Goal: Task Accomplishment & Management: Manage account settings

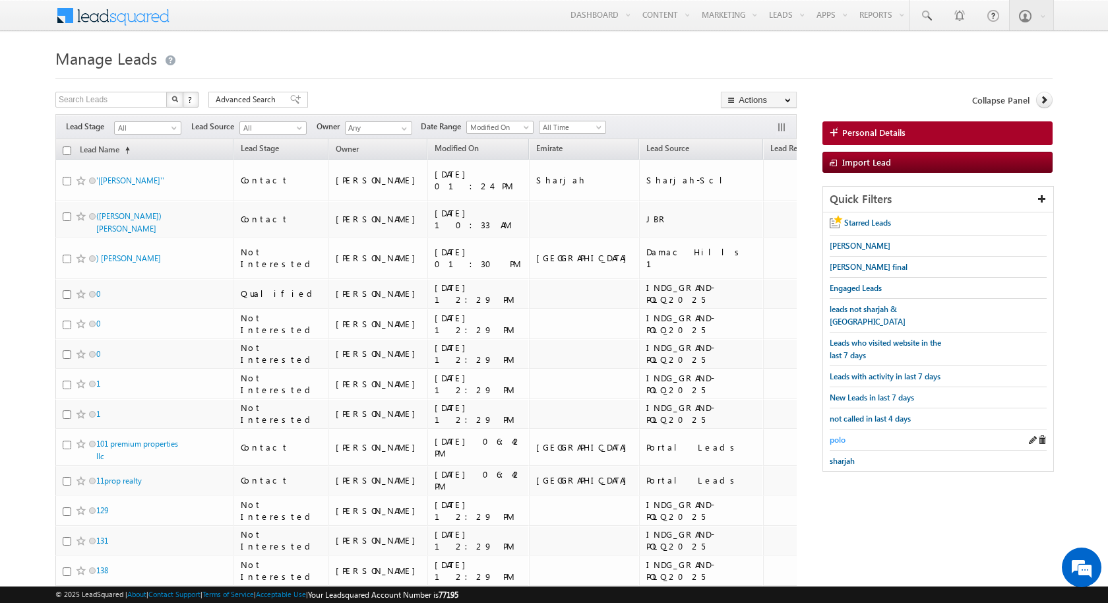
click at [837, 435] on span "polo" at bounding box center [837, 440] width 16 height 10
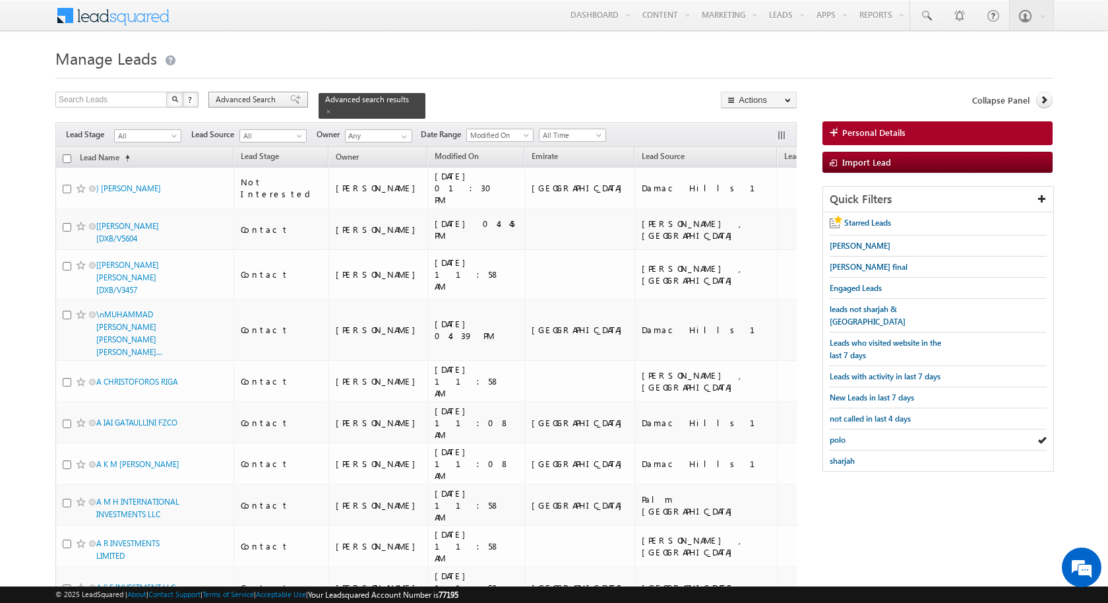
click at [274, 104] on span "Advanced Search" at bounding box center [248, 100] width 64 height 12
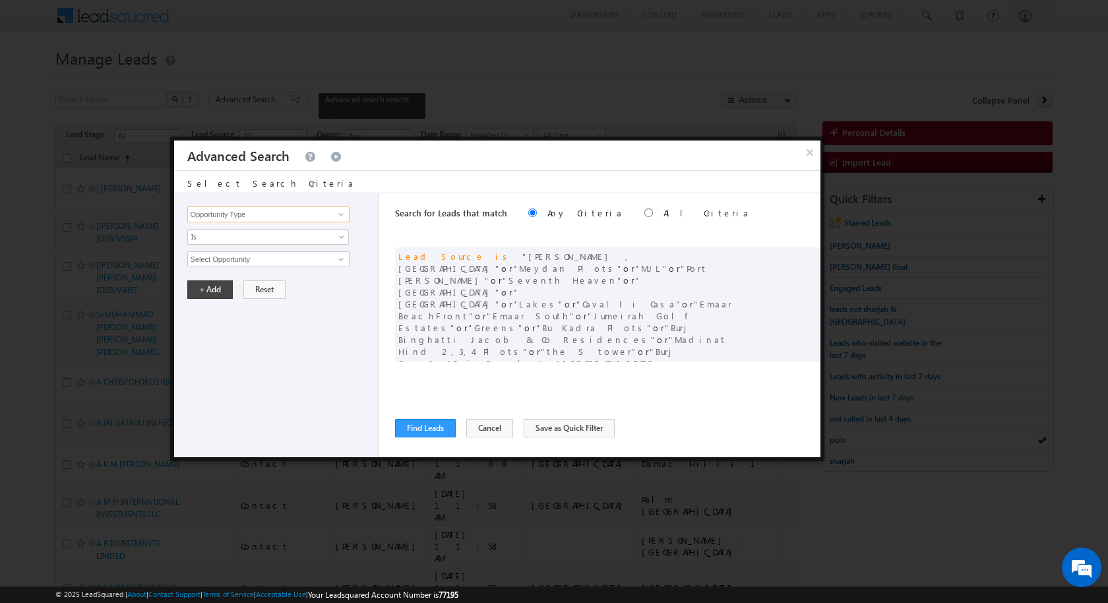
click at [312, 211] on input "Opportunity Type" at bounding box center [268, 214] width 162 height 16
type input "Modified On"
click at [310, 255] on span "All Time" at bounding box center [259, 259] width 143 height 12
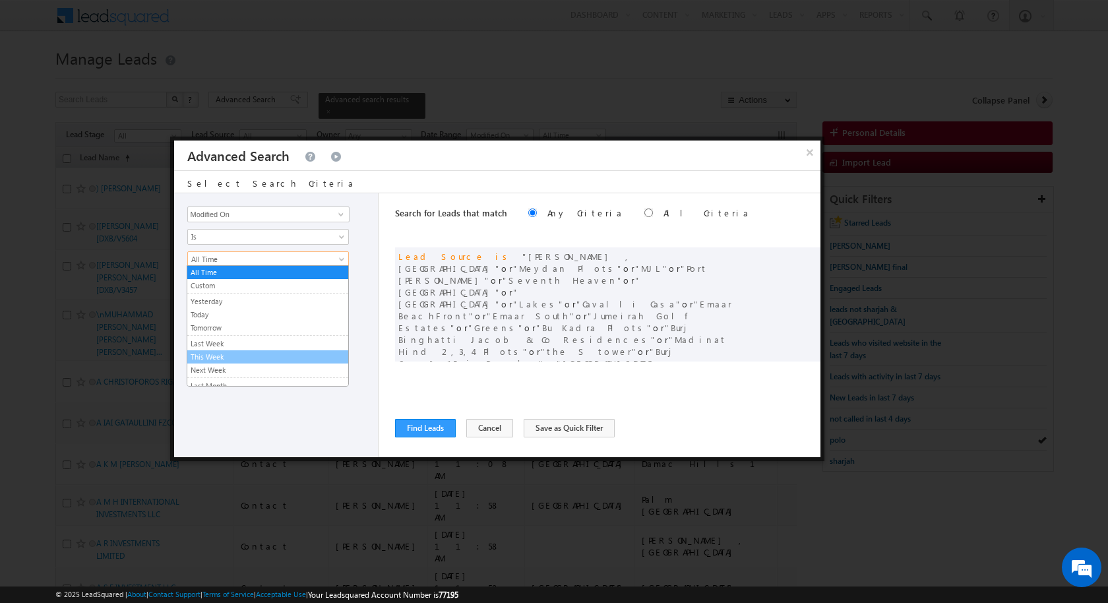
scroll to position [79, 0]
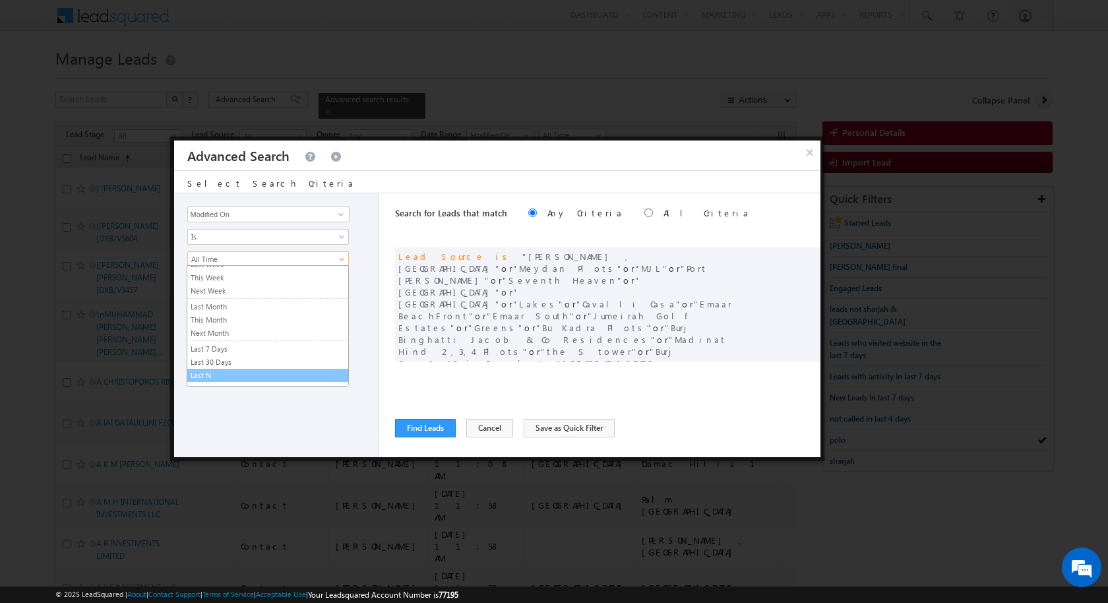
click at [231, 369] on link "Last N" at bounding box center [267, 375] width 161 height 12
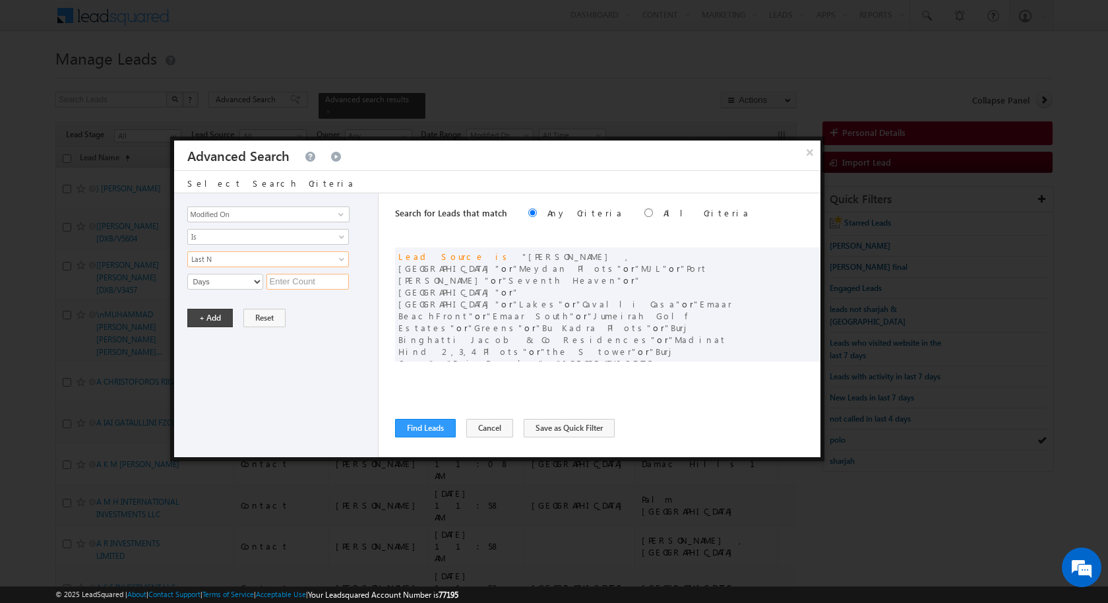
click at [282, 280] on input "text" at bounding box center [307, 282] width 82 height 16
type input "4"
click at [216, 315] on button "+ Add" at bounding box center [209, 318] width 45 height 18
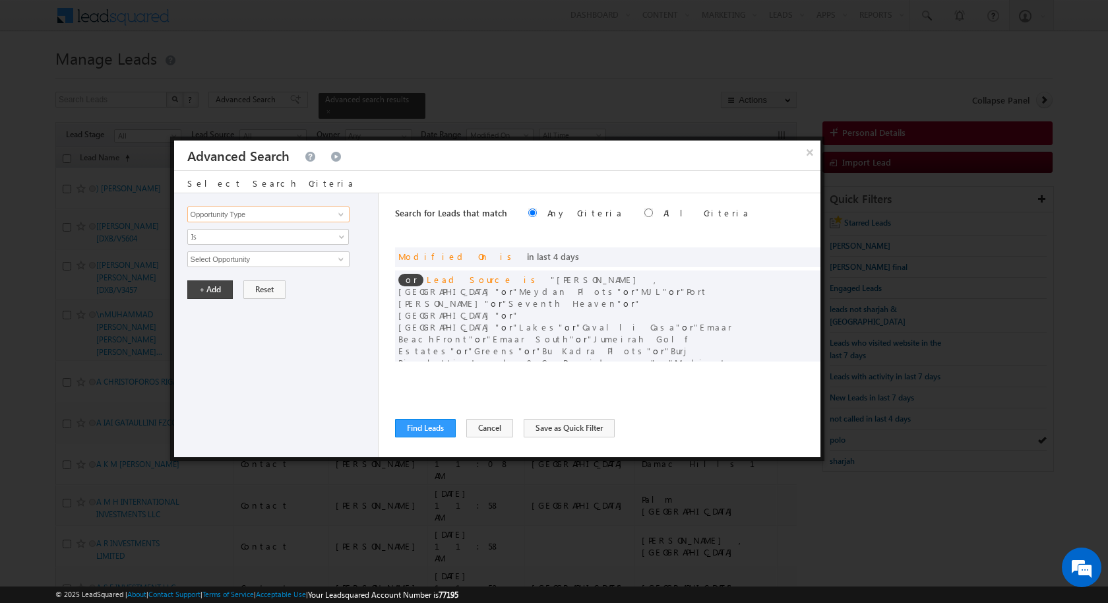
click at [256, 217] on input "Opportunity Type" at bounding box center [268, 214] width 162 height 16
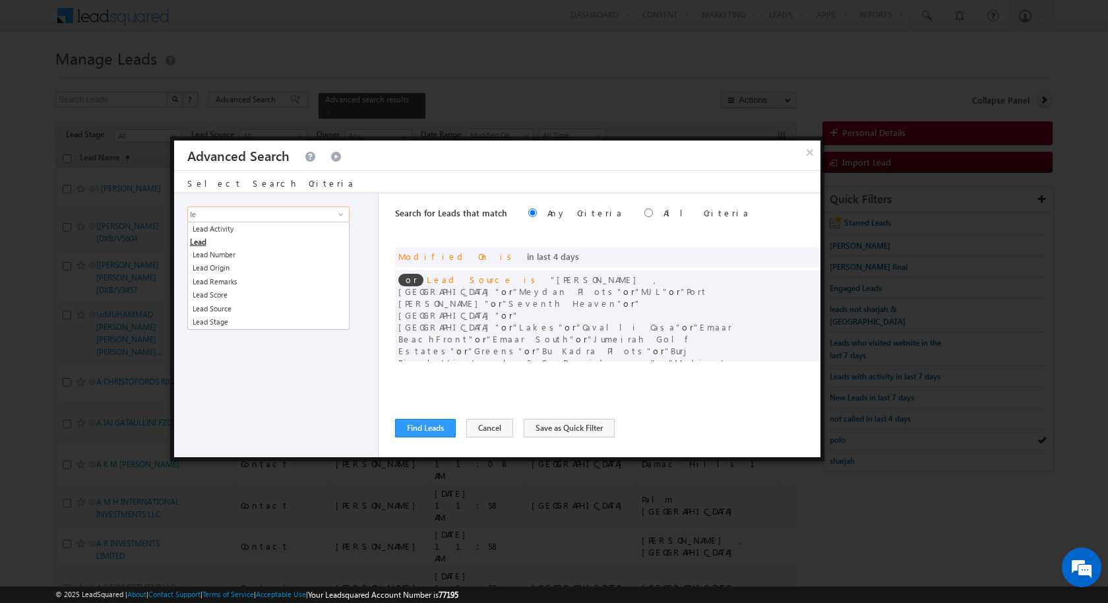
type input "l"
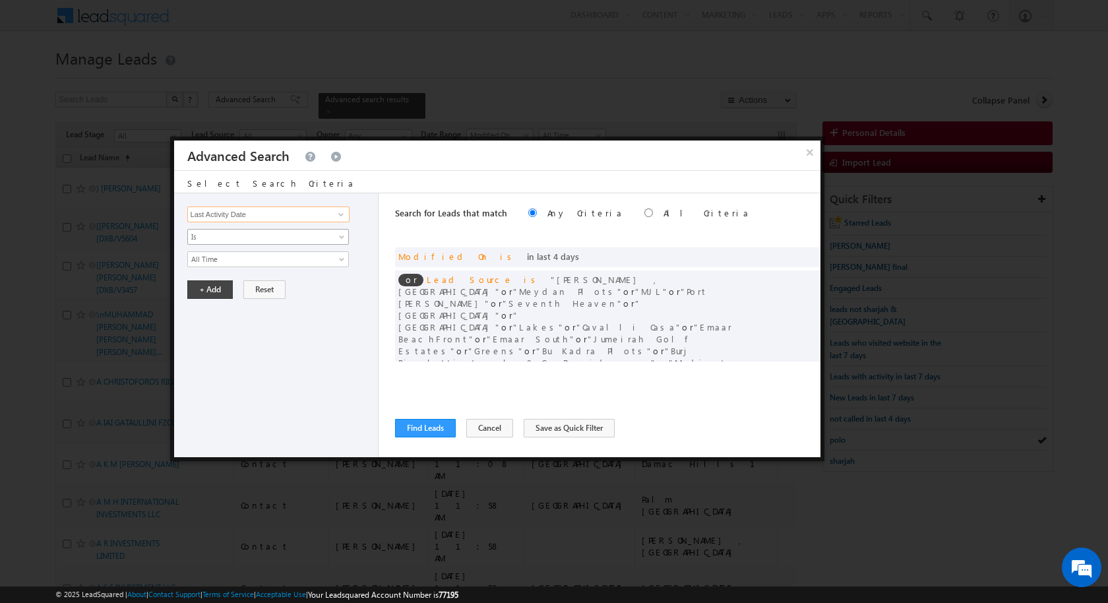
type input "Last Activity Date"
click at [230, 234] on span "Is" at bounding box center [259, 237] width 143 height 12
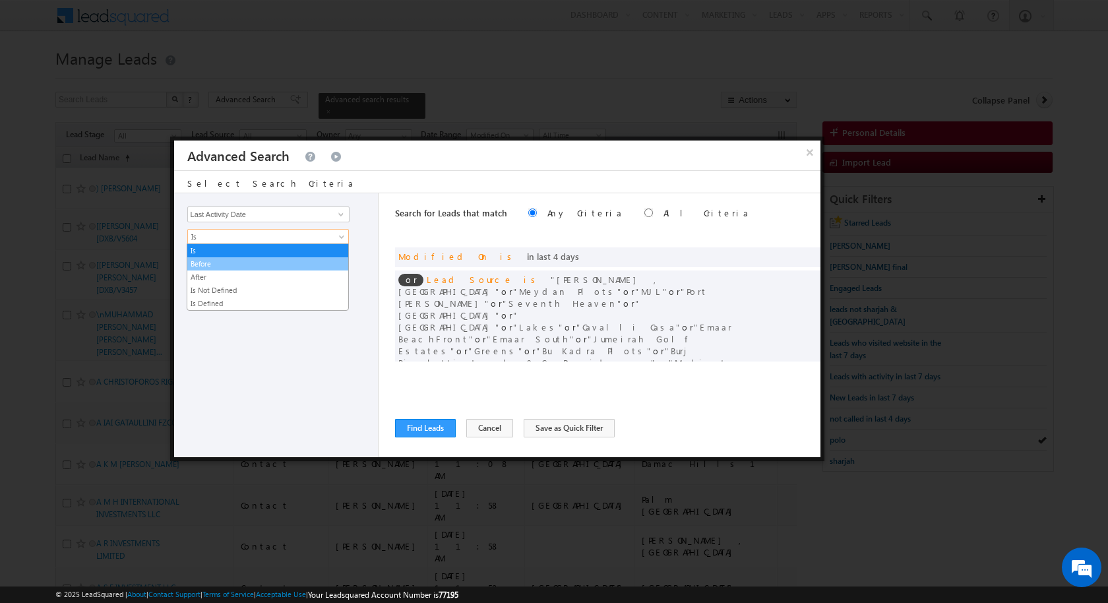
click at [224, 258] on link "Before" at bounding box center [267, 264] width 161 height 12
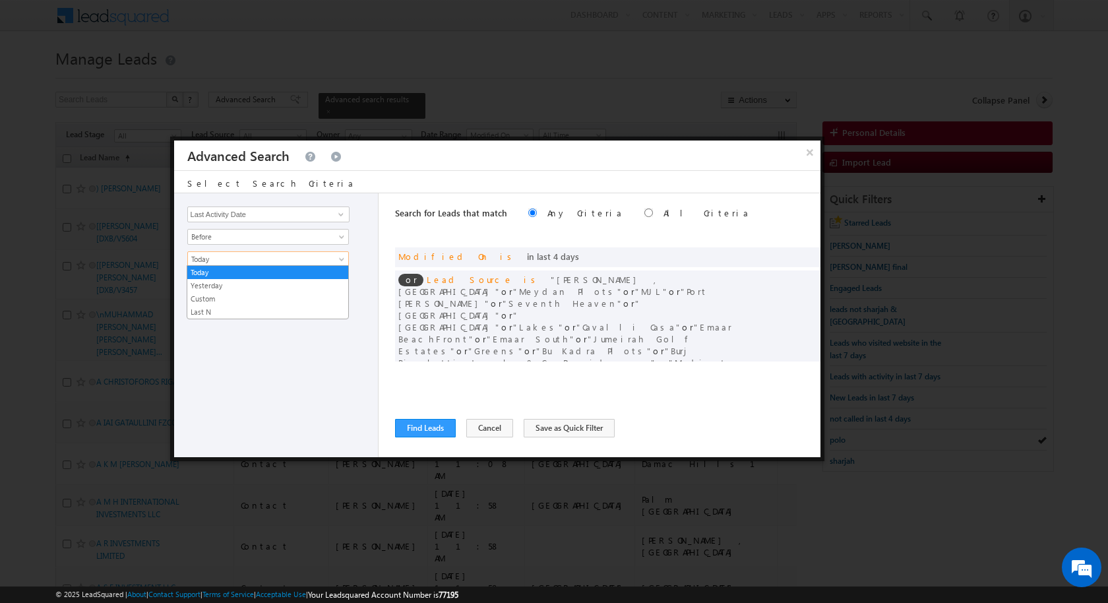
click at [224, 258] on span "Today" at bounding box center [259, 259] width 143 height 12
click at [218, 306] on link "Last N" at bounding box center [267, 312] width 161 height 12
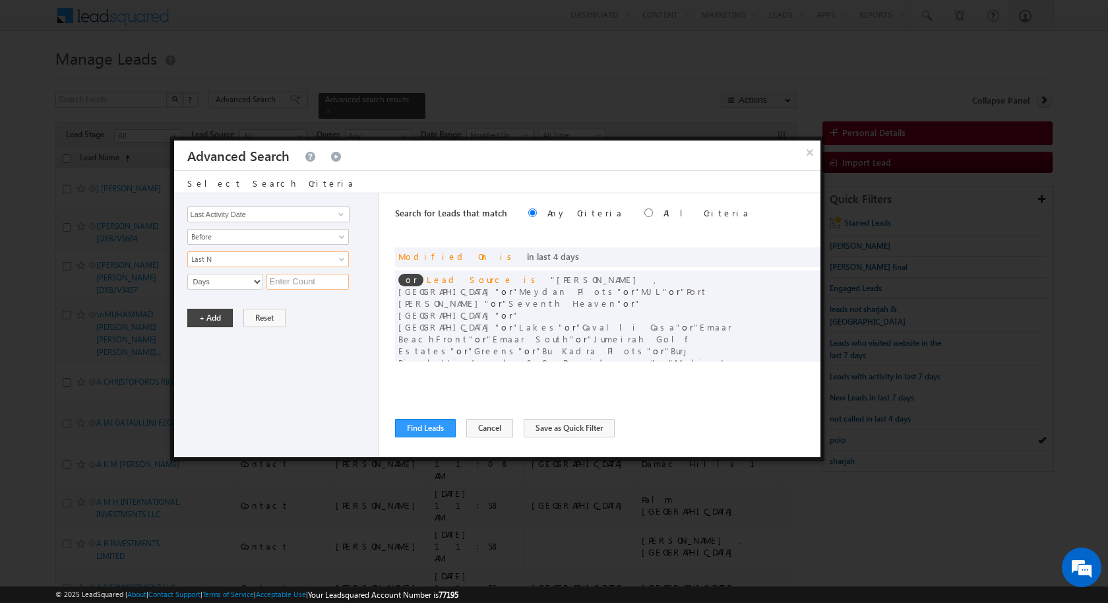
click at [309, 278] on input "text" at bounding box center [307, 282] width 82 height 16
type input "4"
click at [221, 313] on button "+ Add" at bounding box center [209, 318] width 45 height 18
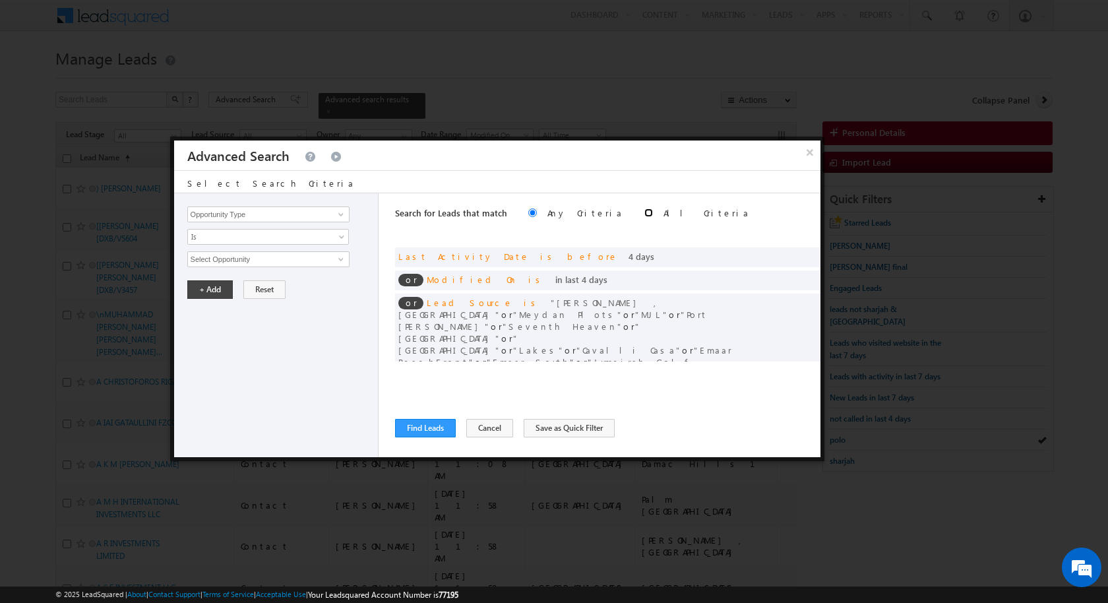
click at [644, 210] on input "radio" at bounding box center [648, 212] width 9 height 9
radio input "true"
click at [434, 424] on button "Find Leads" at bounding box center [425, 428] width 61 height 18
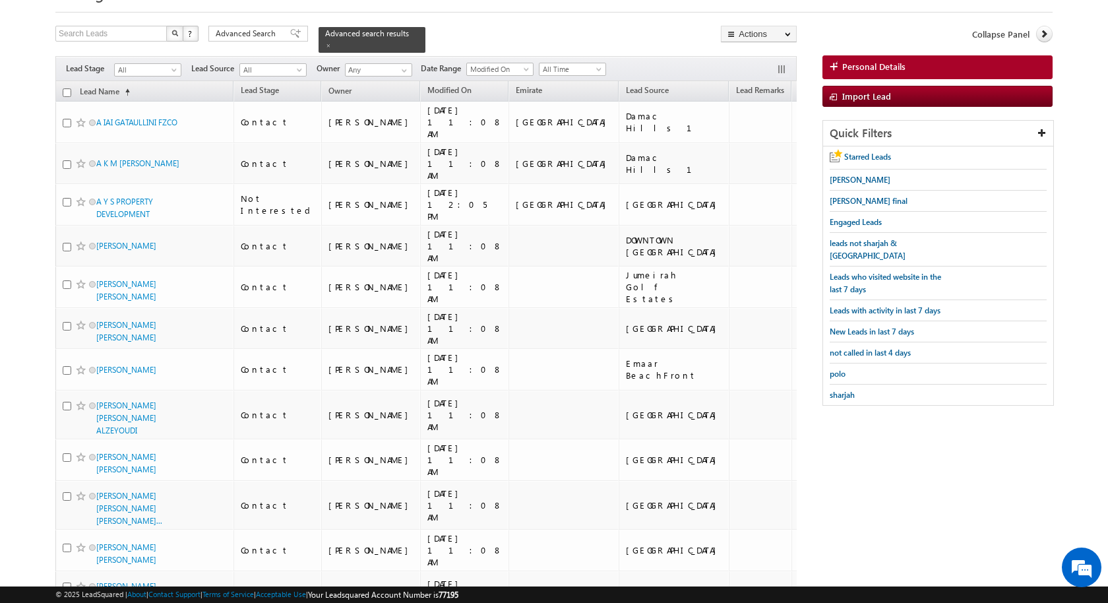
scroll to position [0, 0]
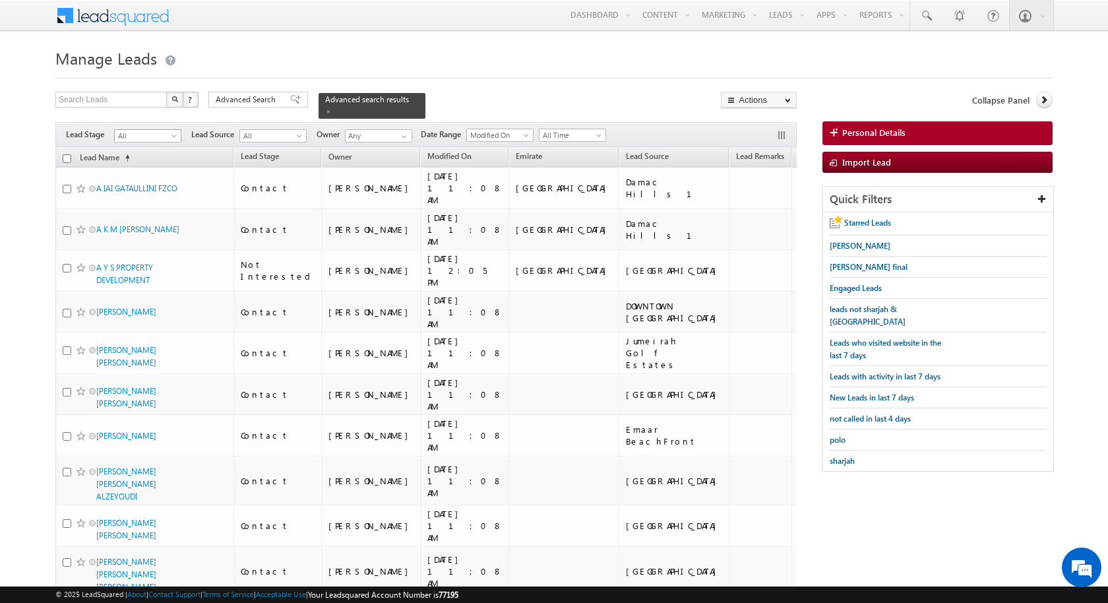
click at [171, 135] on span at bounding box center [175, 138] width 11 height 11
click at [150, 162] on link "Contact" at bounding box center [148, 162] width 67 height 12
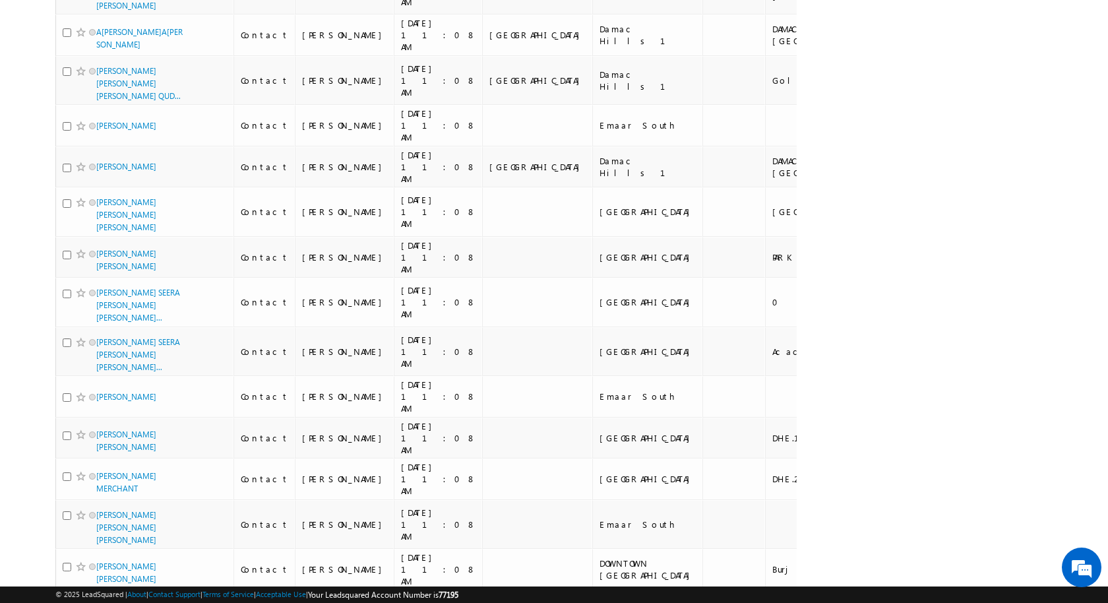
scroll to position [7977, 0]
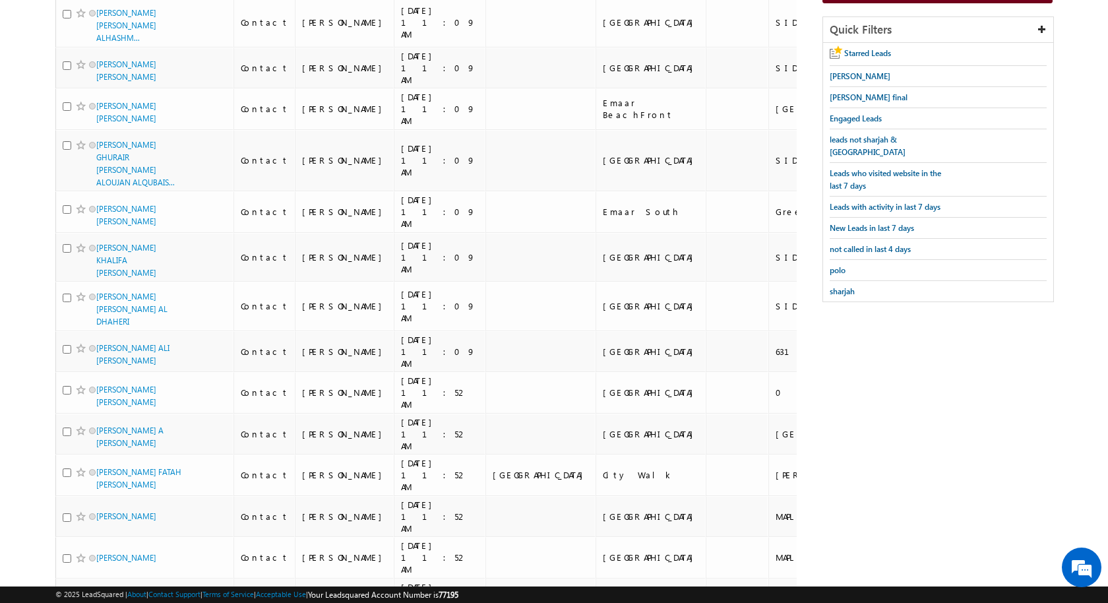
scroll to position [0, 0]
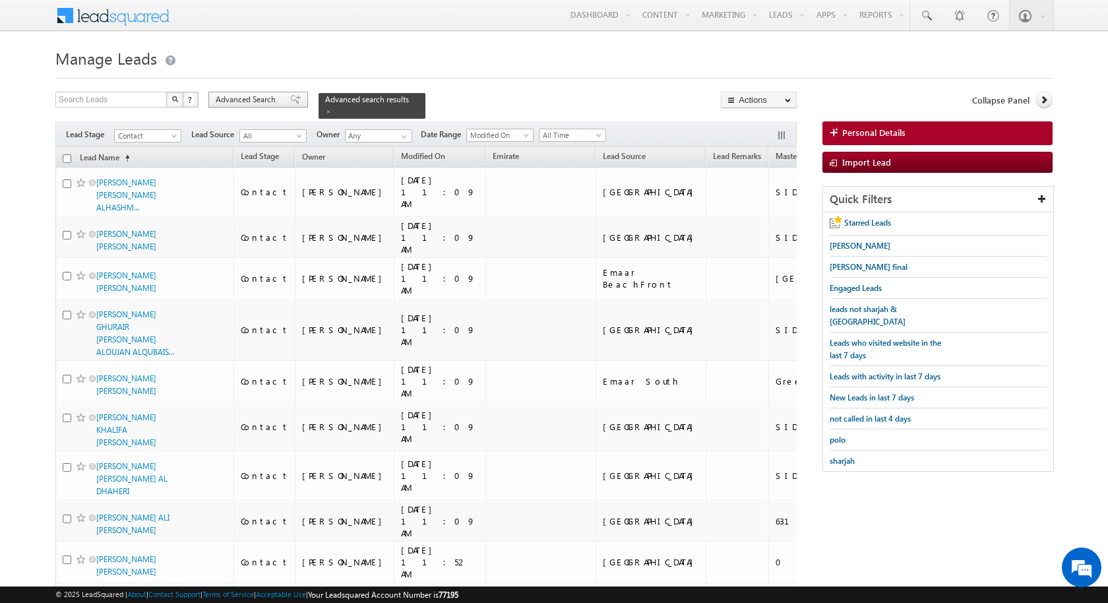
click at [276, 98] on span "Advanced Search" at bounding box center [248, 100] width 64 height 12
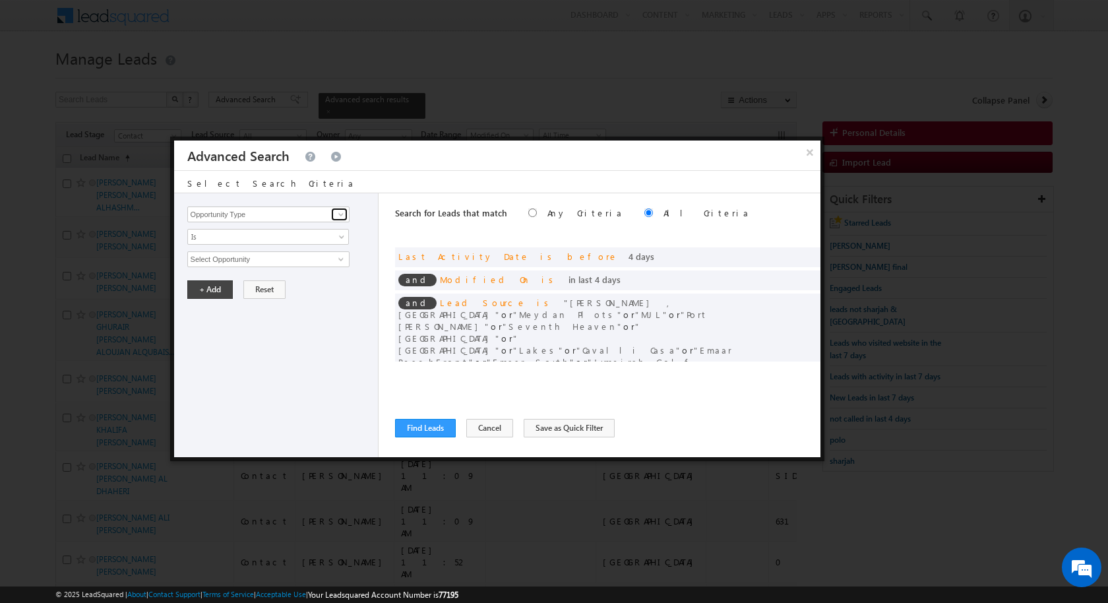
click at [331, 212] on link at bounding box center [339, 214] width 16 height 13
type input "Owner"
click at [311, 233] on span "Is" at bounding box center [259, 237] width 143 height 12
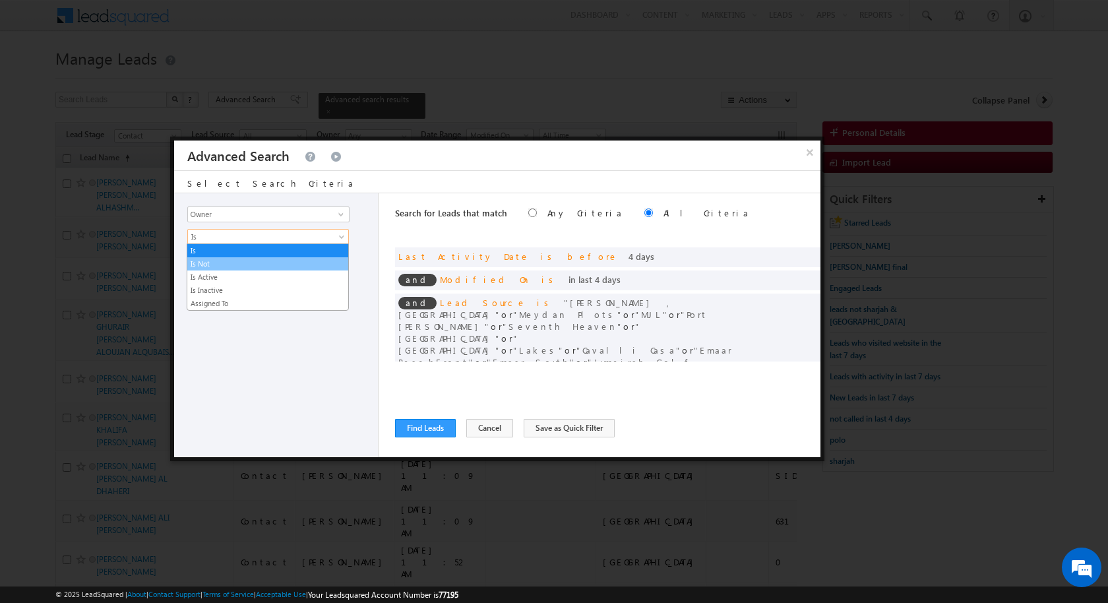
click at [262, 261] on link "Is Not" at bounding box center [267, 264] width 161 height 12
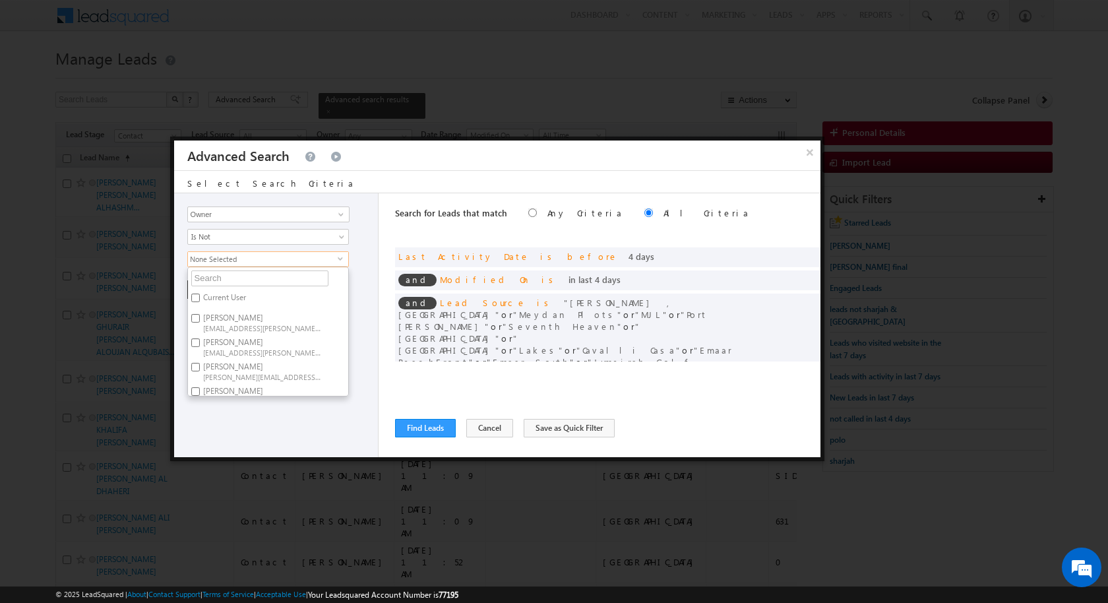
click at [218, 292] on label "Current User" at bounding box center [223, 299] width 71 height 20
click at [200, 293] on input "Current User" at bounding box center [195, 297] width 9 height 9
checkbox input "true"
click at [374, 289] on div "Opportunity Type Lead Activity Task Sales Group Prospect Id Address 1 Address 2…" at bounding box center [276, 325] width 204 height 264
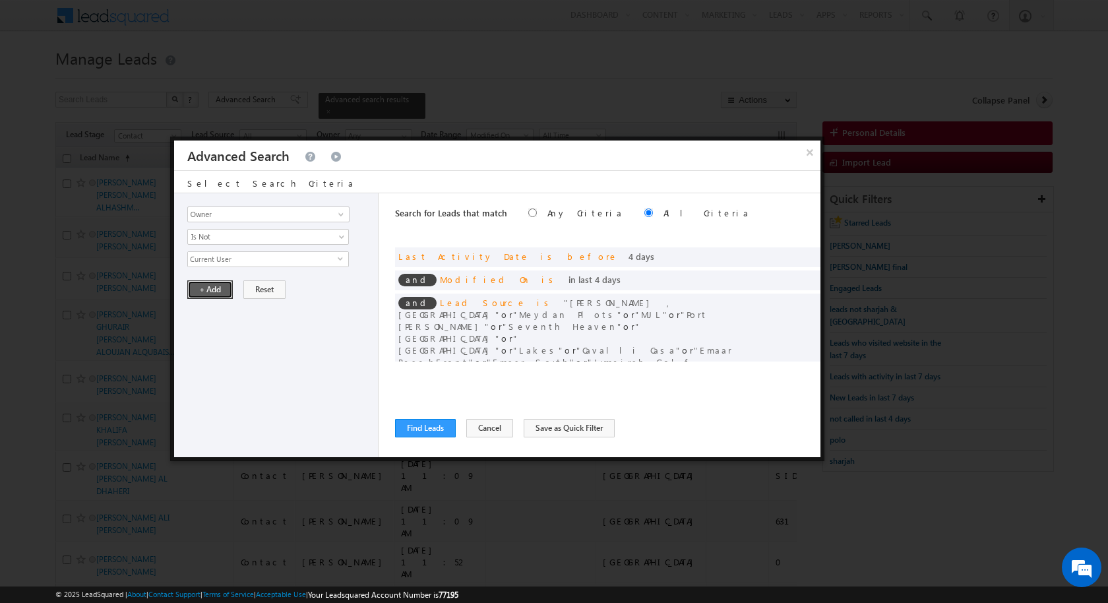
click at [216, 286] on button "+ Add" at bounding box center [209, 289] width 45 height 18
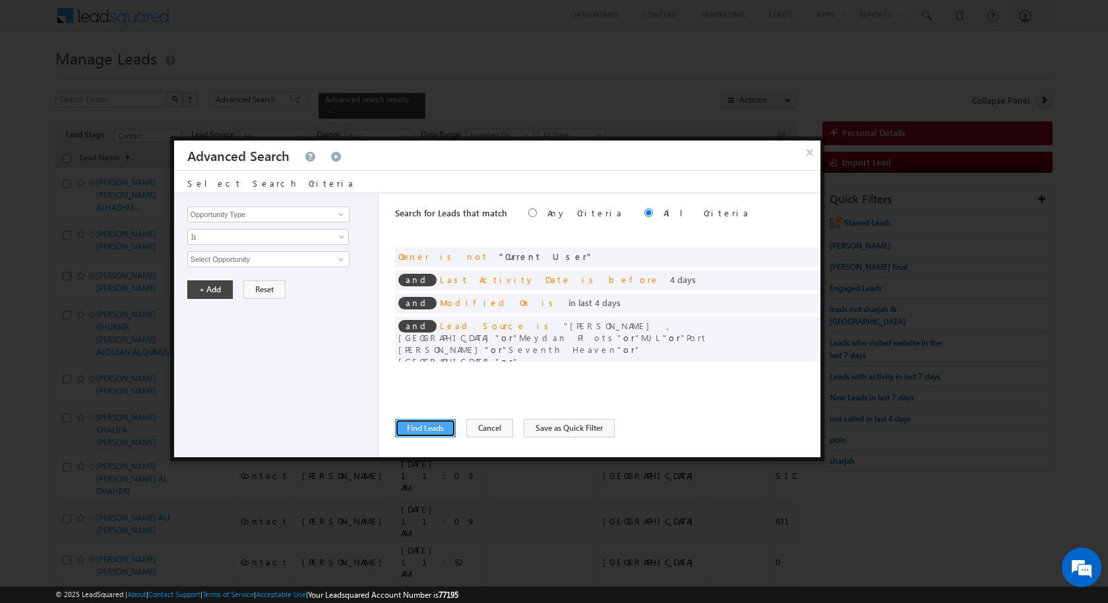
click at [441, 426] on button "Find Leads" at bounding box center [425, 428] width 61 height 18
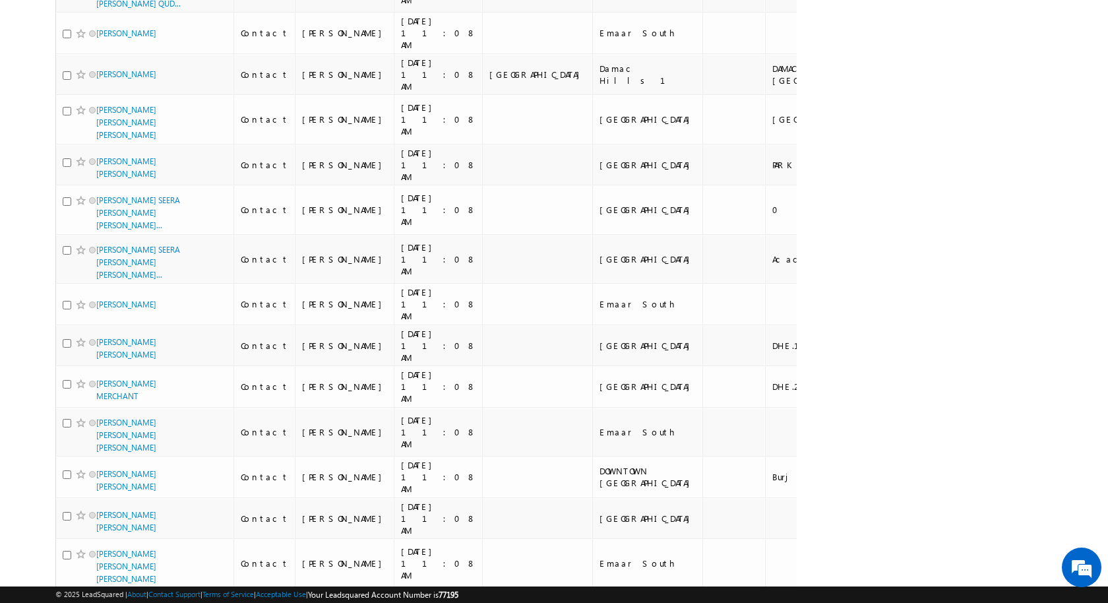
scroll to position [7977, 0]
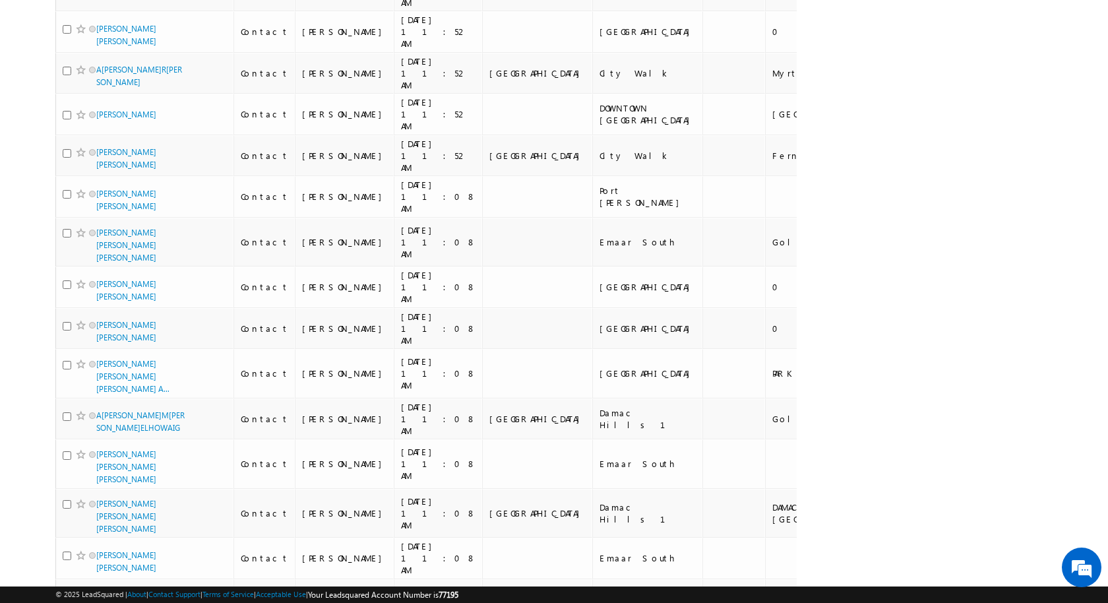
scroll to position [5003, 0]
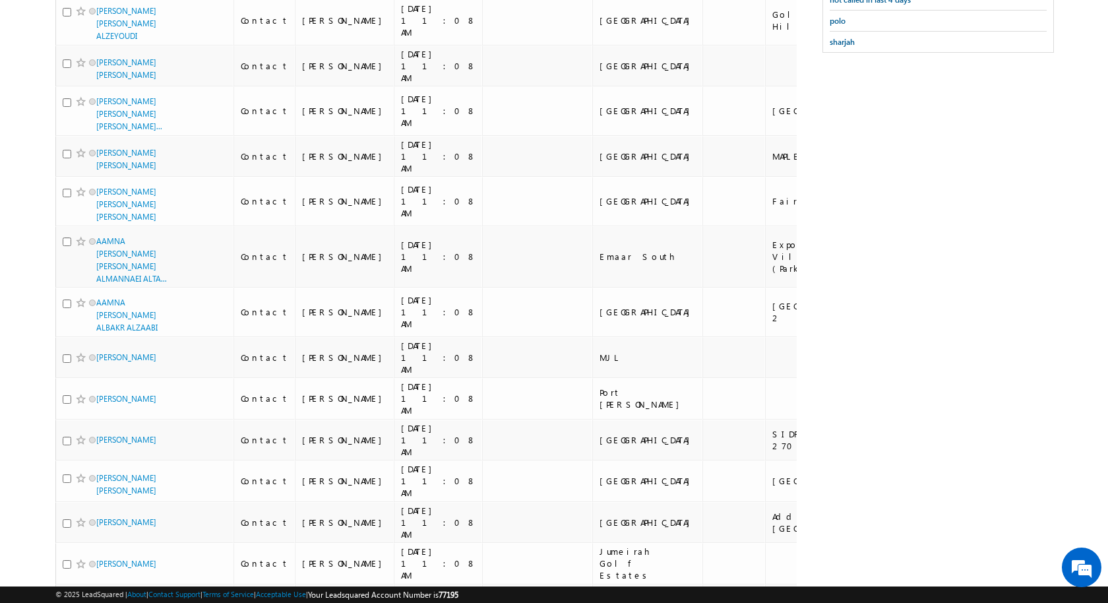
scroll to position [0, 0]
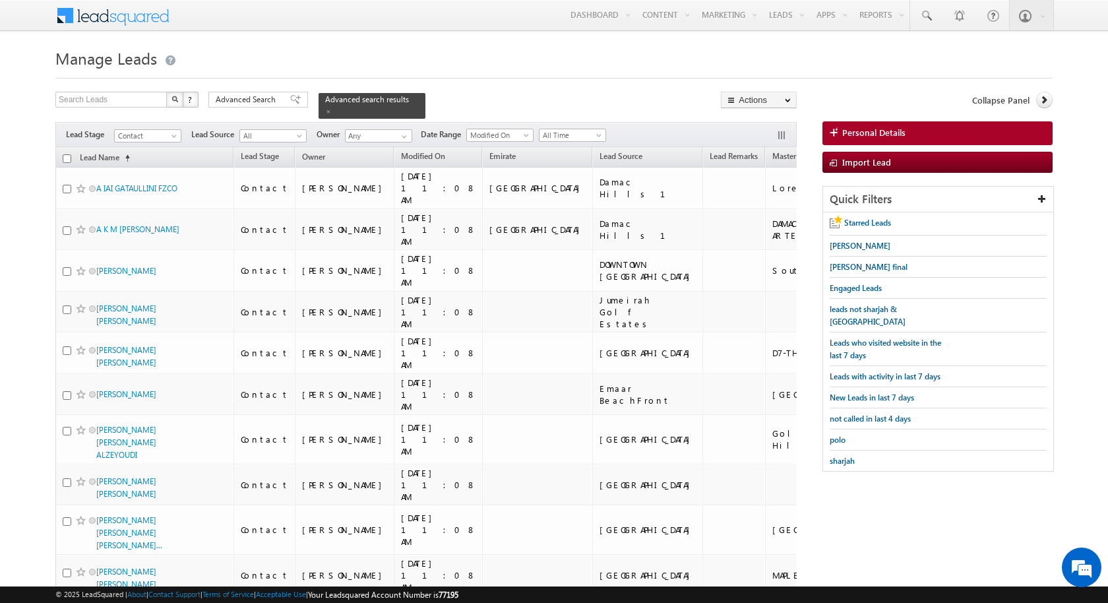
click at [67, 158] on input "checkbox" at bounding box center [67, 158] width 9 height 9
checkbox input "true"
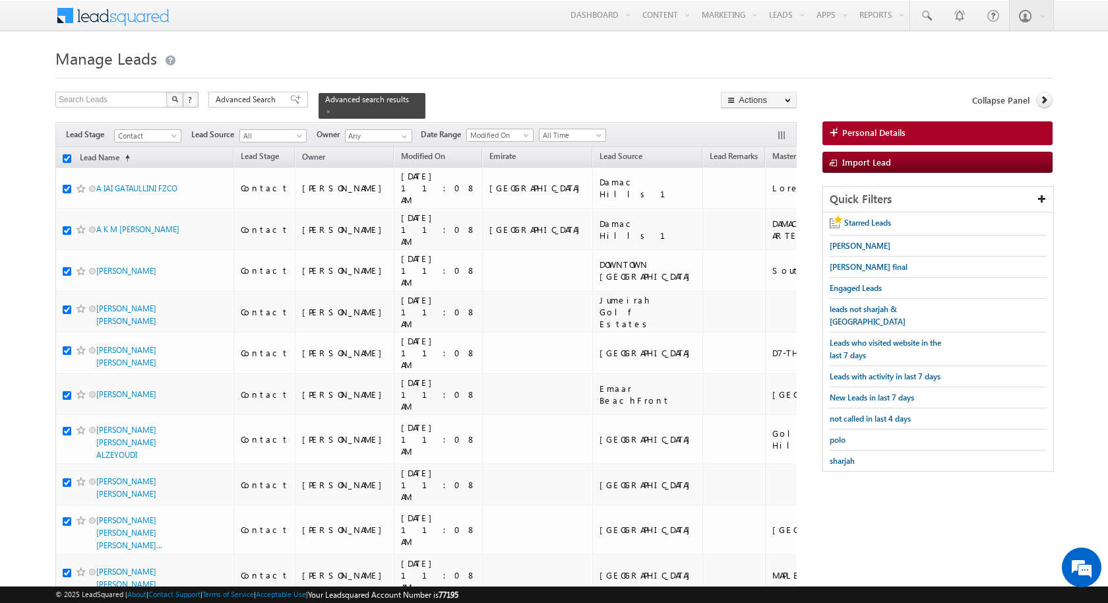
checkbox input "true"
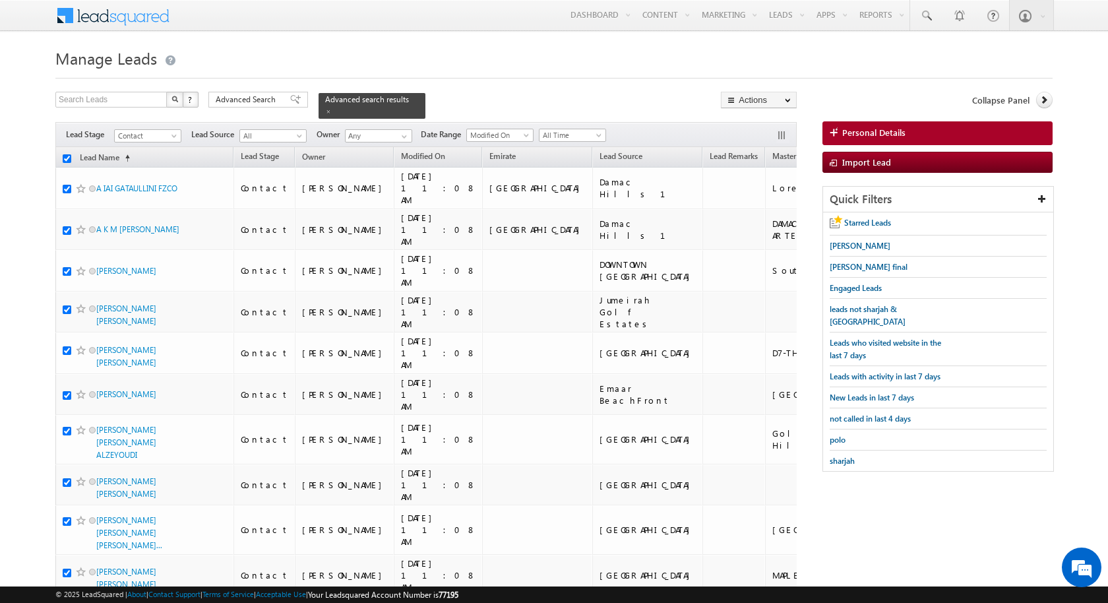
checkbox input "true"
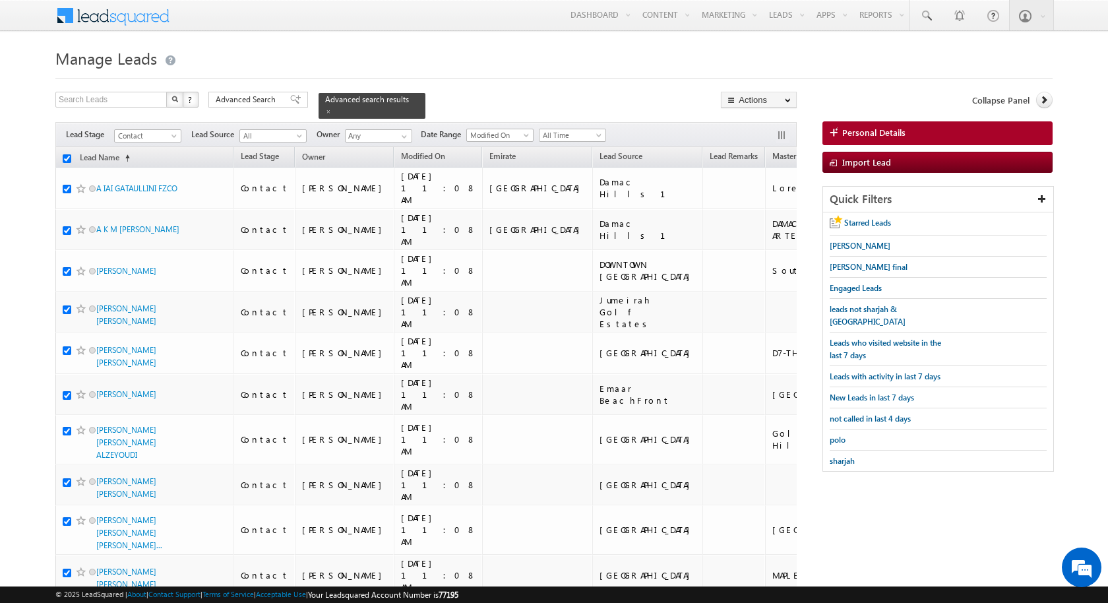
checkbox input "true"
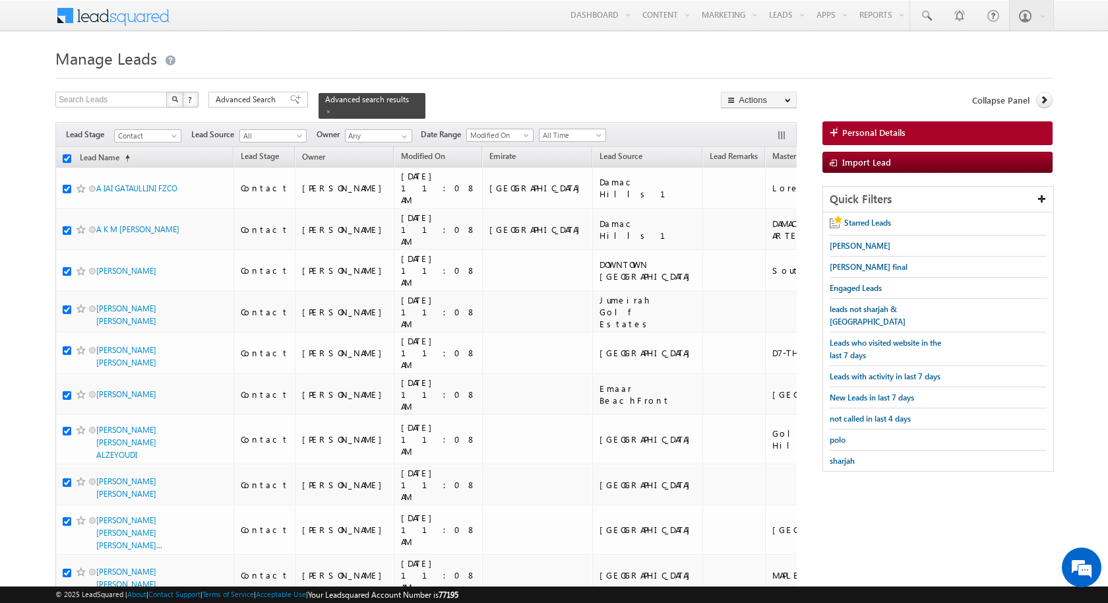
checkbox input "true"
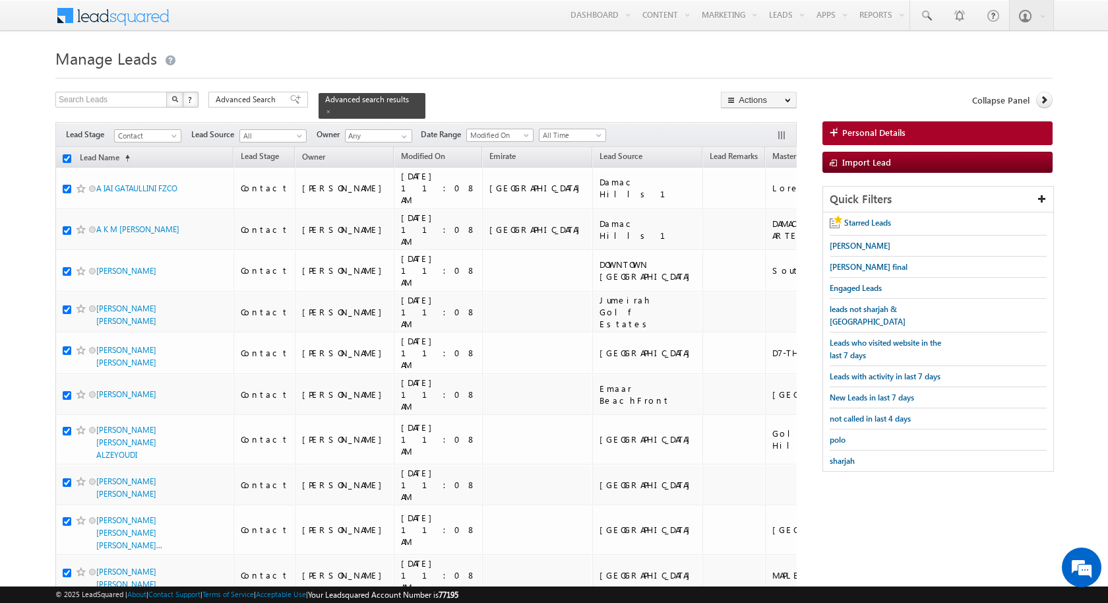
checkbox input "true"
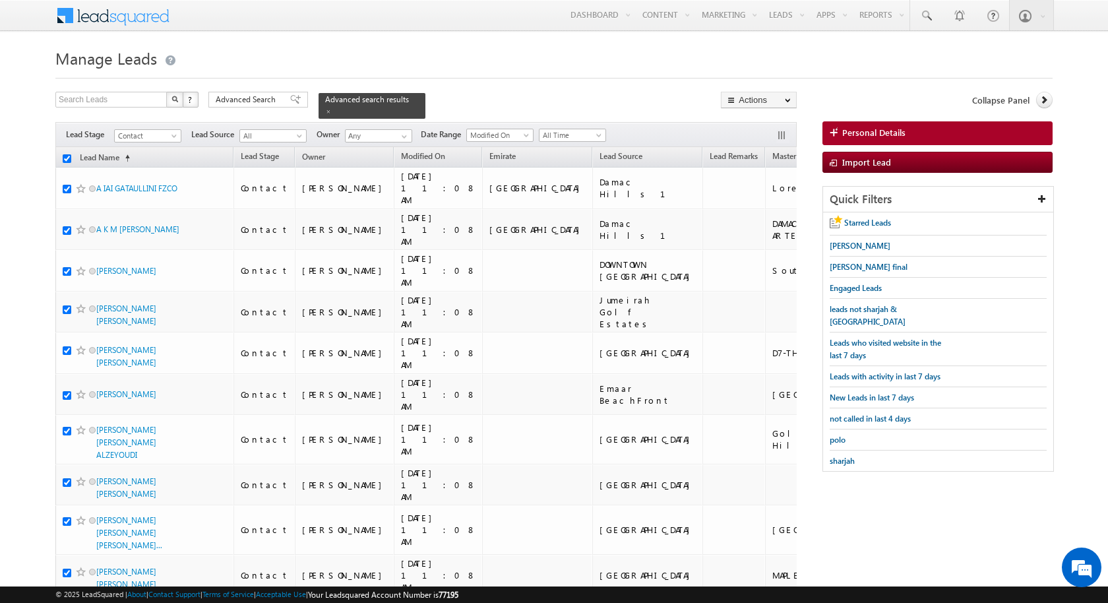
checkbox input "true"
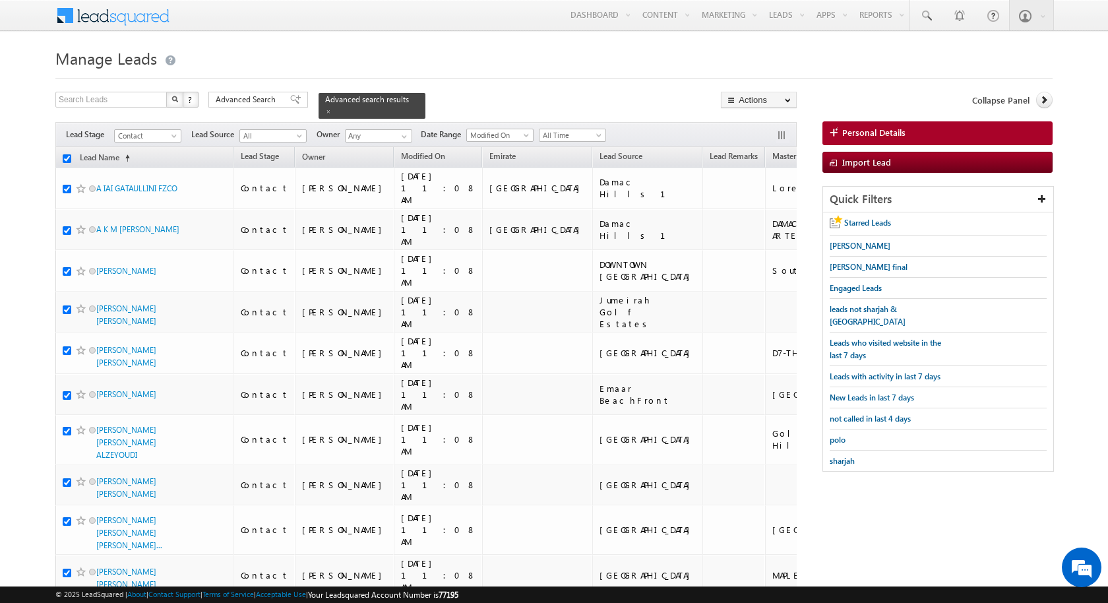
checkbox input "true"
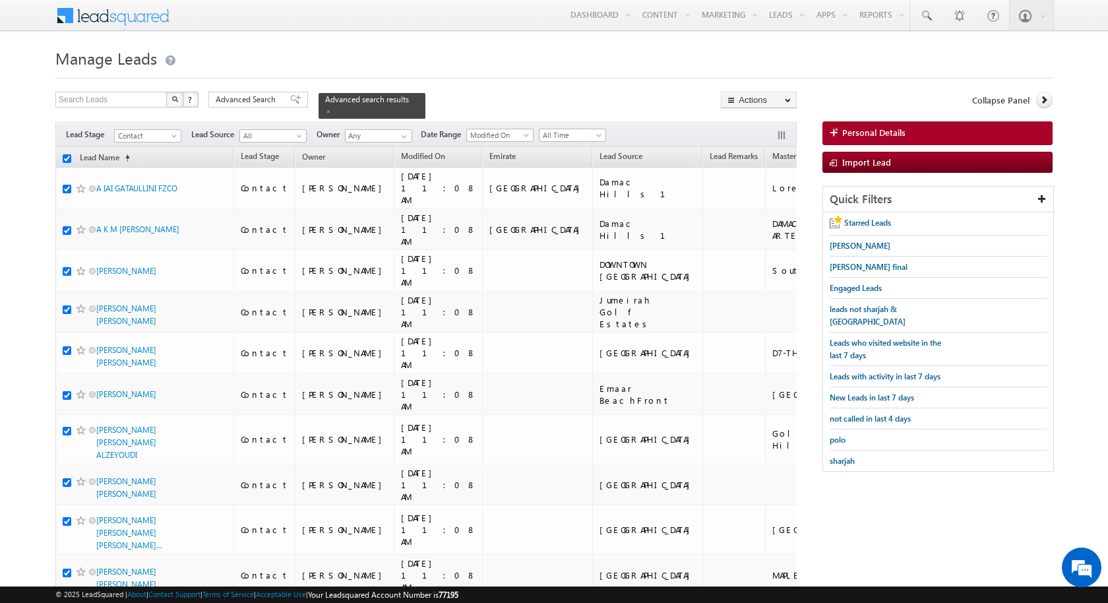
checkbox input "true"
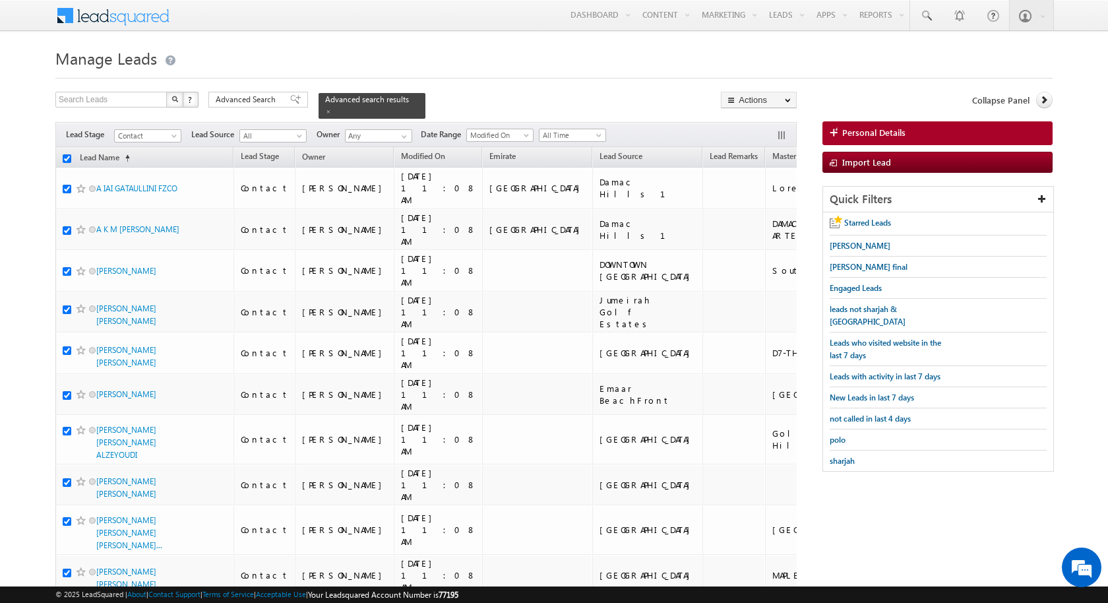
checkbox input "true"
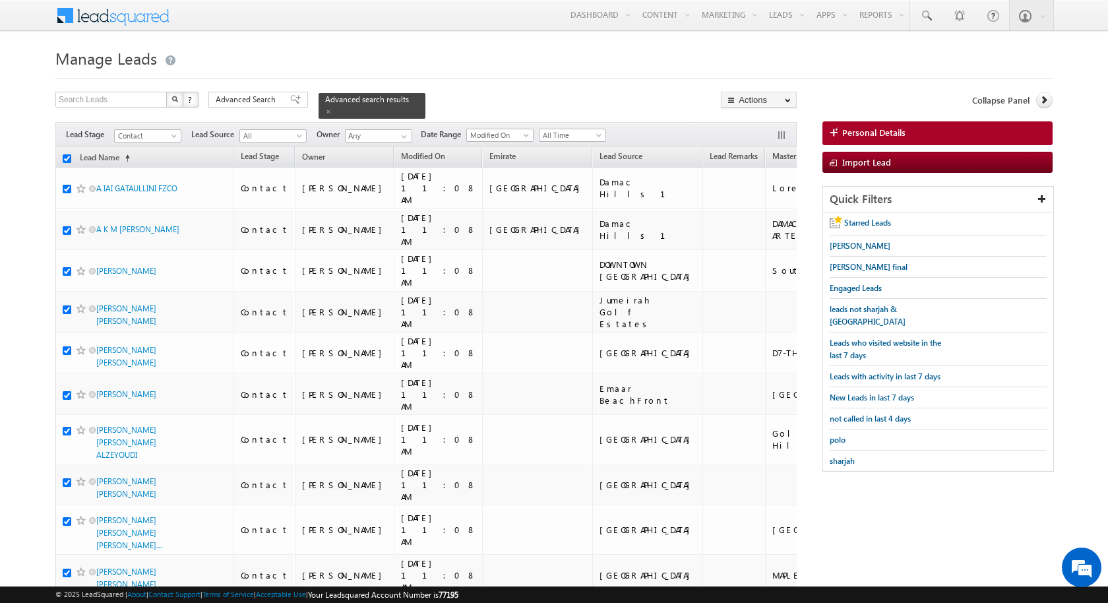
checkbox input "true"
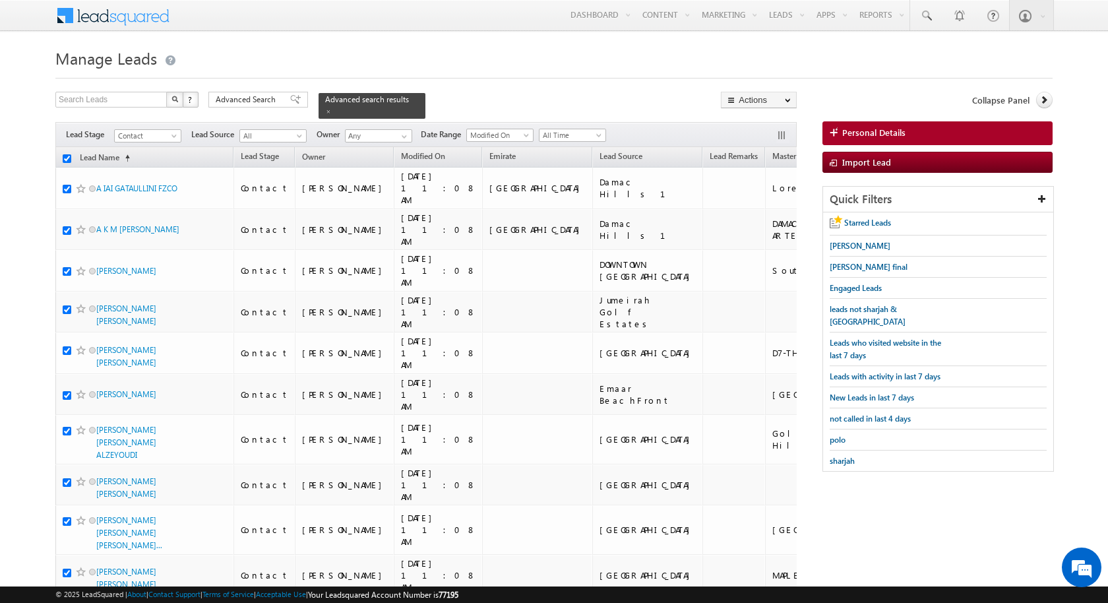
checkbox input "true"
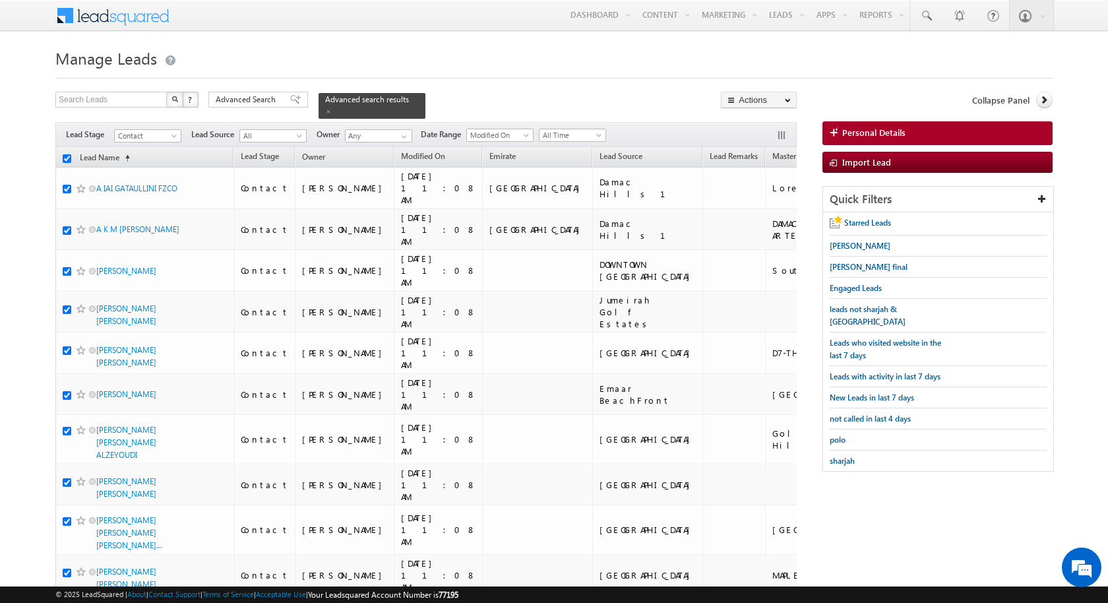
checkbox input "true"
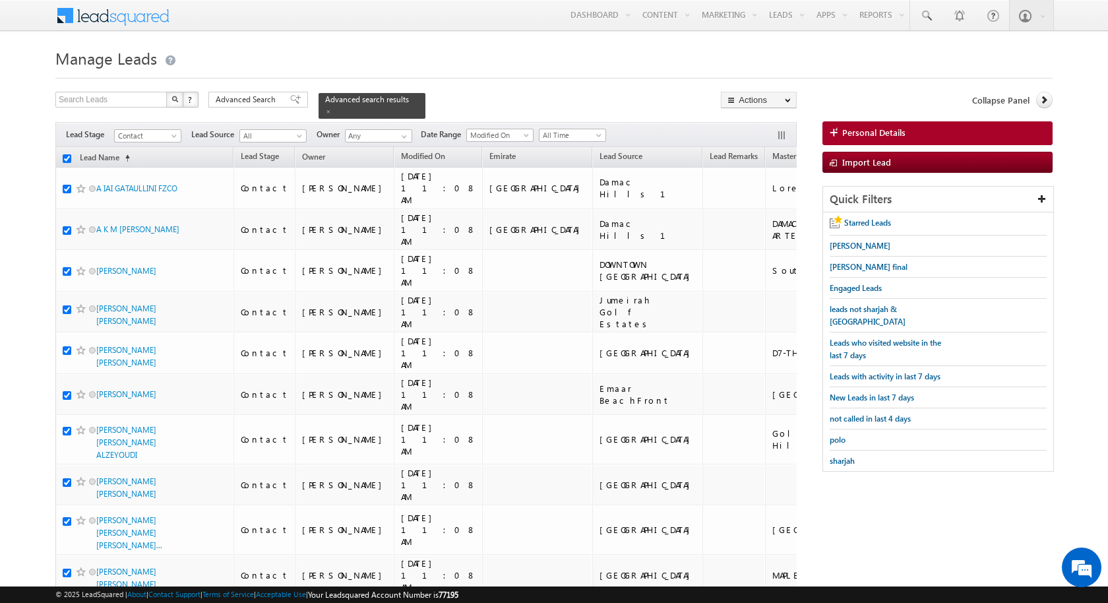
checkbox input "true"
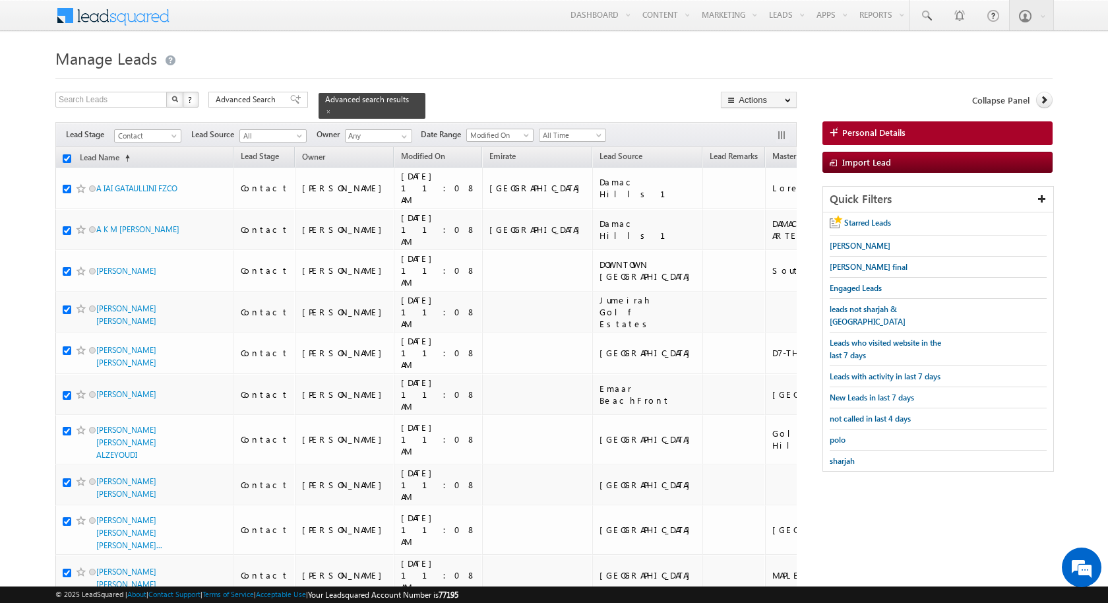
checkbox input "true"
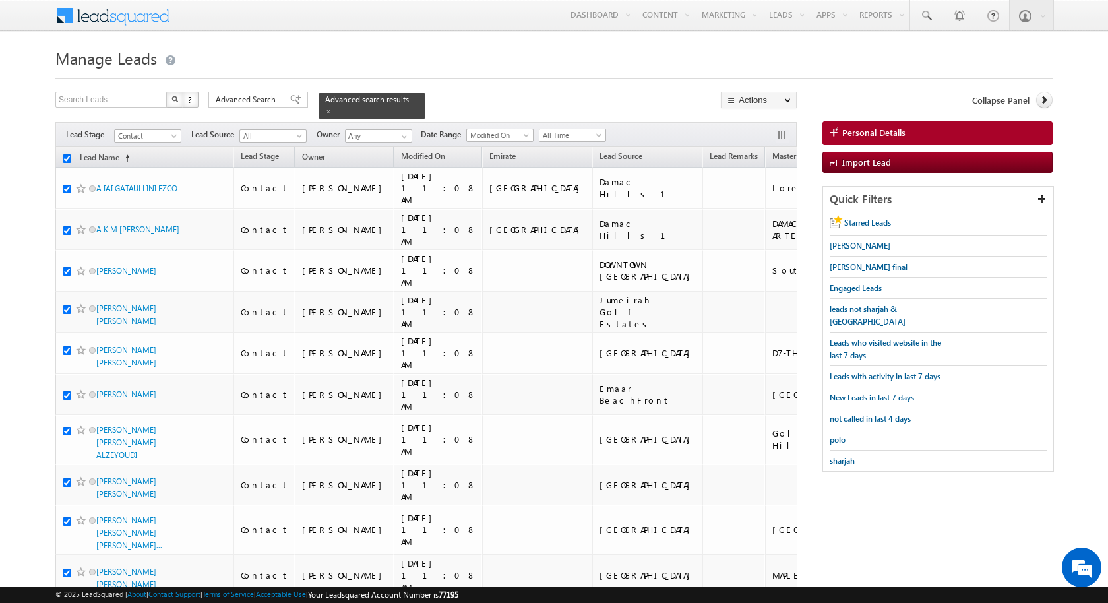
checkbox input "true"
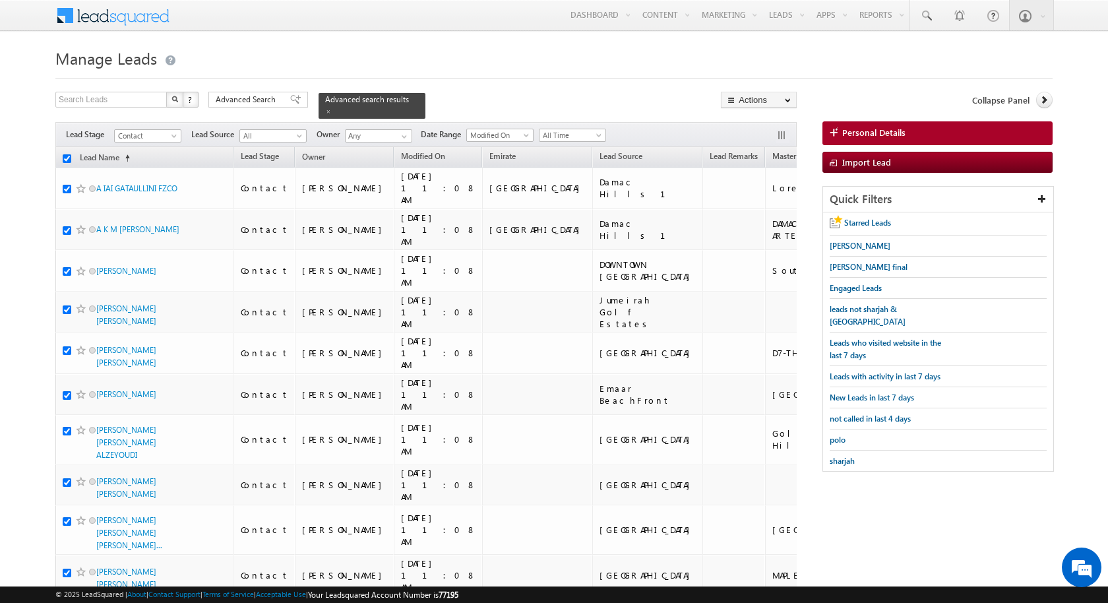
checkbox input "true"
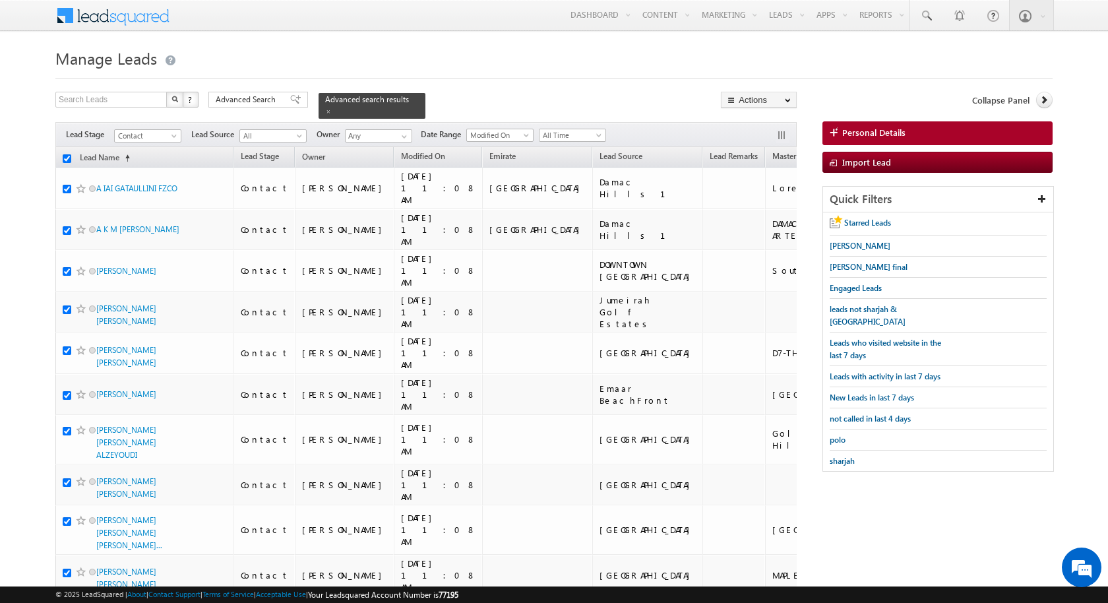
checkbox input "true"
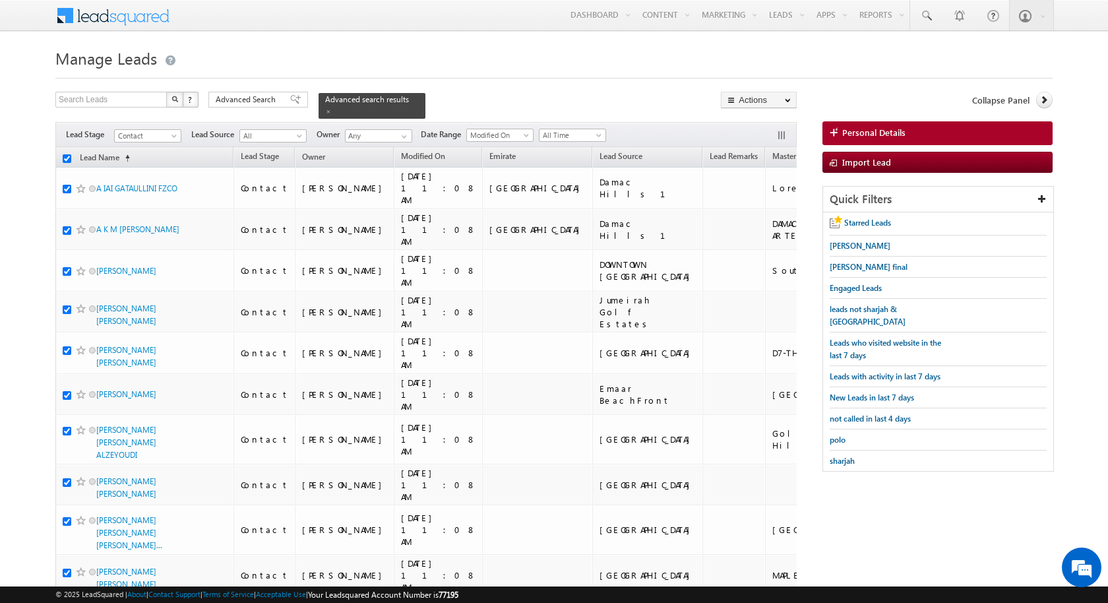
checkbox input "true"
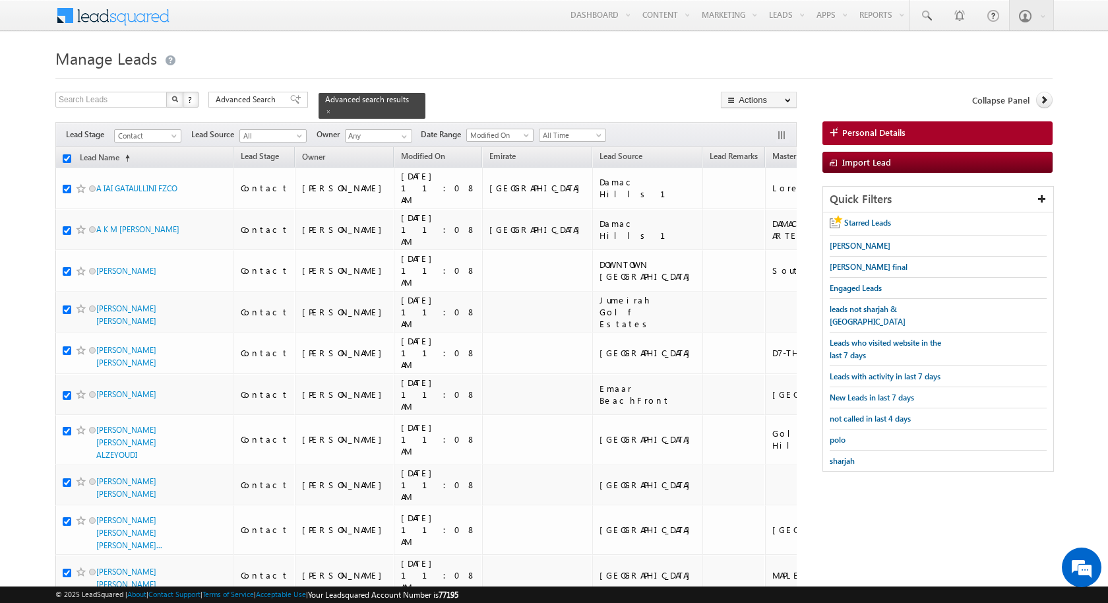
checkbox input "true"
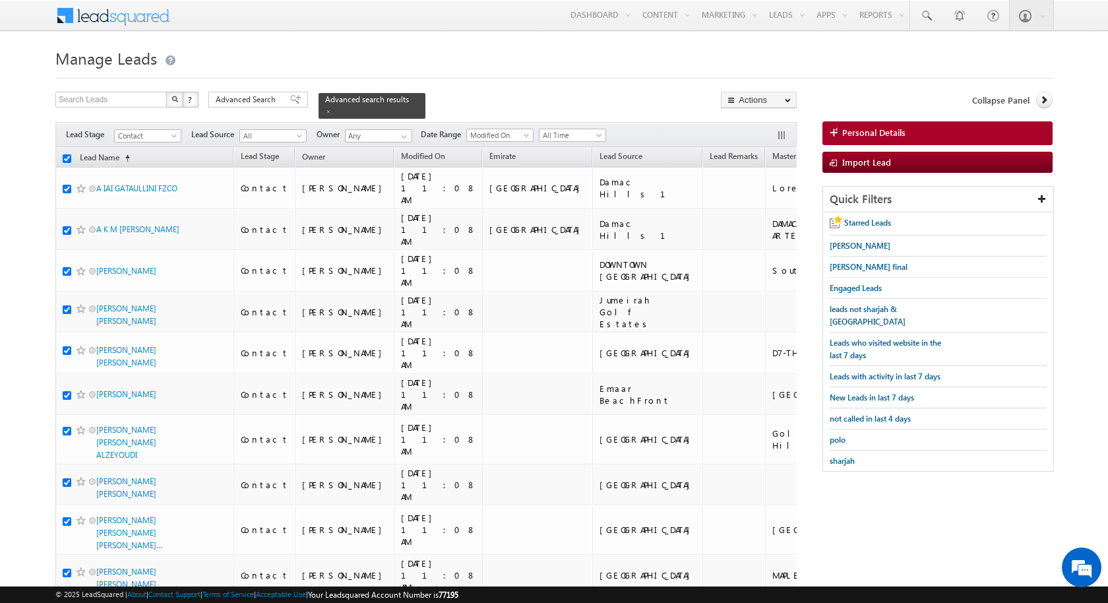
checkbox input "true"
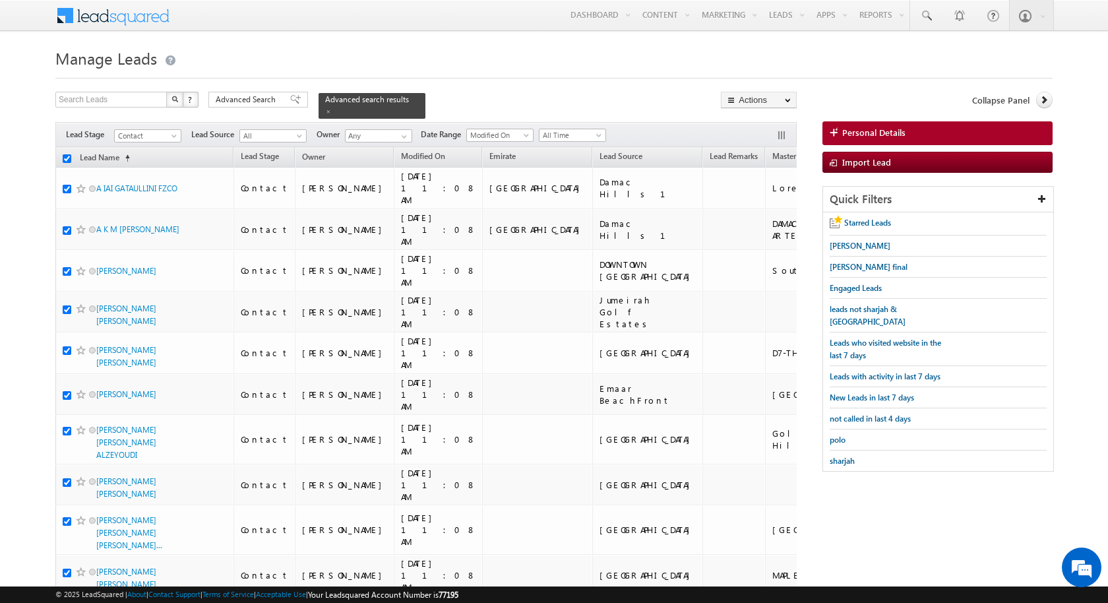
checkbox input "true"
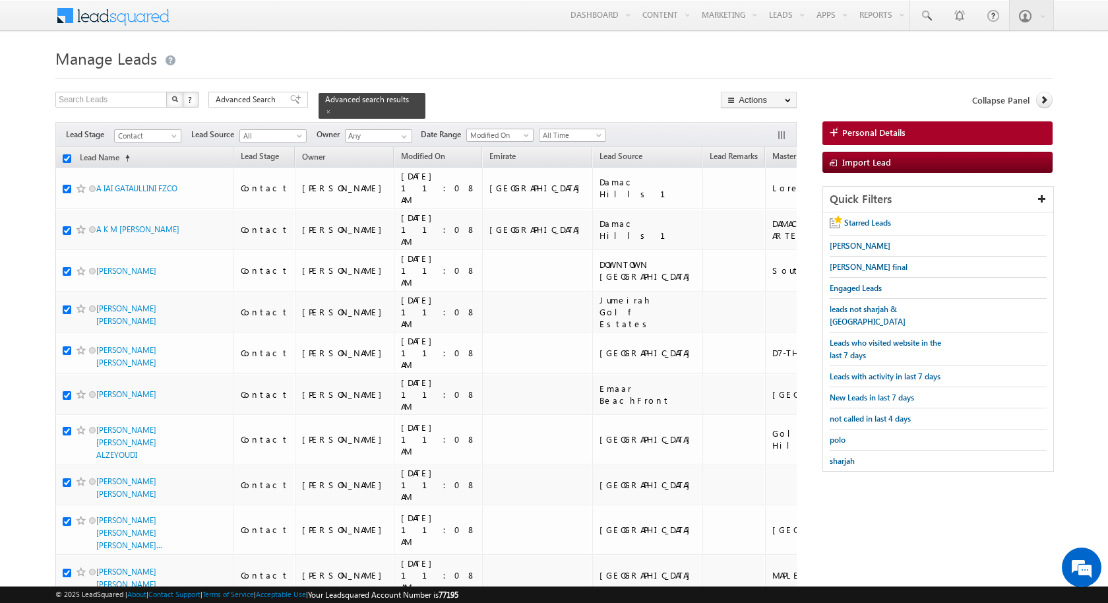
checkbox input "true"
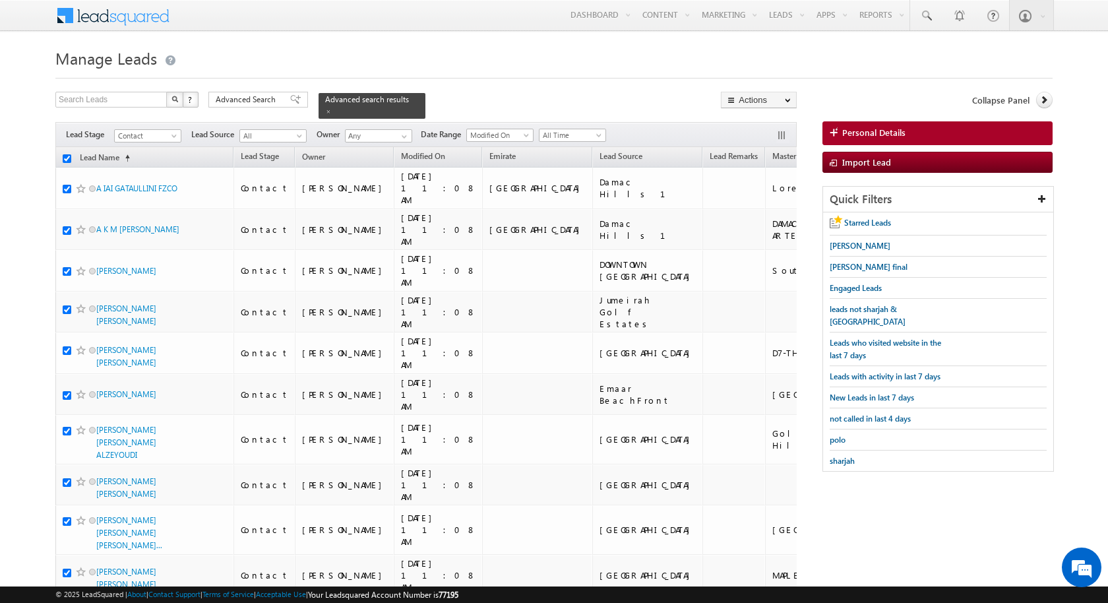
checkbox input "true"
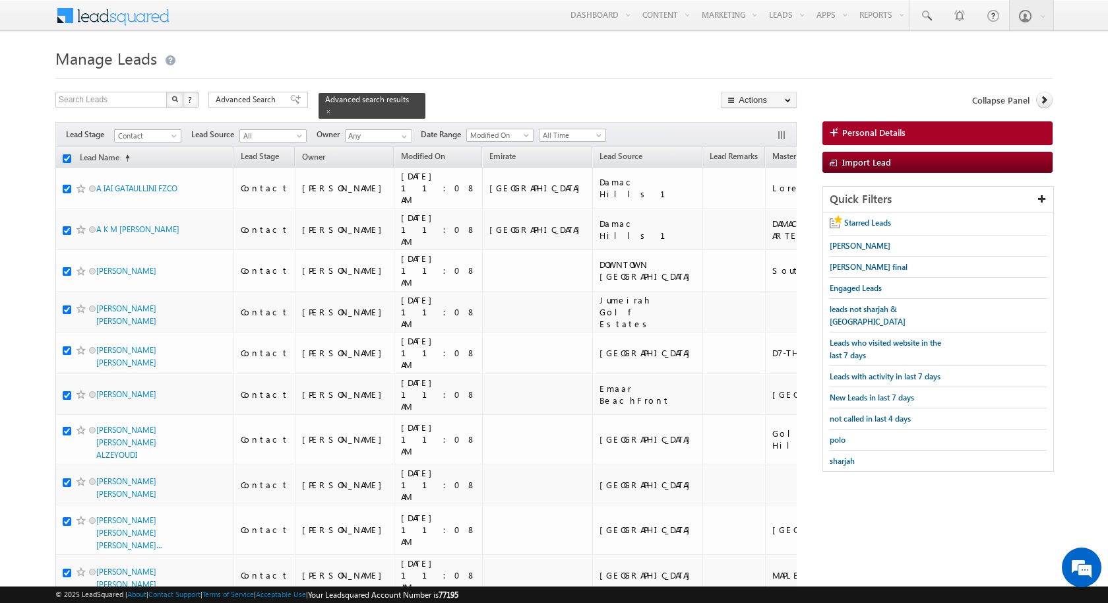
checkbox input "true"
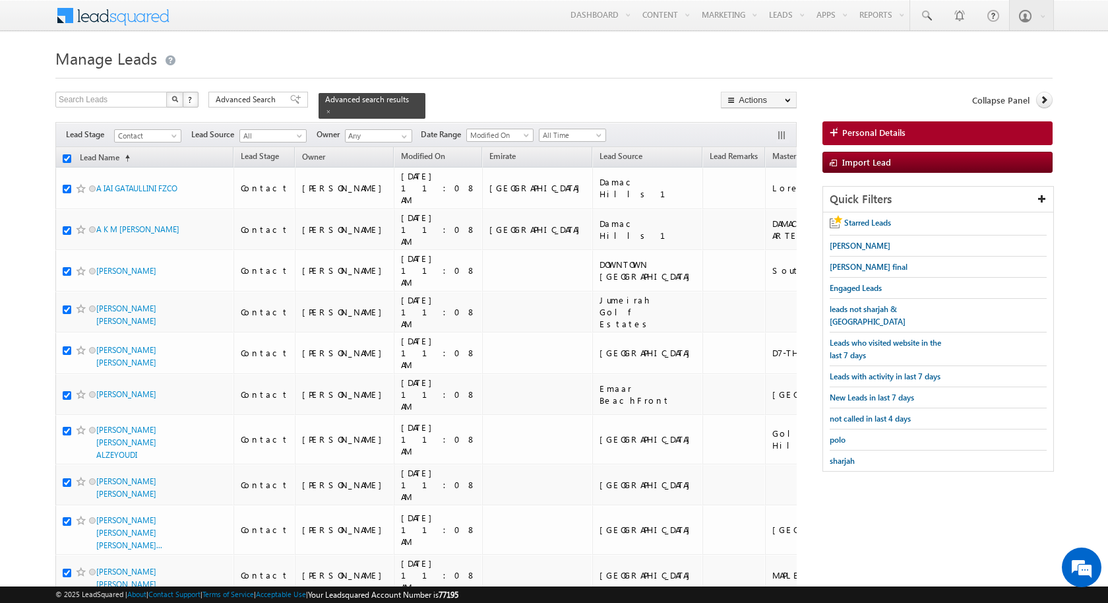
checkbox input "true"
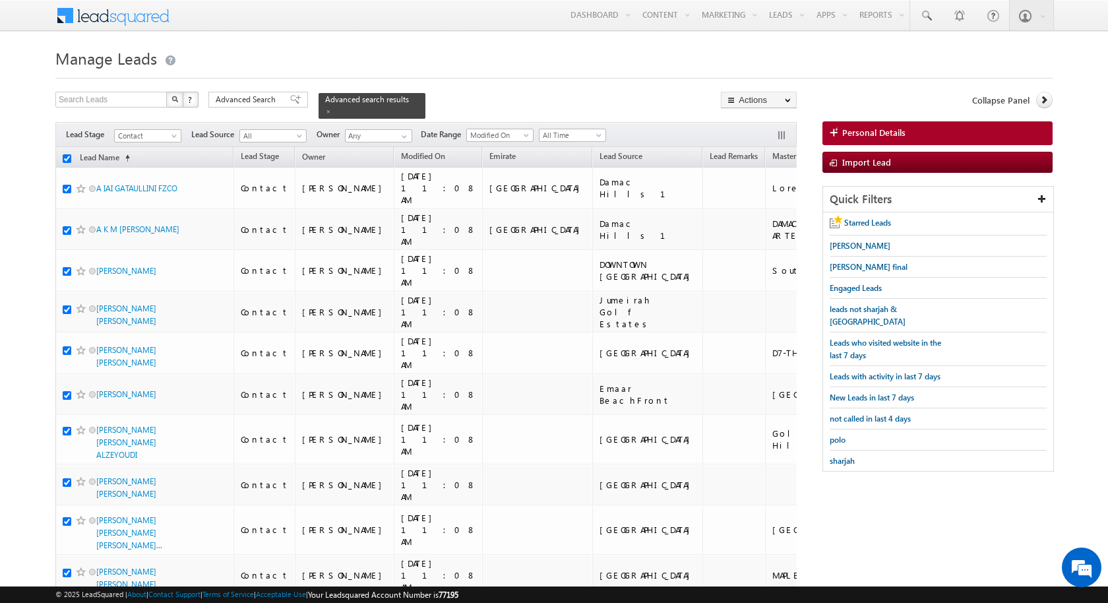
checkbox input "true"
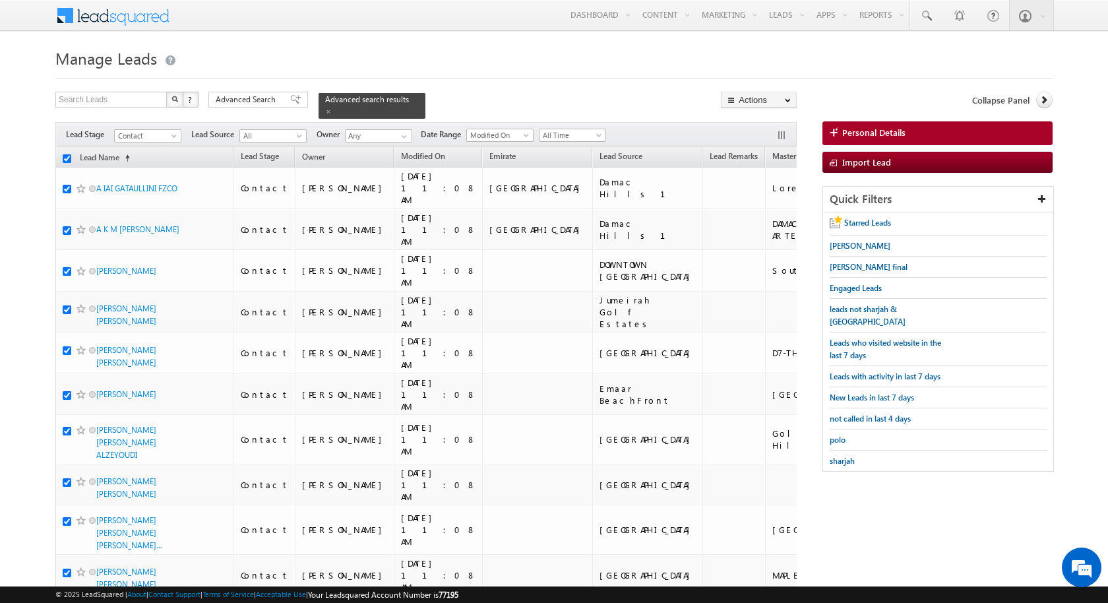
checkbox input "true"
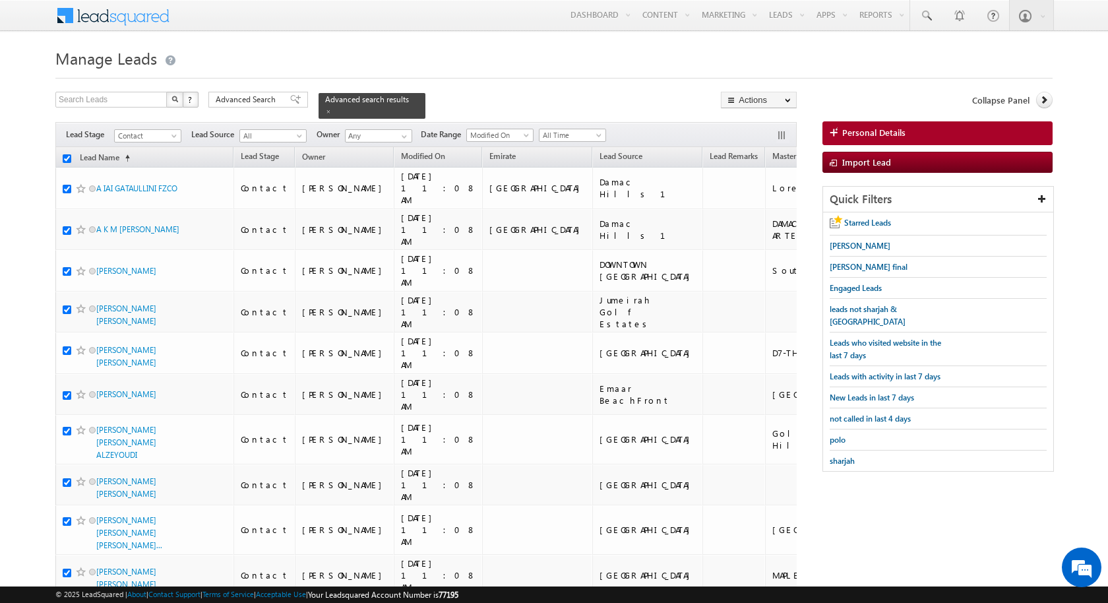
checkbox input "true"
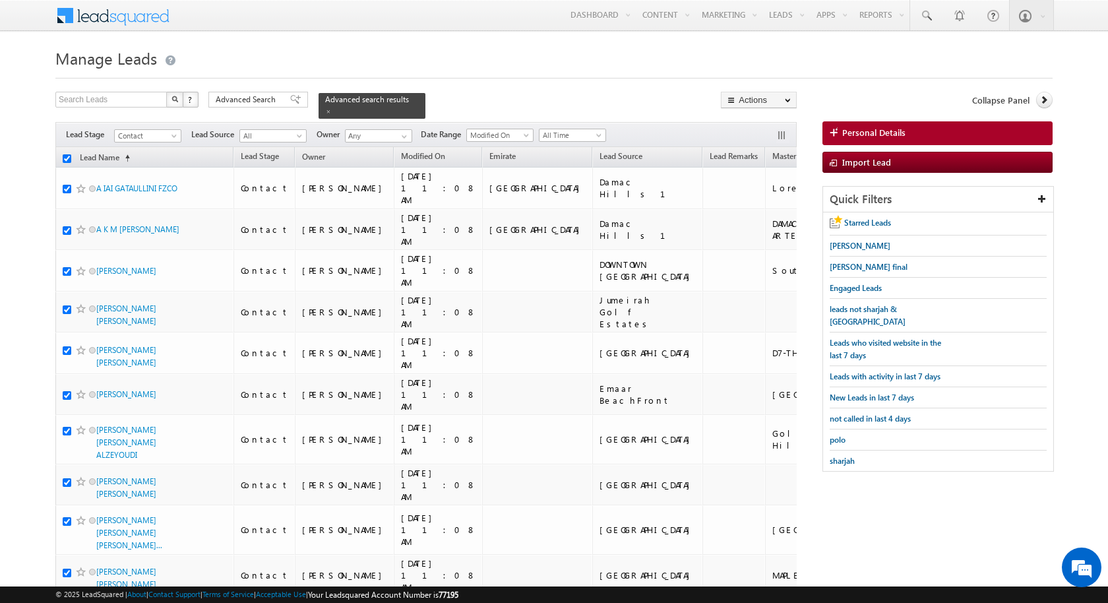
checkbox input "true"
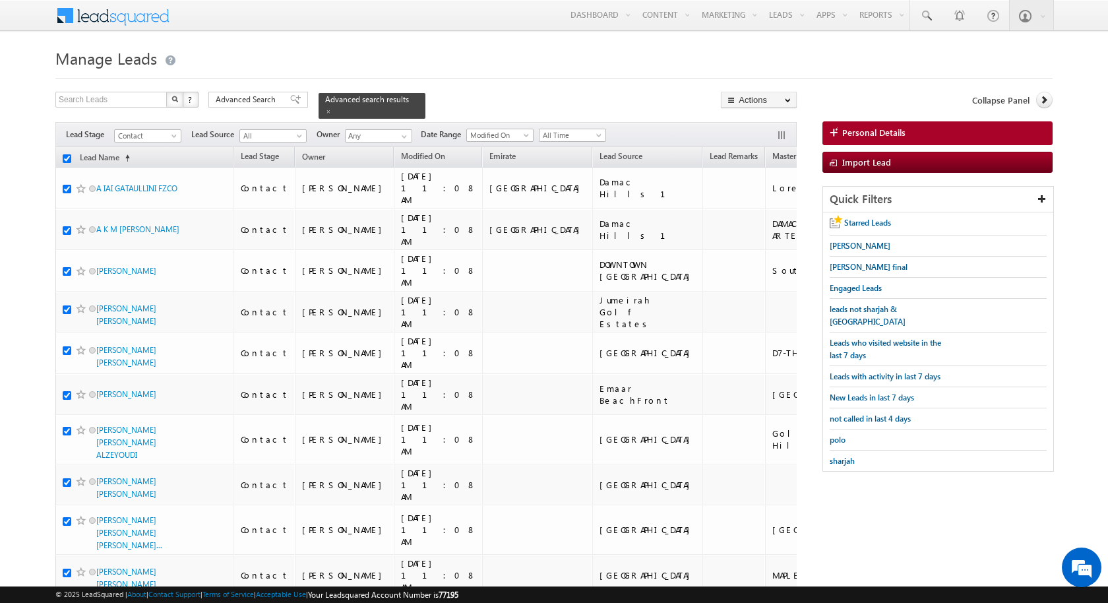
checkbox input "true"
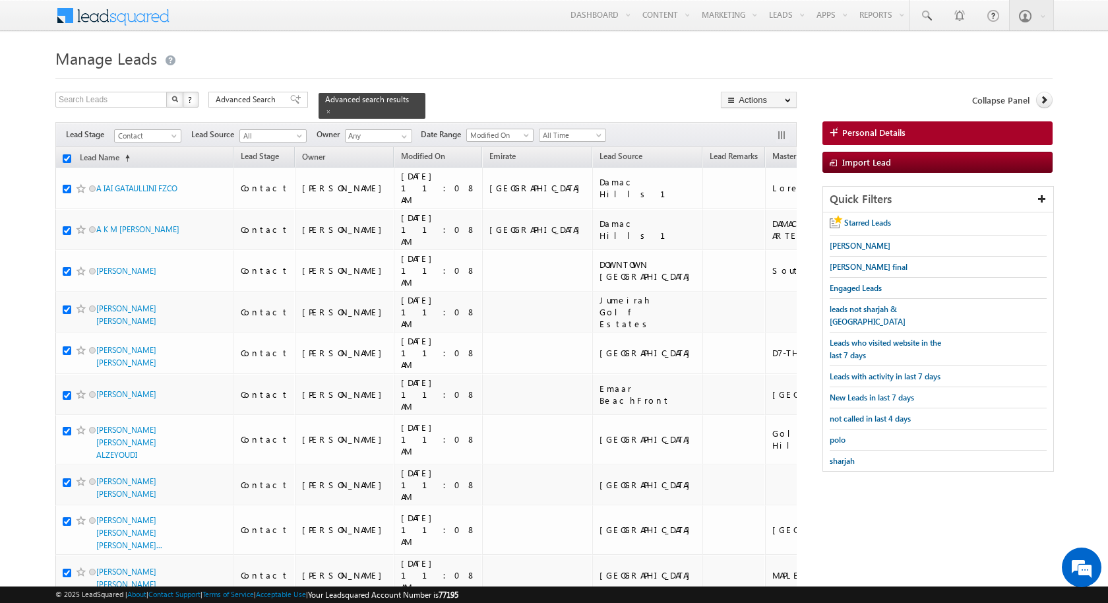
checkbox input "true"
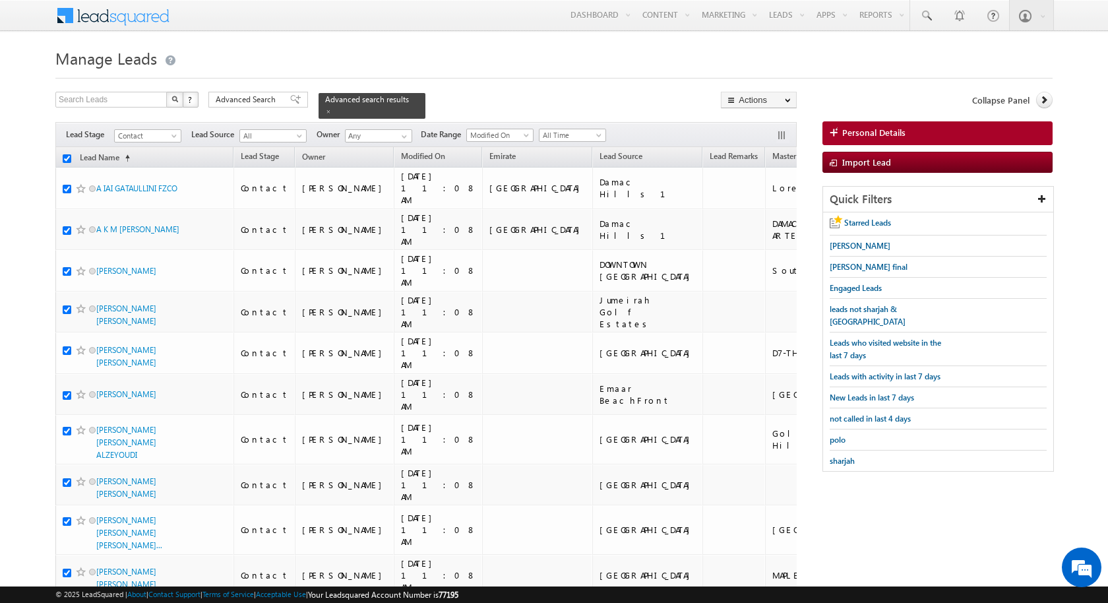
checkbox input "true"
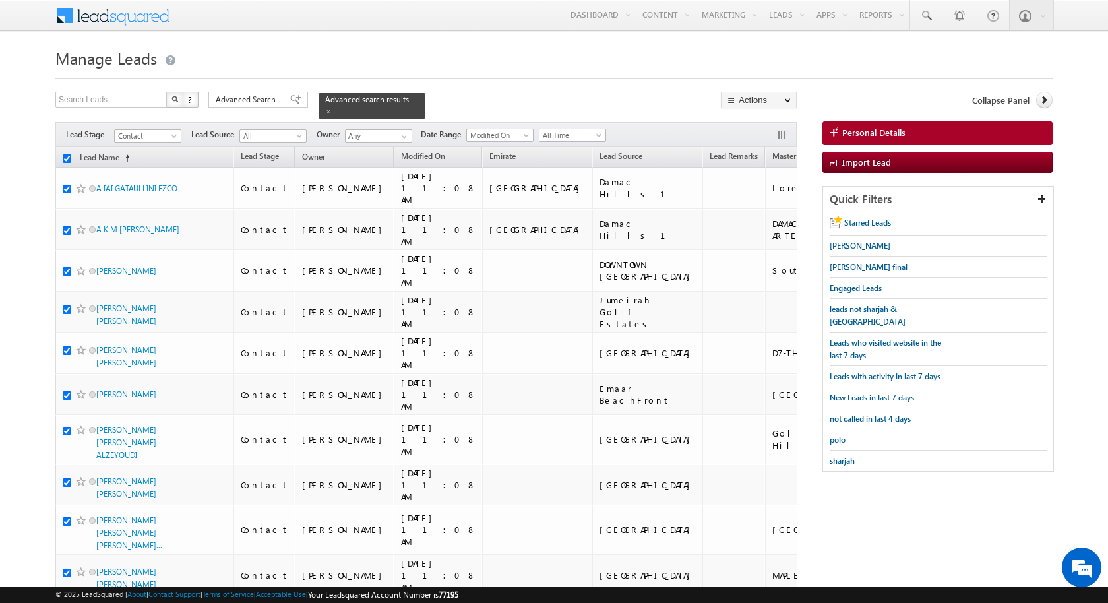
checkbox input "true"
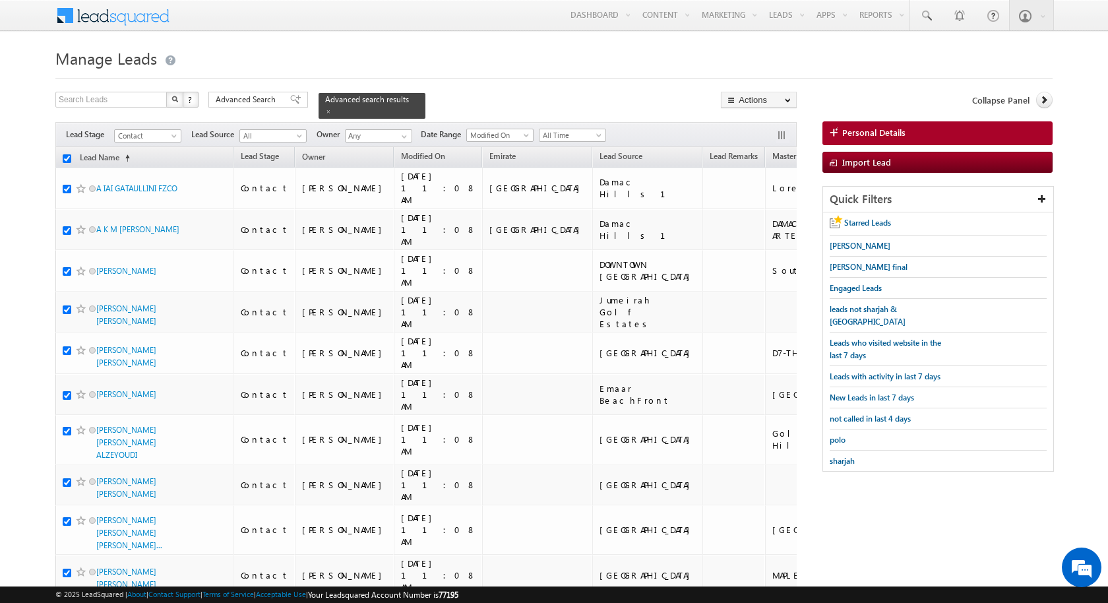
checkbox input "true"
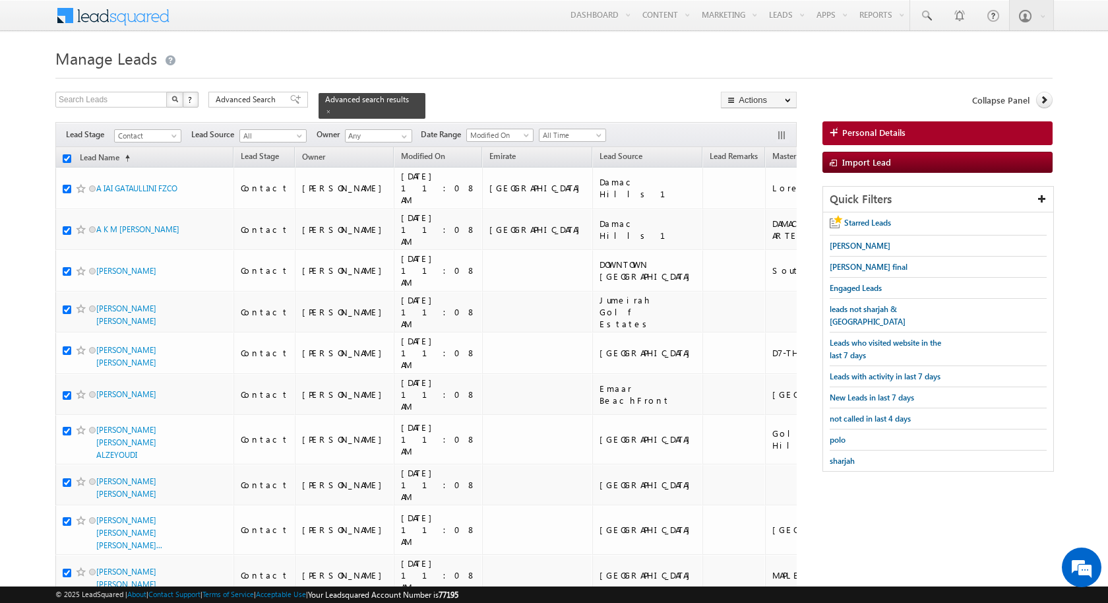
checkbox input "true"
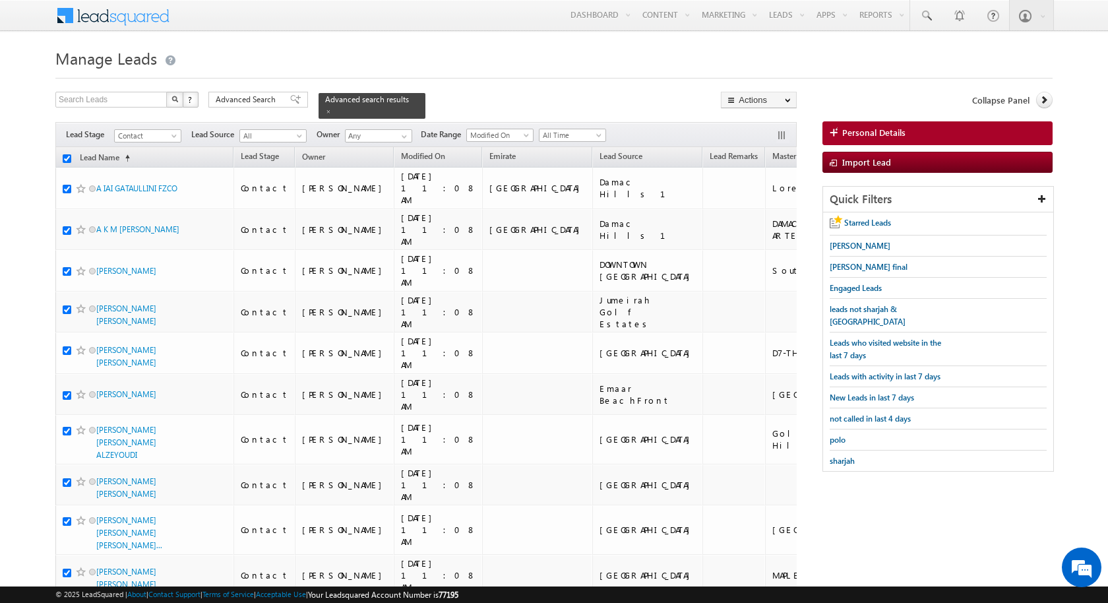
checkbox input "true"
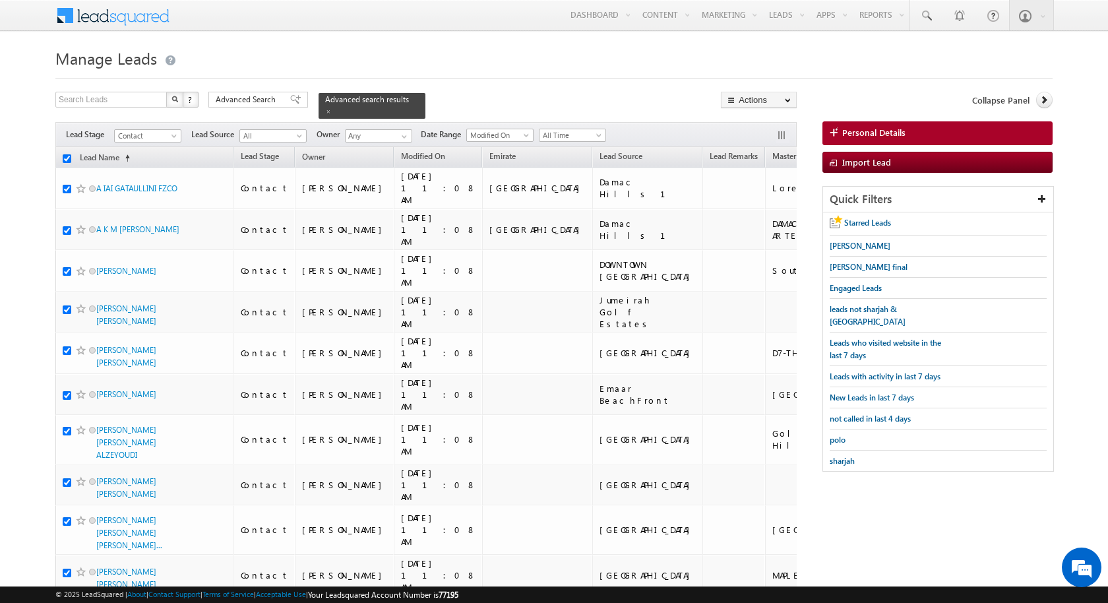
checkbox input "true"
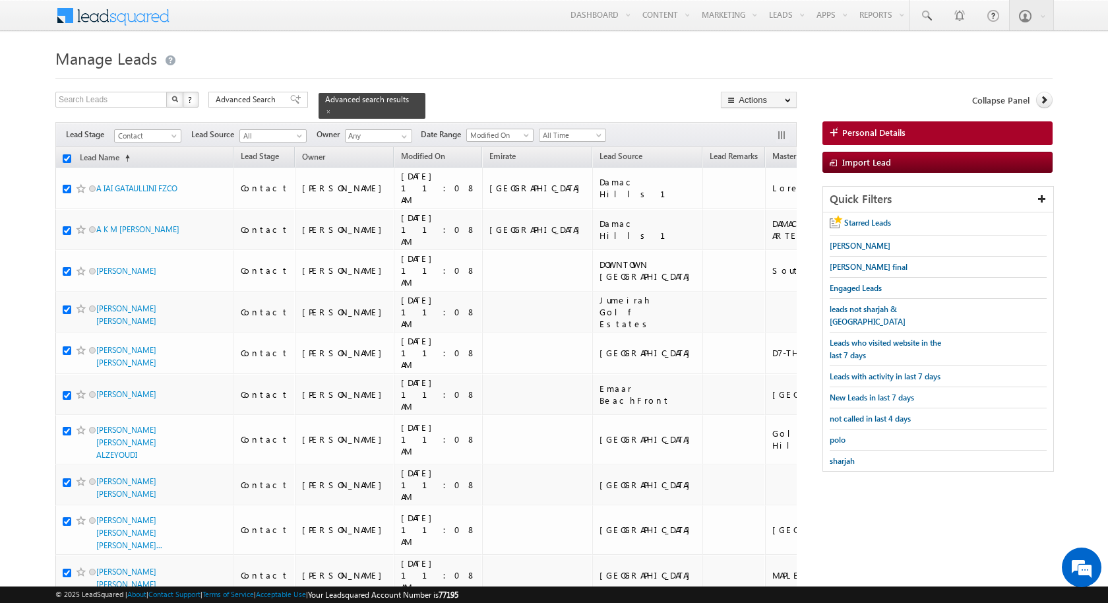
checkbox input "true"
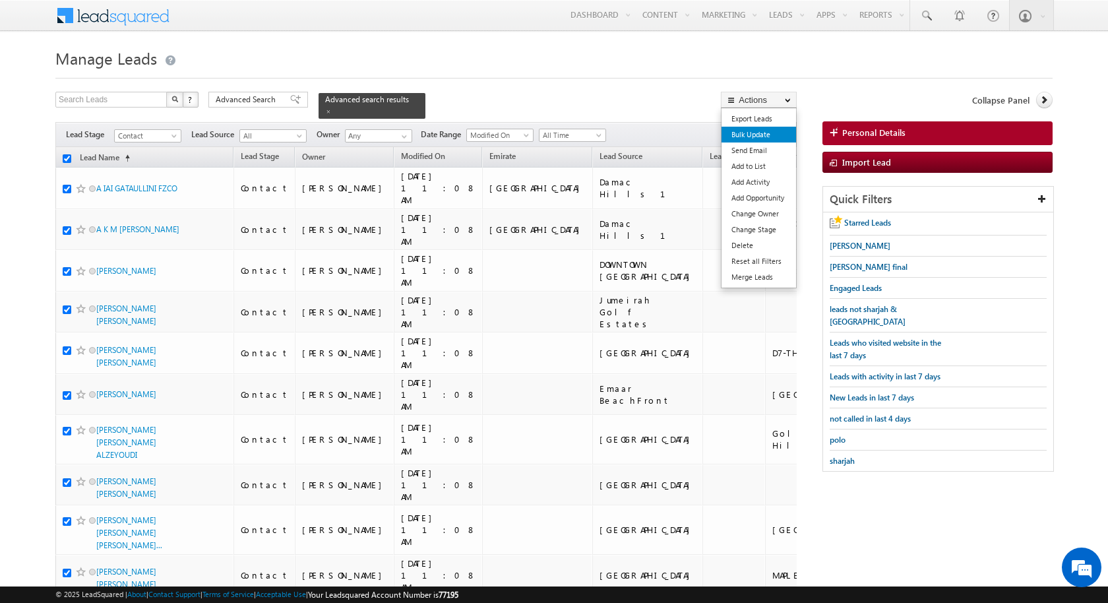
click at [765, 136] on link "Bulk Update" at bounding box center [758, 135] width 75 height 16
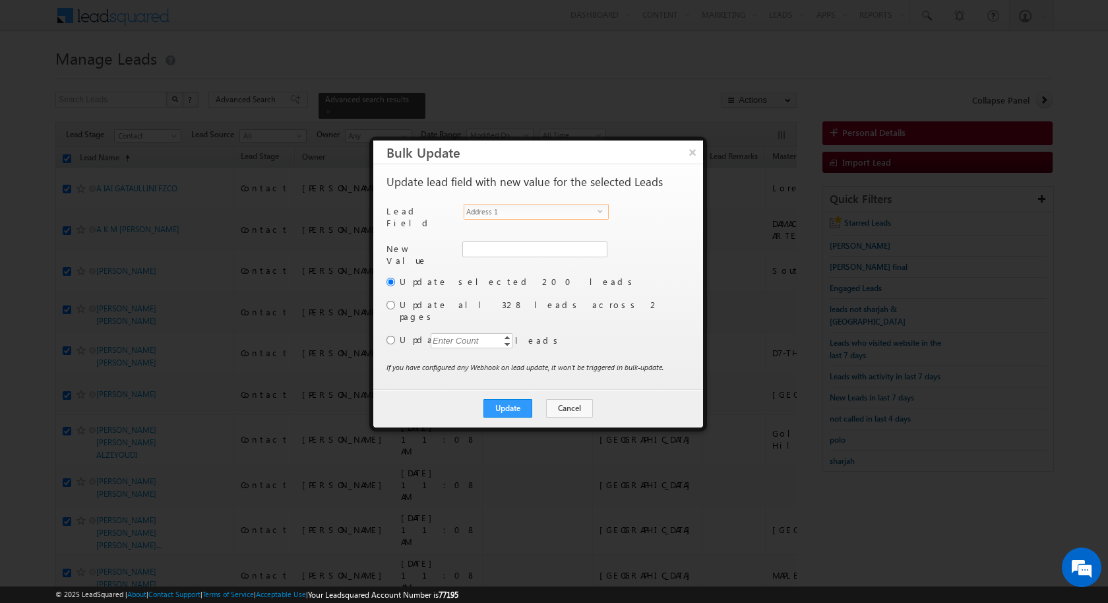
click at [586, 210] on span "Address 1" at bounding box center [530, 211] width 133 height 15
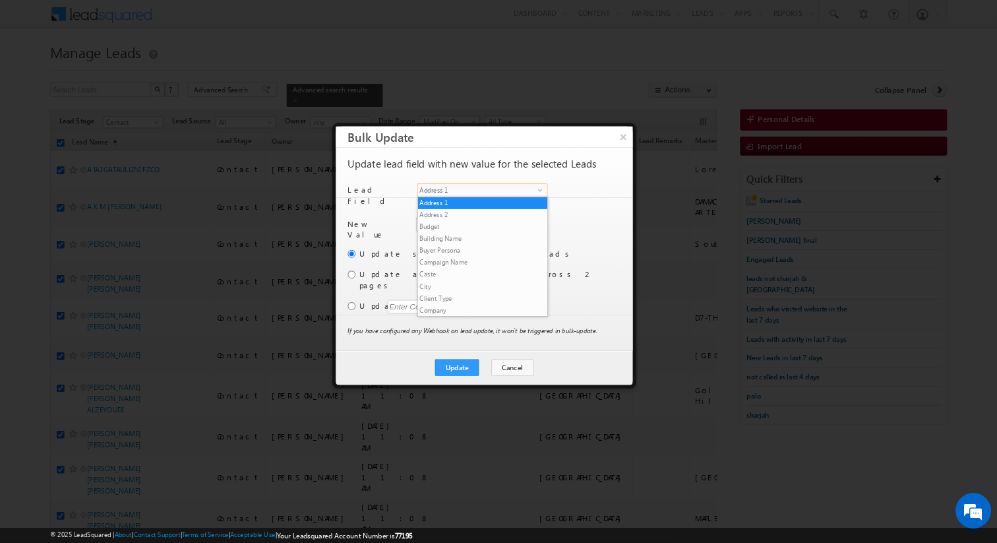
scroll to position [502, 0]
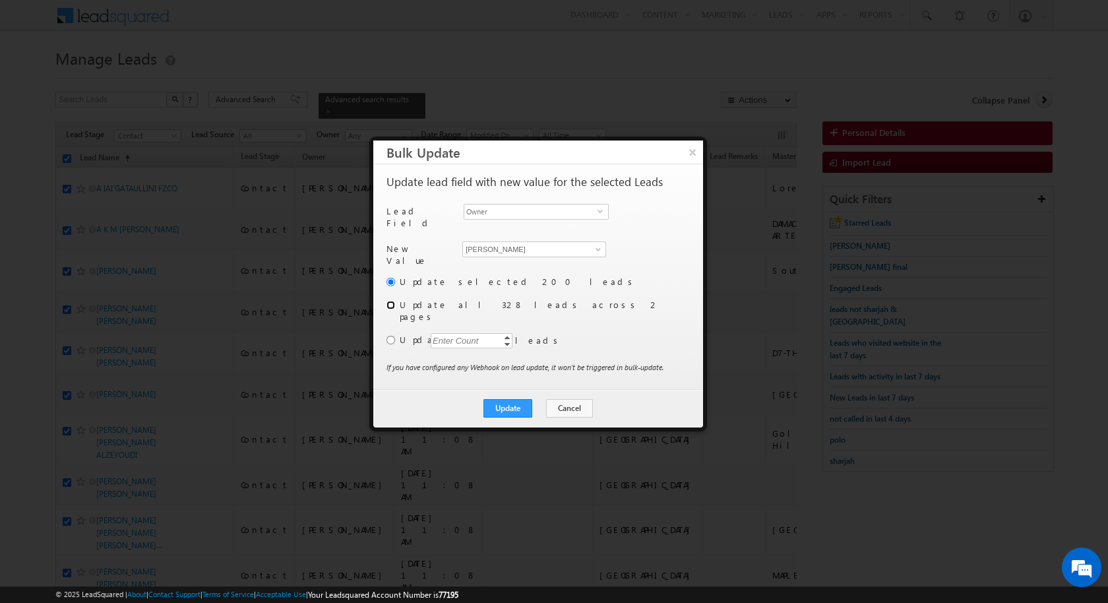
click at [393, 301] on input "radio" at bounding box center [390, 305] width 9 height 9
click at [522, 399] on button "Update" at bounding box center [507, 408] width 49 height 18
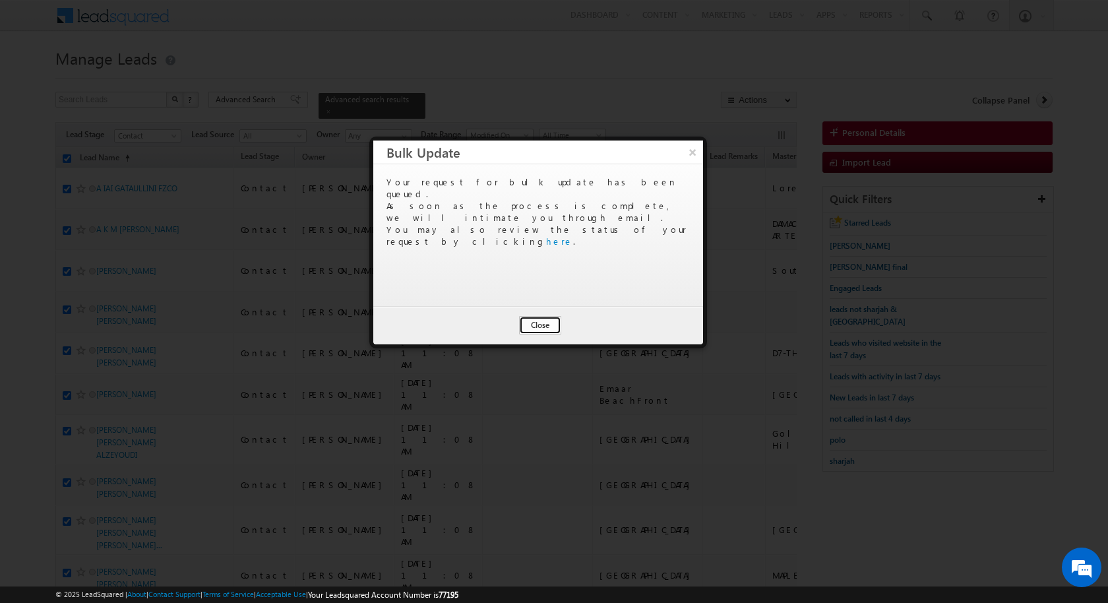
click at [541, 322] on button "Close" at bounding box center [540, 325] width 42 height 18
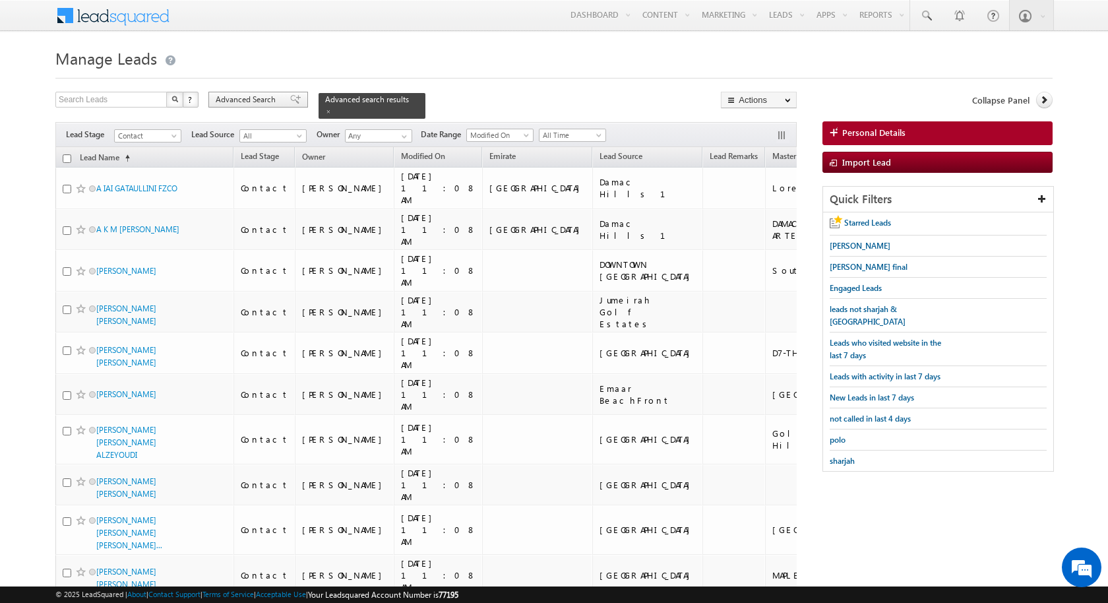
click at [258, 98] on span "Advanced Search" at bounding box center [248, 100] width 64 height 12
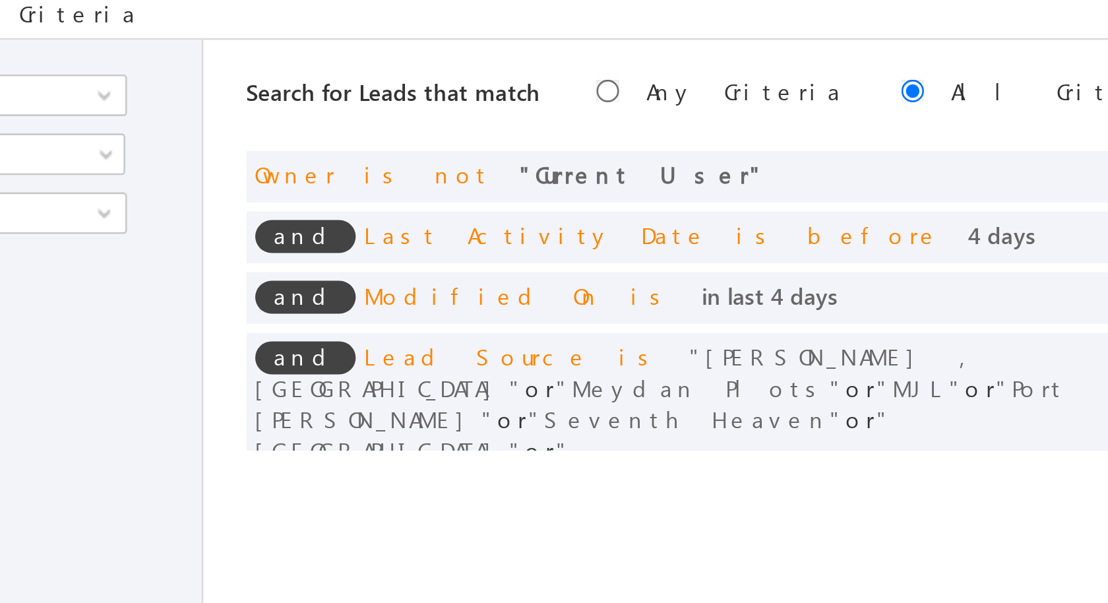
click at [493, 278] on div "and Owner is not Current User and Last Activity Date is before 4 days and Modif…" at bounding box center [607, 292] width 425 height 114
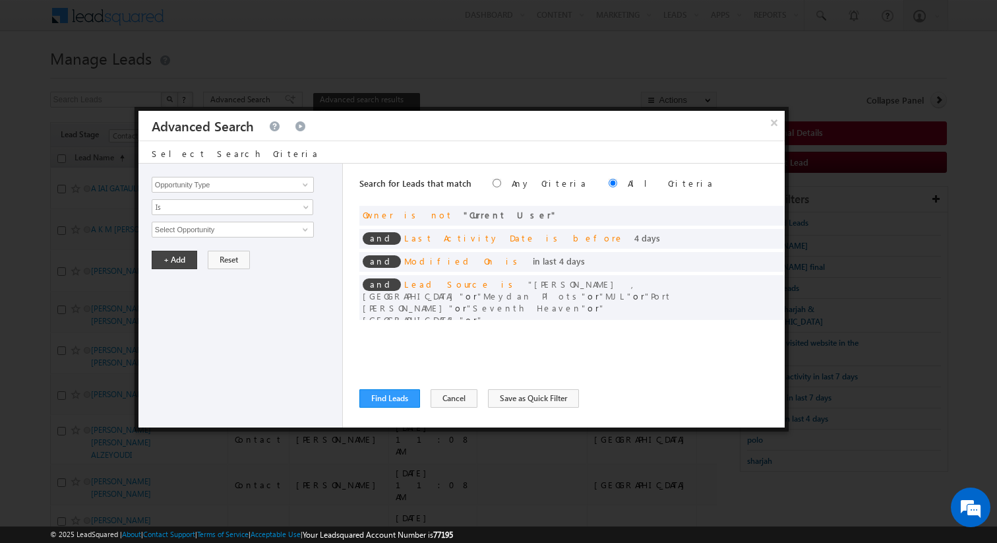
click at [554, 350] on div "Search for Leads that match Any Criteria All Criteria Note that the current tri…" at bounding box center [571, 296] width 425 height 264
click at [756, 234] on span at bounding box center [754, 236] width 9 height 9
click at [256, 248] on input "4" at bounding box center [272, 252] width 82 height 16
click at [181, 289] on button "+ Add" at bounding box center [174, 288] width 45 height 18
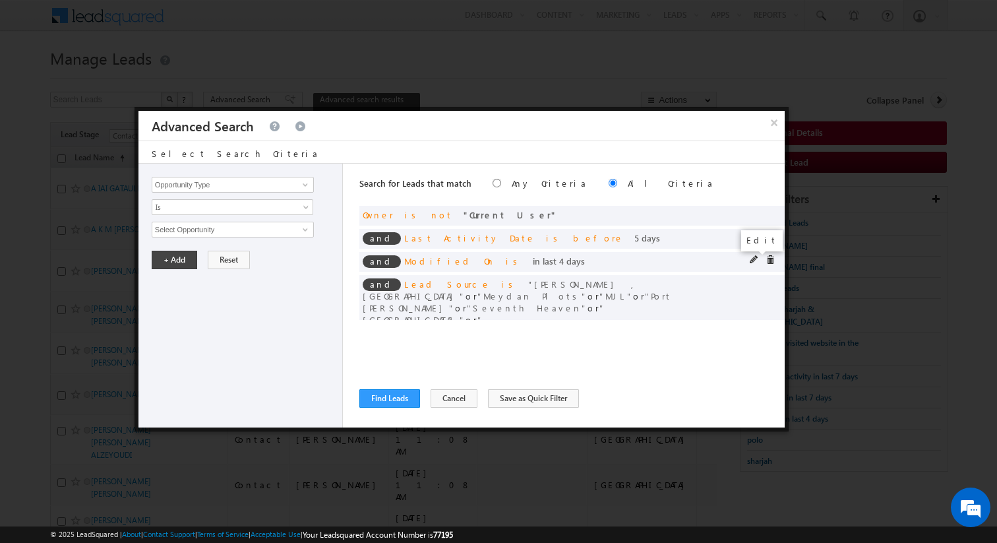
click at [752, 257] on span at bounding box center [754, 259] width 9 height 9
click at [261, 247] on input "4" at bounding box center [272, 252] width 82 height 16
click at [177, 288] on button "+ Add" at bounding box center [174, 288] width 45 height 18
click at [396, 398] on button "Find Leads" at bounding box center [389, 398] width 61 height 18
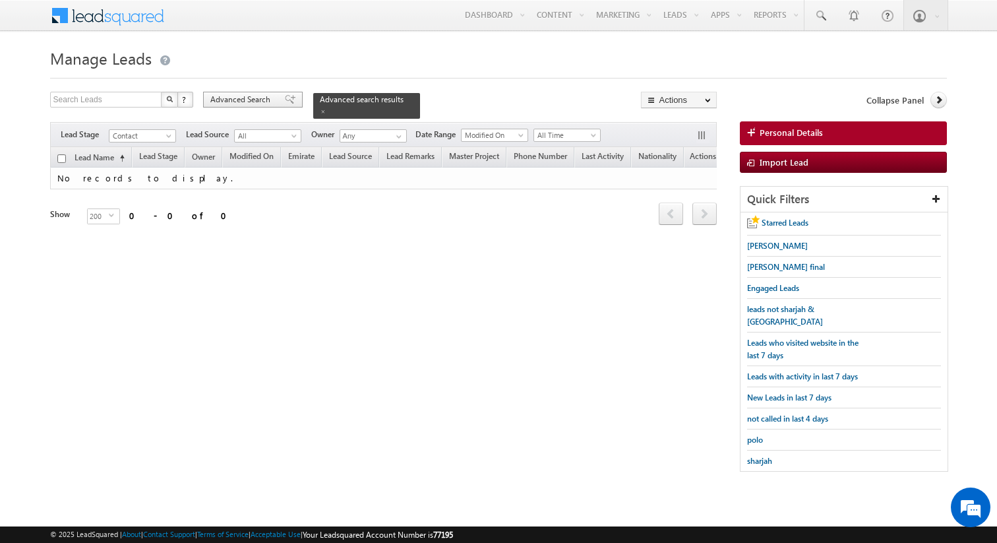
click at [234, 101] on span "Advanced Search" at bounding box center [242, 100] width 64 height 12
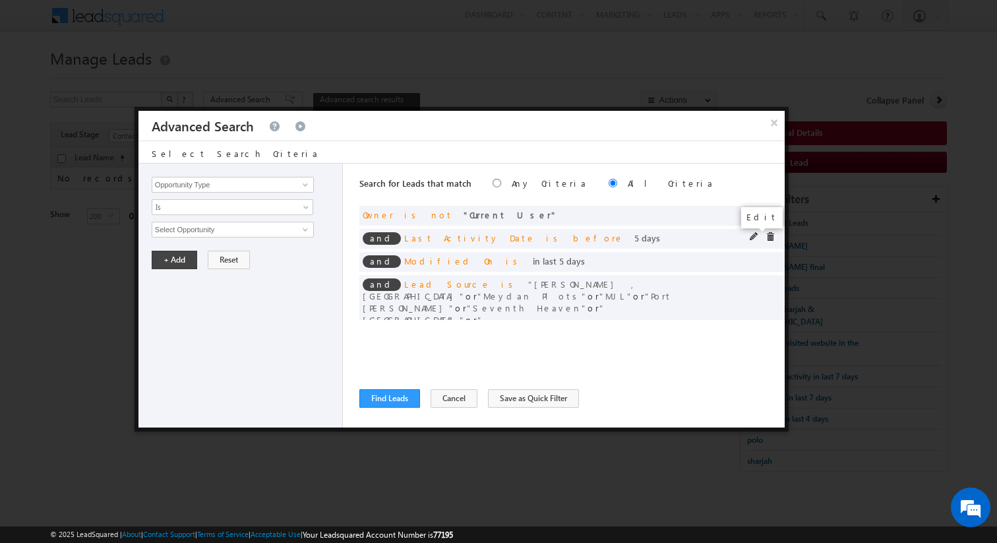
click at [754, 233] on span at bounding box center [754, 236] width 9 height 9
click at [254, 254] on input "5" at bounding box center [272, 252] width 82 height 16
click at [172, 299] on div "Opportunity Type Lead Activity Task Sales Group Prospect Id Address 1 Address 2…" at bounding box center [240, 296] width 204 height 264
click at [179, 295] on button "+ Add" at bounding box center [174, 288] width 45 height 18
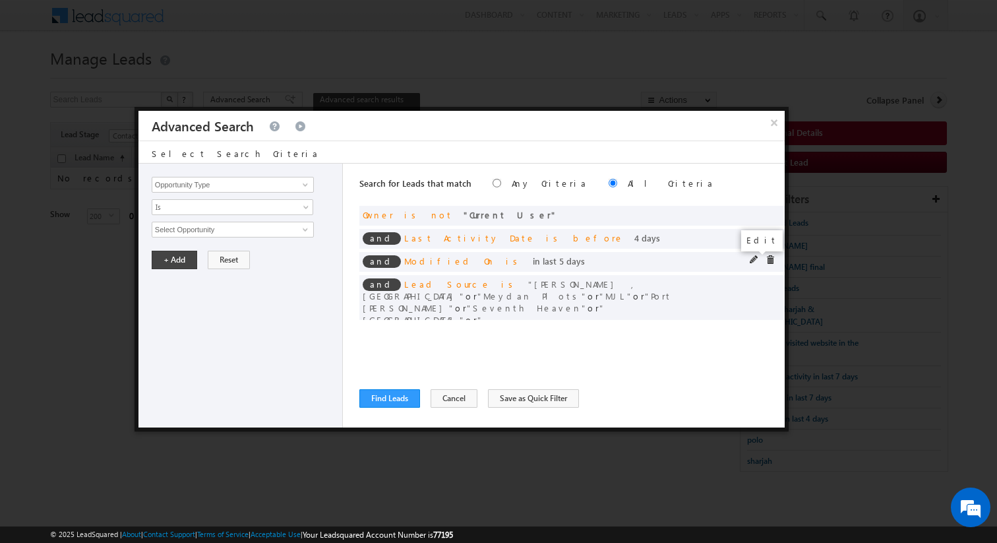
click at [754, 260] on span at bounding box center [754, 259] width 9 height 9
click at [292, 256] on input "5" at bounding box center [272, 252] width 82 height 16
click at [182, 289] on button "+ Add" at bounding box center [174, 288] width 45 height 18
click at [411, 399] on button "Find Leads" at bounding box center [389, 398] width 61 height 18
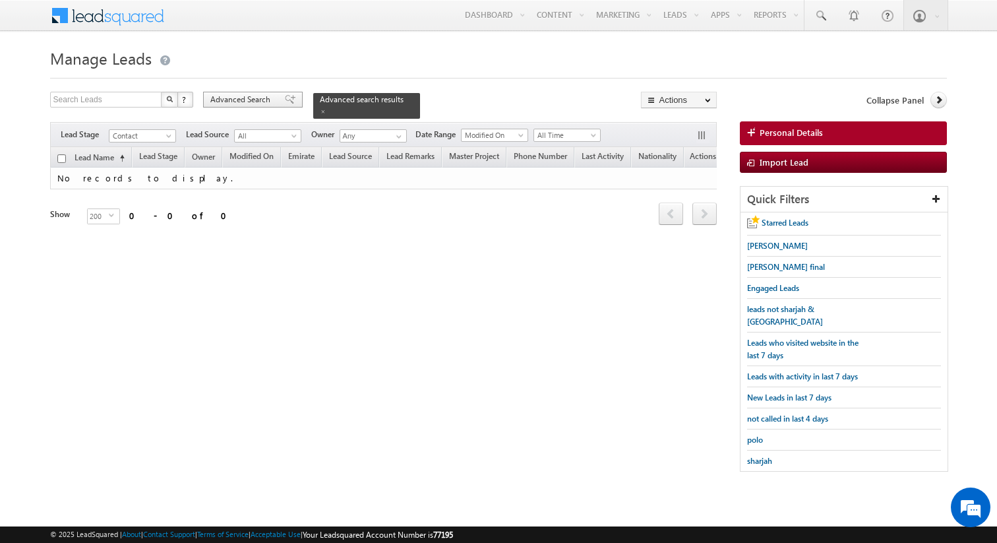
click at [248, 103] on span "Advanced Search" at bounding box center [242, 100] width 64 height 12
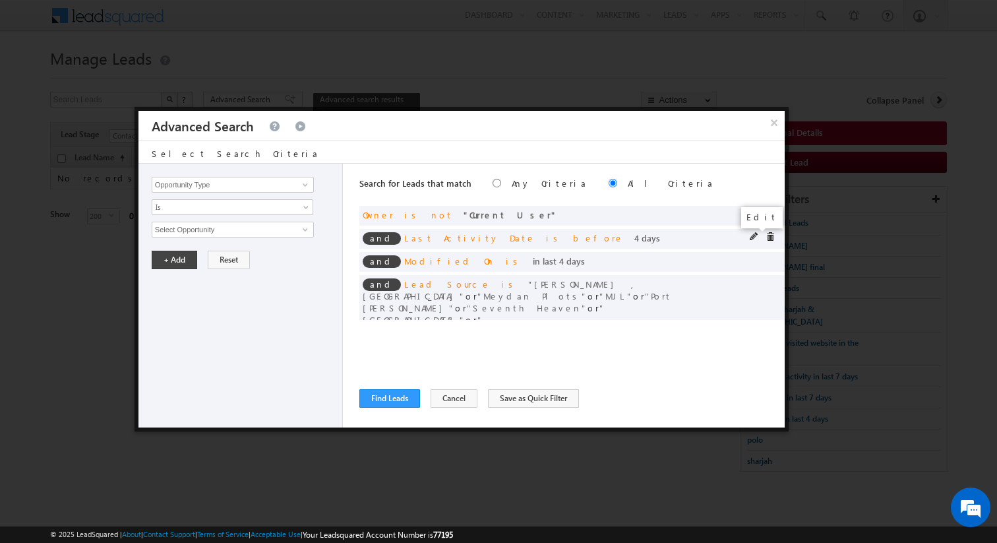
click at [751, 234] on span at bounding box center [754, 236] width 9 height 9
click at [753, 235] on span at bounding box center [754, 236] width 9 height 9
click at [262, 255] on input "4" at bounding box center [272, 252] width 82 height 16
click at [186, 290] on button "+ Add" at bounding box center [174, 288] width 45 height 18
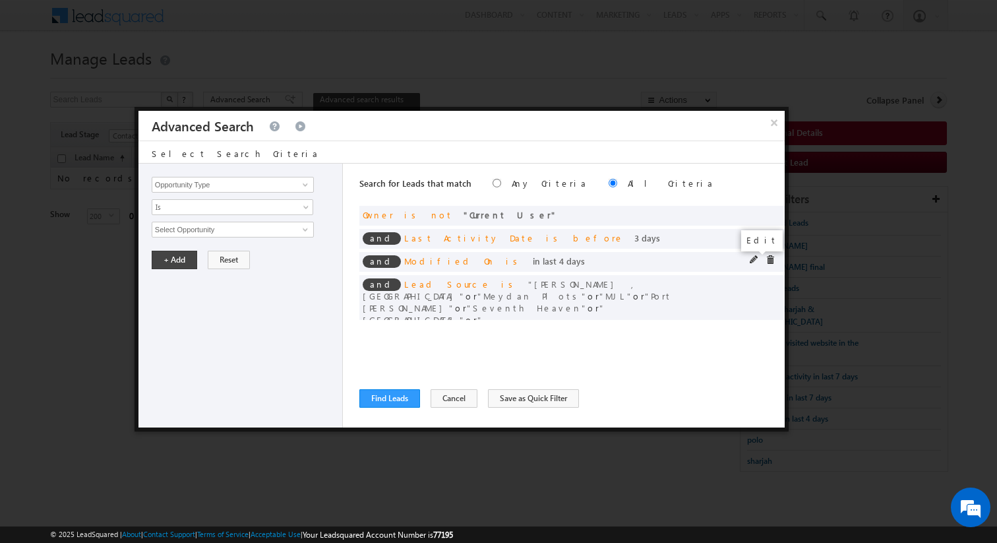
click at [754, 260] on span at bounding box center [754, 259] width 9 height 9
click at [250, 253] on input "4" at bounding box center [272, 252] width 82 height 16
click at [179, 287] on button "+ Add" at bounding box center [174, 288] width 45 height 18
click at [389, 395] on button "Find Leads" at bounding box center [389, 398] width 61 height 18
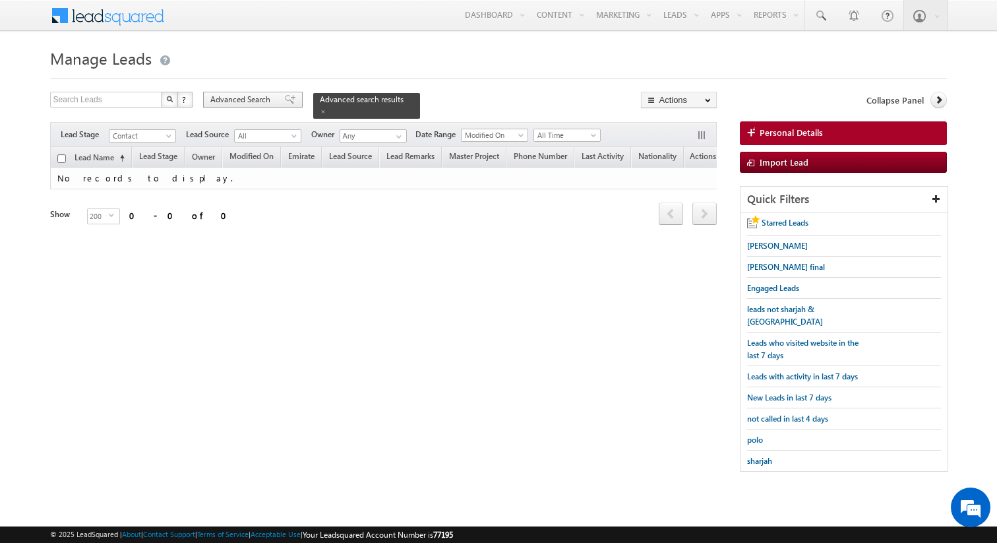
click at [258, 104] on span "Advanced Search" at bounding box center [242, 100] width 64 height 12
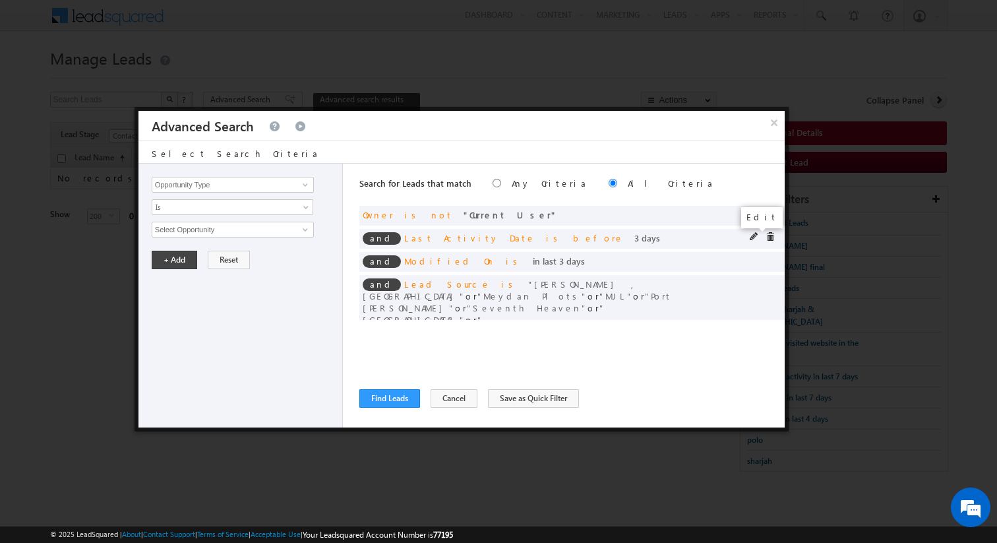
click at [754, 237] on span at bounding box center [754, 236] width 9 height 9
click at [266, 248] on input "3" at bounding box center [272, 252] width 82 height 16
click at [182, 288] on button "+ Add" at bounding box center [174, 288] width 45 height 18
click at [750, 262] on span at bounding box center [754, 259] width 9 height 9
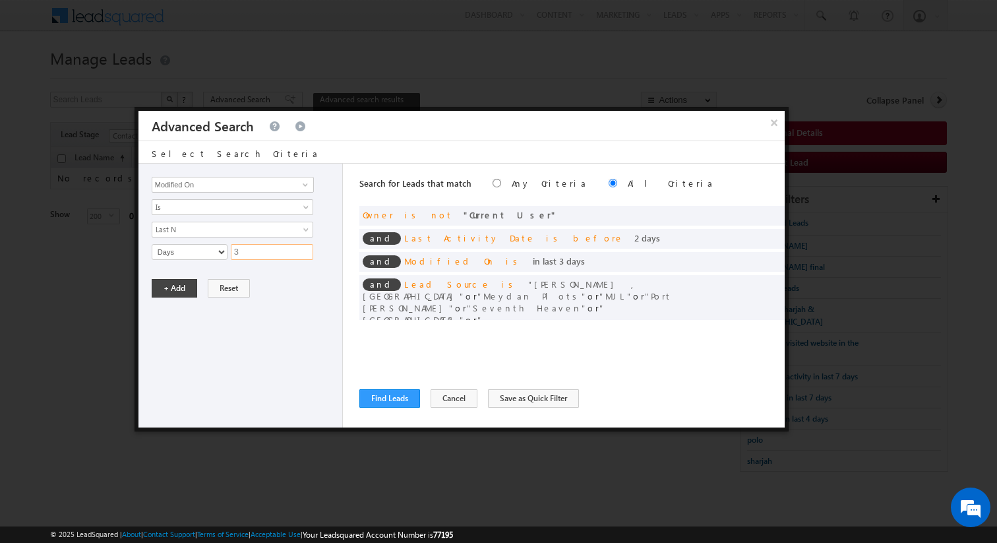
click at [275, 249] on input "3" at bounding box center [272, 252] width 82 height 16
click at [177, 290] on button "+ Add" at bounding box center [174, 288] width 45 height 18
click at [404, 397] on button "Find Leads" at bounding box center [389, 398] width 61 height 18
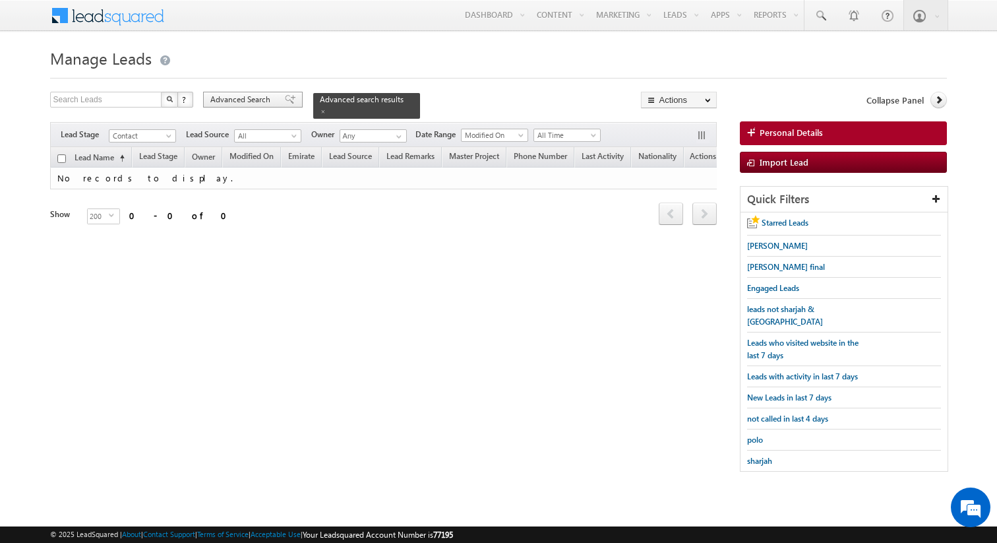
click at [245, 103] on span "Advanced Search" at bounding box center [242, 100] width 64 height 12
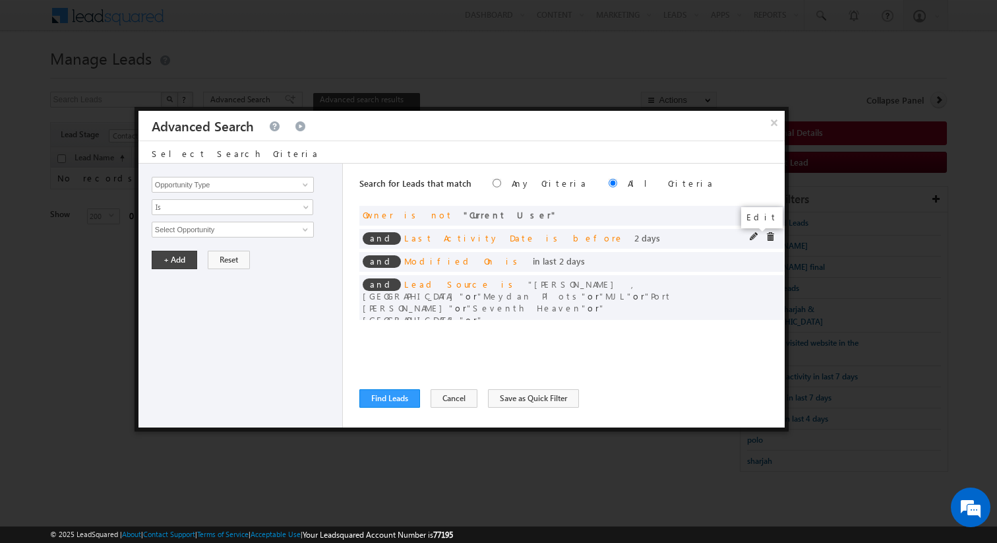
click at [756, 236] on span at bounding box center [754, 236] width 9 height 9
click at [253, 258] on input "2" at bounding box center [272, 252] width 82 height 16
click at [171, 283] on button "+ Add" at bounding box center [174, 288] width 45 height 18
click at [751, 260] on span at bounding box center [754, 259] width 9 height 9
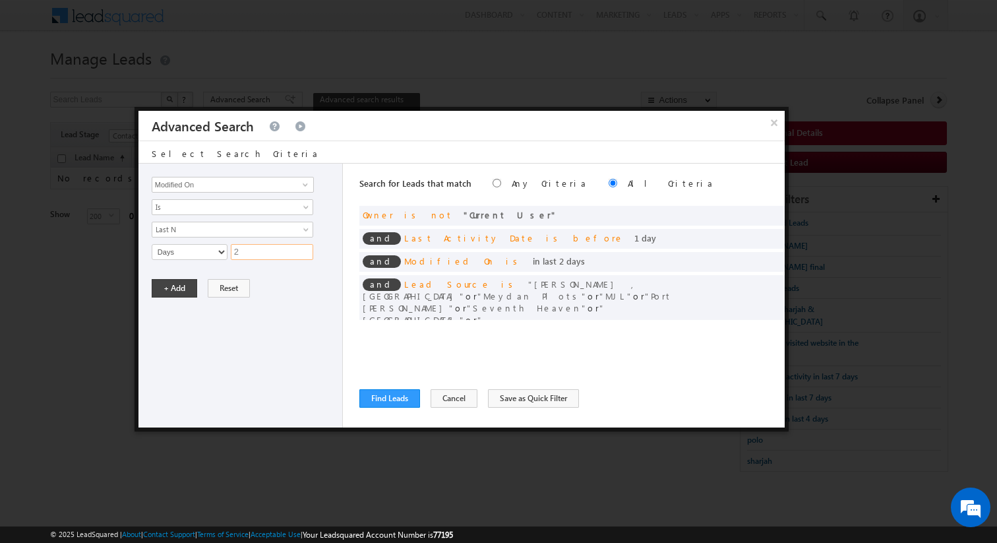
click at [267, 255] on input "2" at bounding box center [272, 252] width 82 height 16
click at [181, 286] on button "+ Add" at bounding box center [174, 288] width 45 height 18
click at [400, 395] on button "Find Leads" at bounding box center [389, 398] width 61 height 18
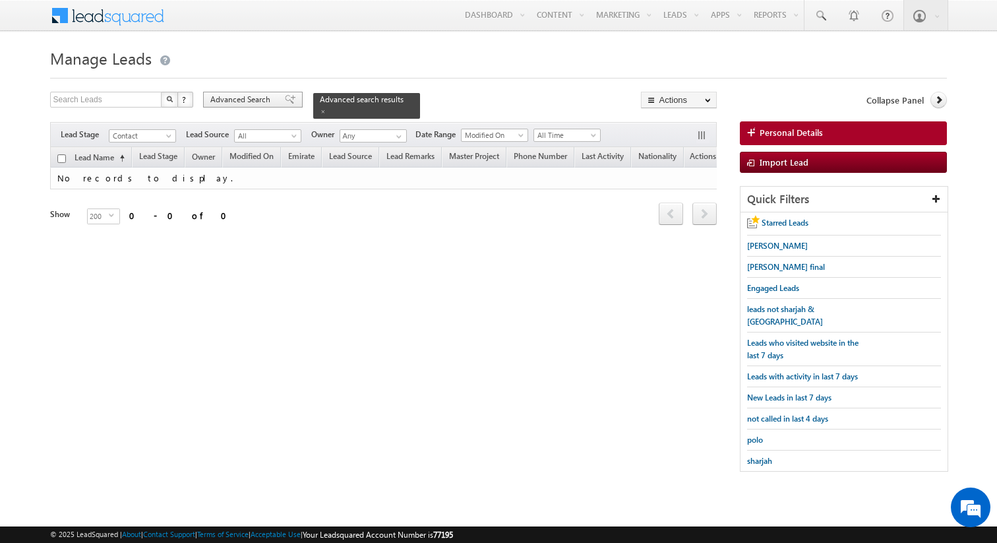
click at [268, 102] on span "Advanced Search" at bounding box center [242, 100] width 64 height 12
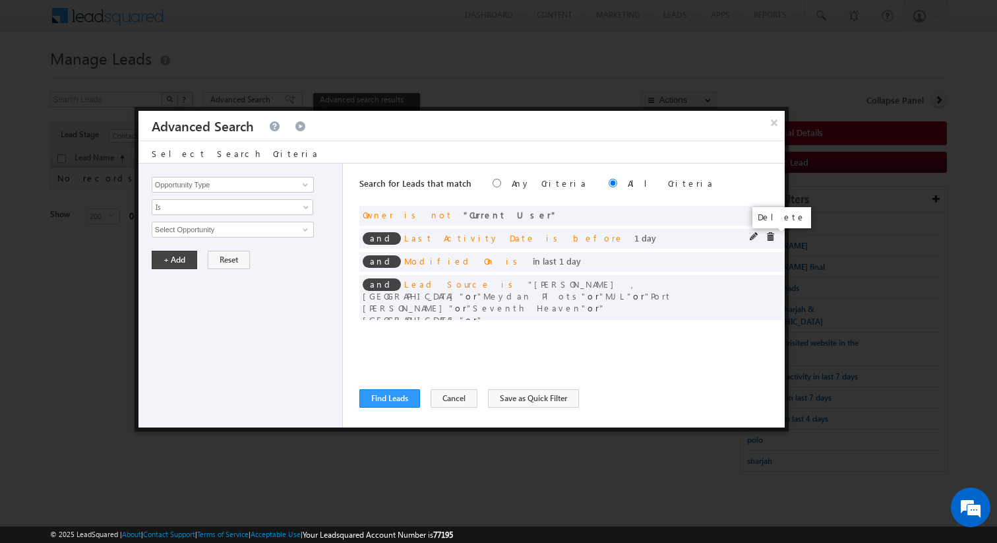
click at [770, 235] on span at bounding box center [770, 236] width 9 height 9
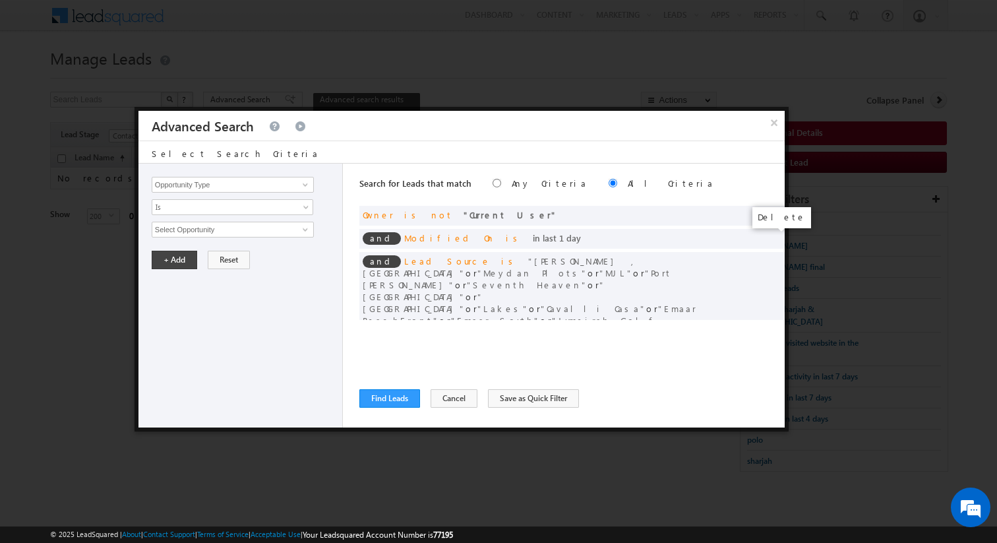
click at [0, 0] on span at bounding box center [0, 0] width 0 height 0
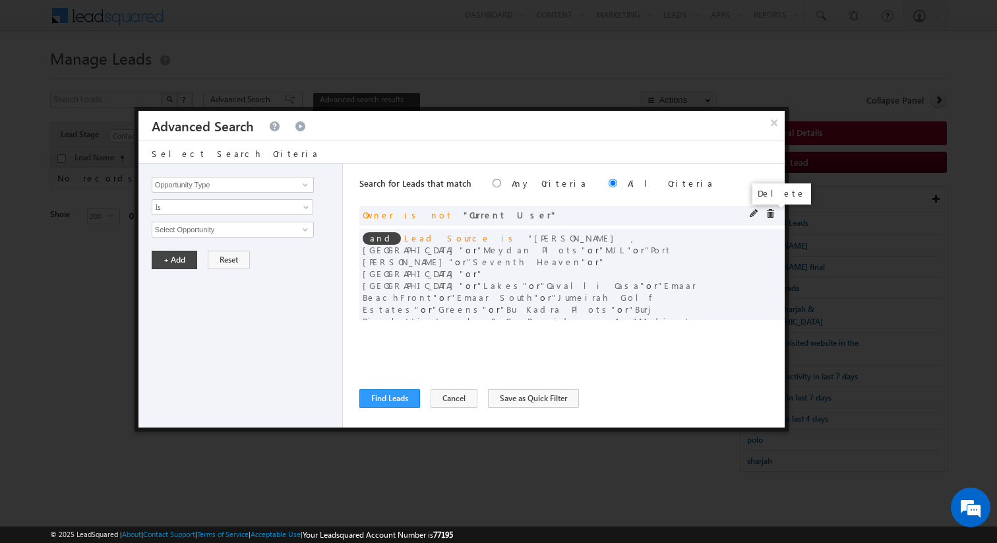
click at [767, 213] on span at bounding box center [770, 213] width 9 height 9
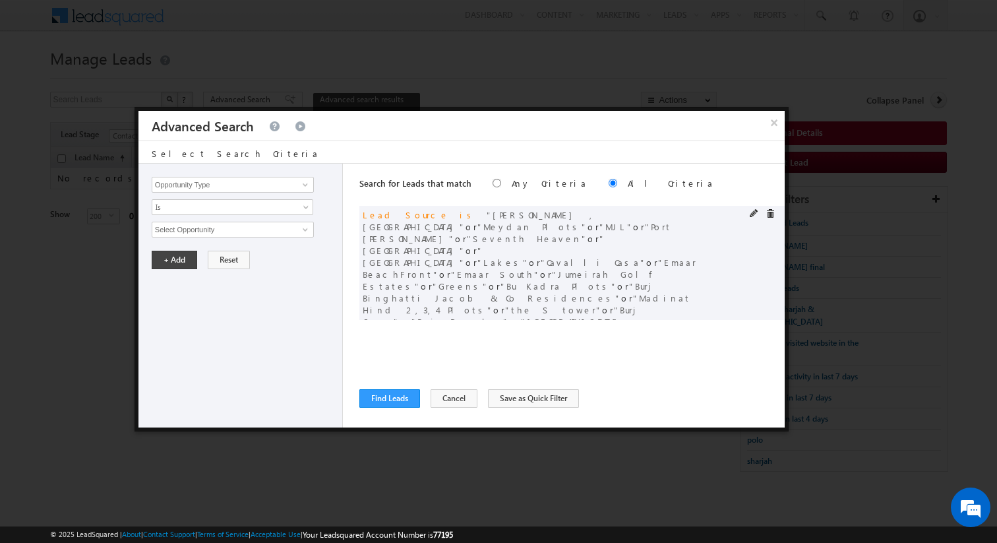
scroll to position [4, 0]
click at [389, 395] on button "Find Leads" at bounding box center [389, 398] width 61 height 18
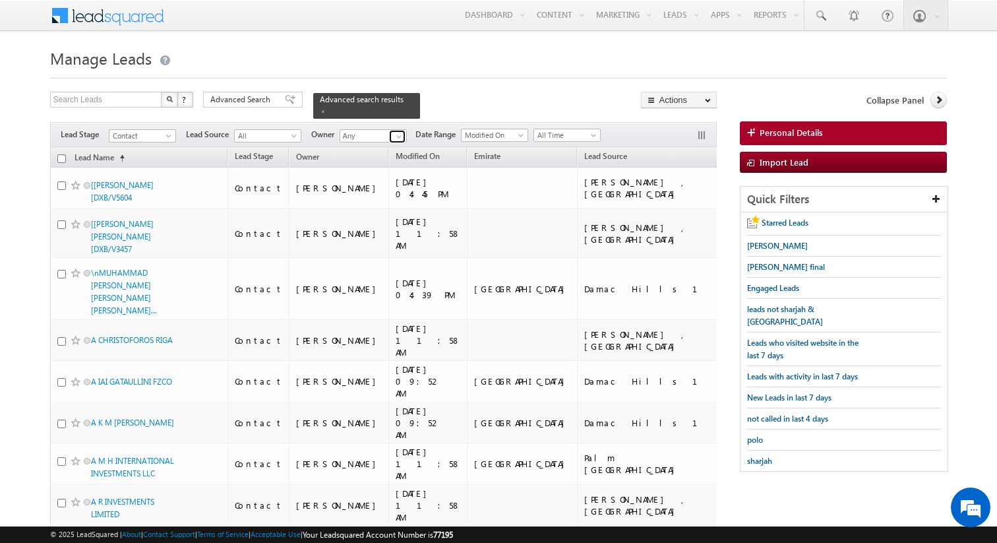
click at [398, 135] on span at bounding box center [399, 136] width 11 height 11
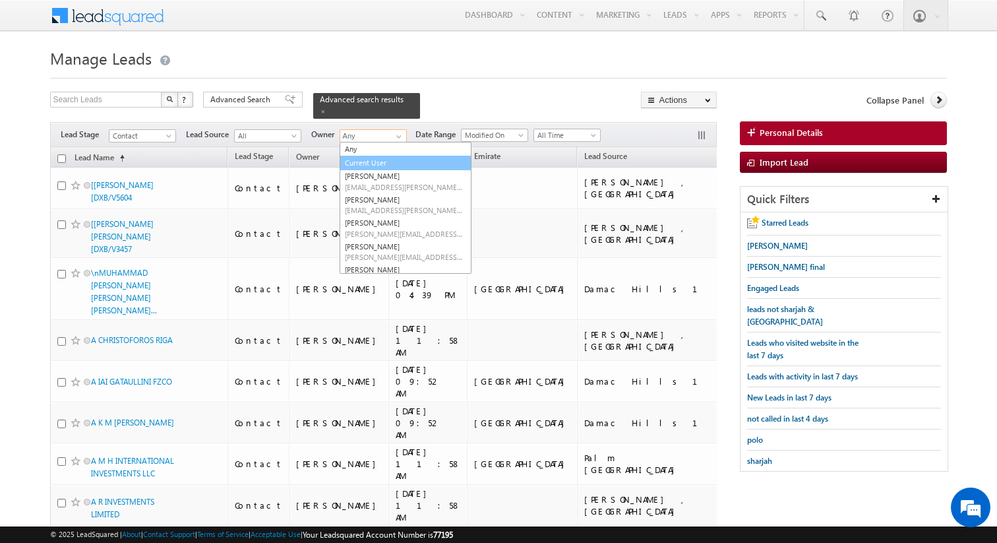
click at [382, 162] on link "Current User" at bounding box center [406, 163] width 132 height 15
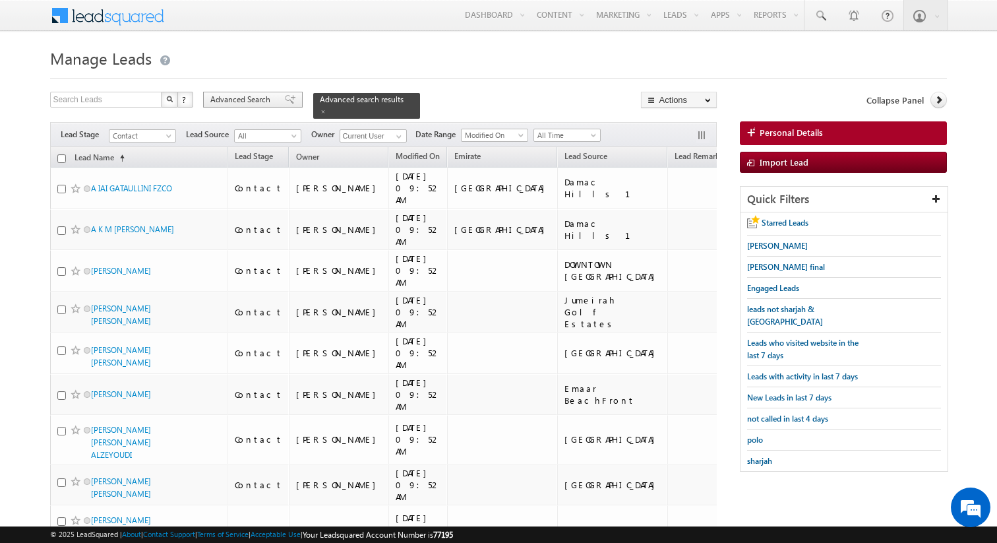
click at [265, 98] on span "Advanced Search" at bounding box center [242, 100] width 64 height 12
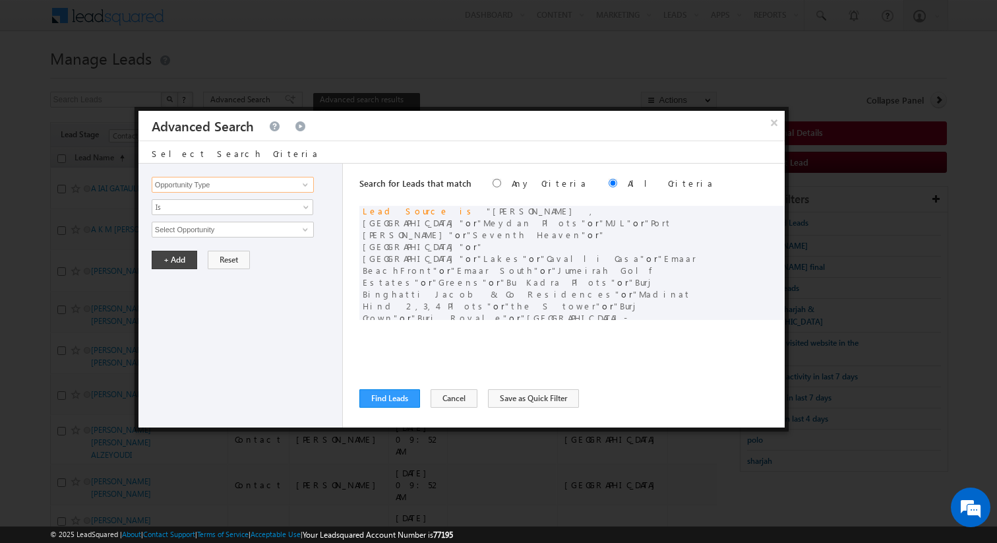
click at [240, 188] on input "Opportunity Type" at bounding box center [233, 185] width 162 height 16
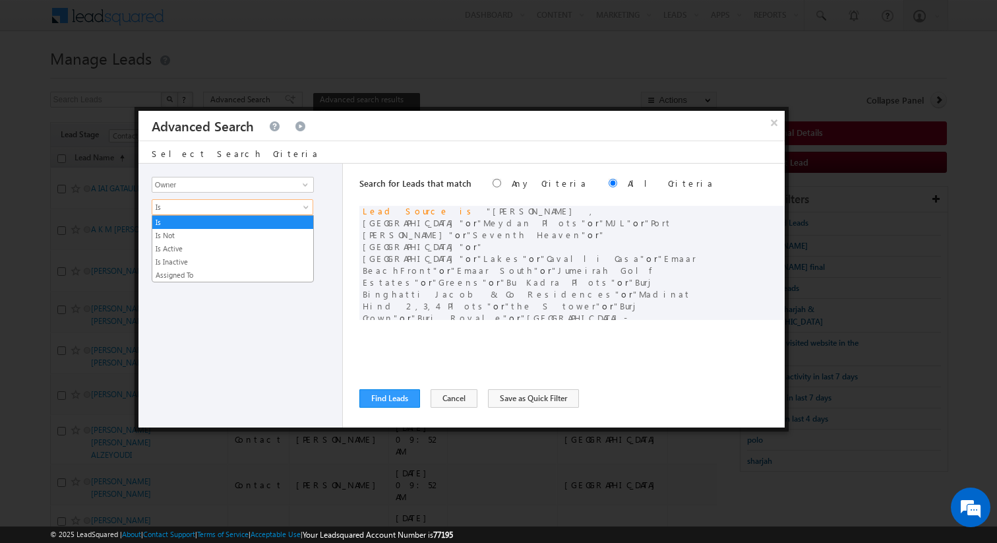
click at [239, 205] on span "Is" at bounding box center [223, 207] width 143 height 12
click at [198, 241] on li "Is Not" at bounding box center [232, 235] width 161 height 13
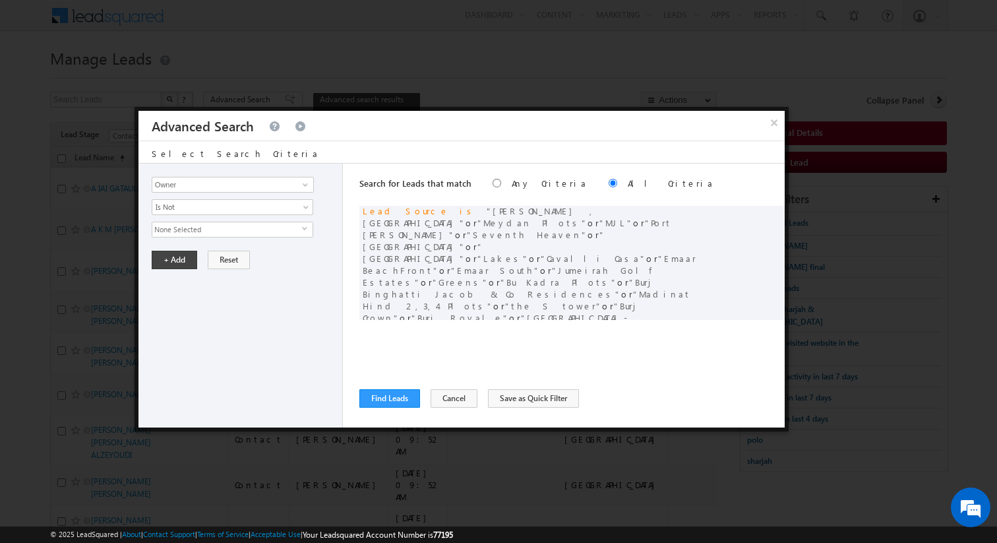
click at [199, 234] on span "None Selected" at bounding box center [227, 229] width 150 height 15
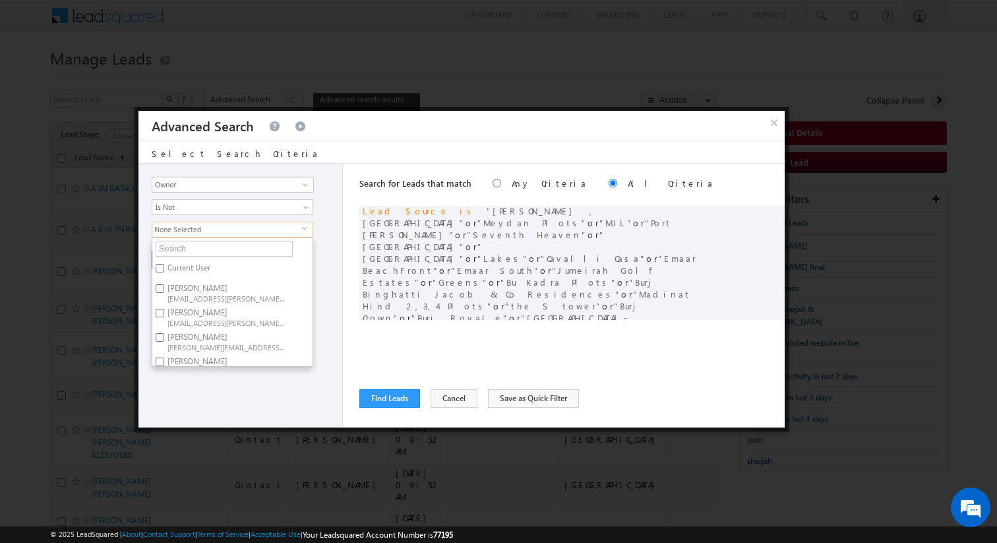
click at [183, 268] on label "Current User" at bounding box center [187, 270] width 71 height 20
click at [164, 268] on input "Current User" at bounding box center [160, 268] width 9 height 9
click at [333, 261] on div "+ Add Reset" at bounding box center [244, 260] width 184 height 18
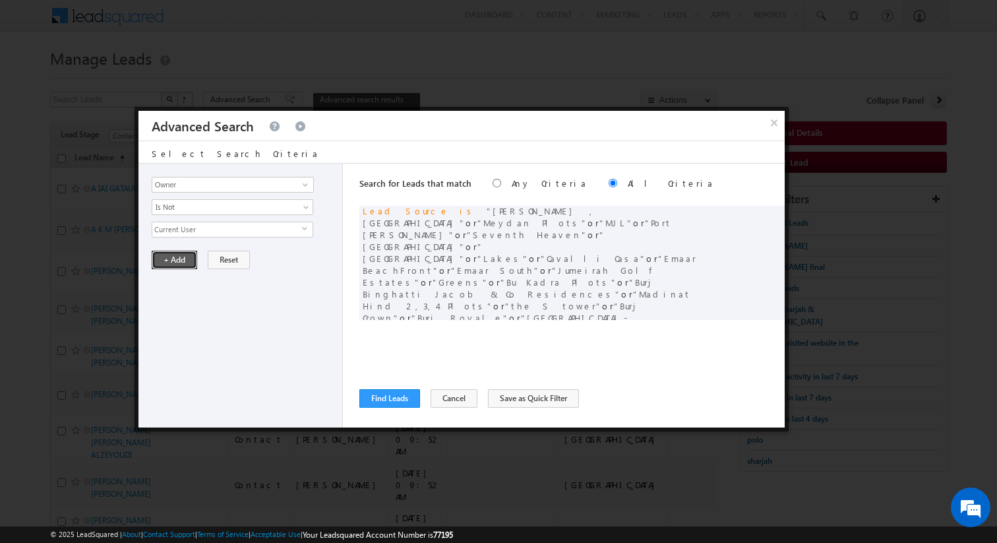
click at [179, 259] on button "+ Add" at bounding box center [174, 260] width 45 height 18
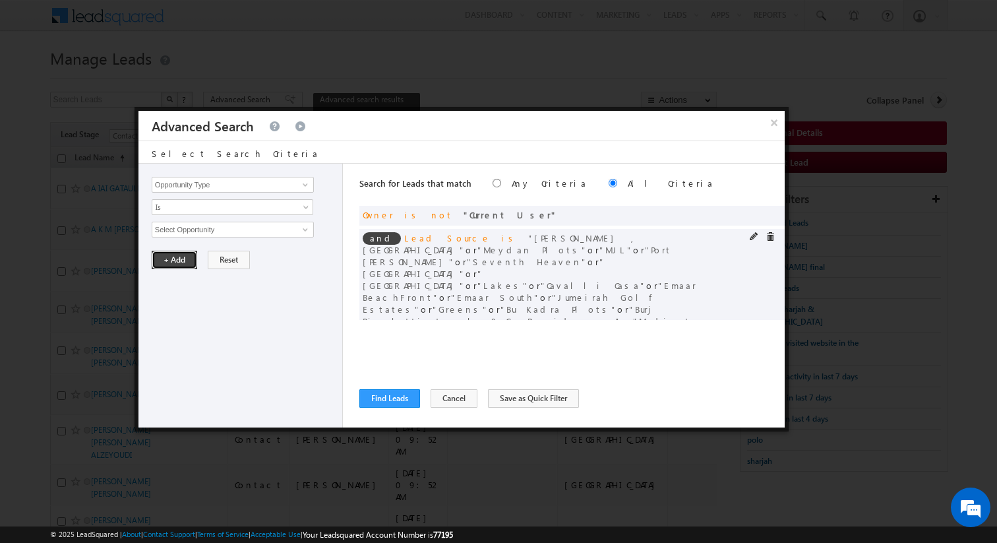
scroll to position [39, 0]
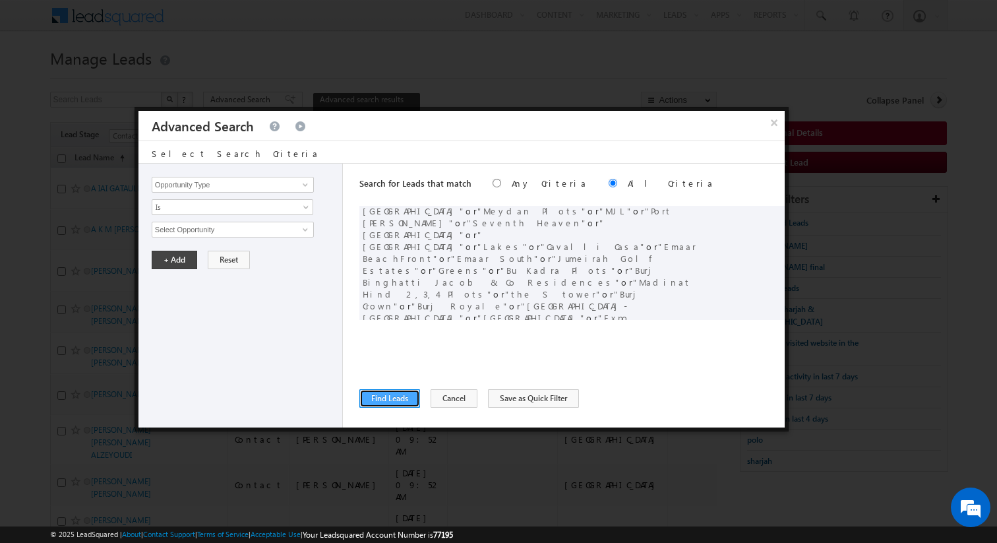
click at [400, 401] on button "Find Leads" at bounding box center [389, 398] width 61 height 18
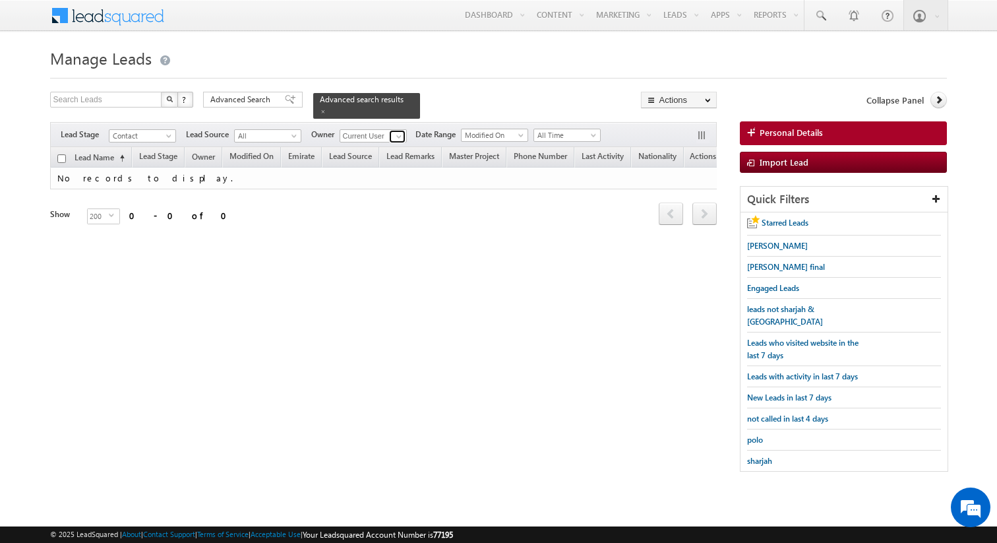
click at [396, 138] on span at bounding box center [399, 136] width 11 height 11
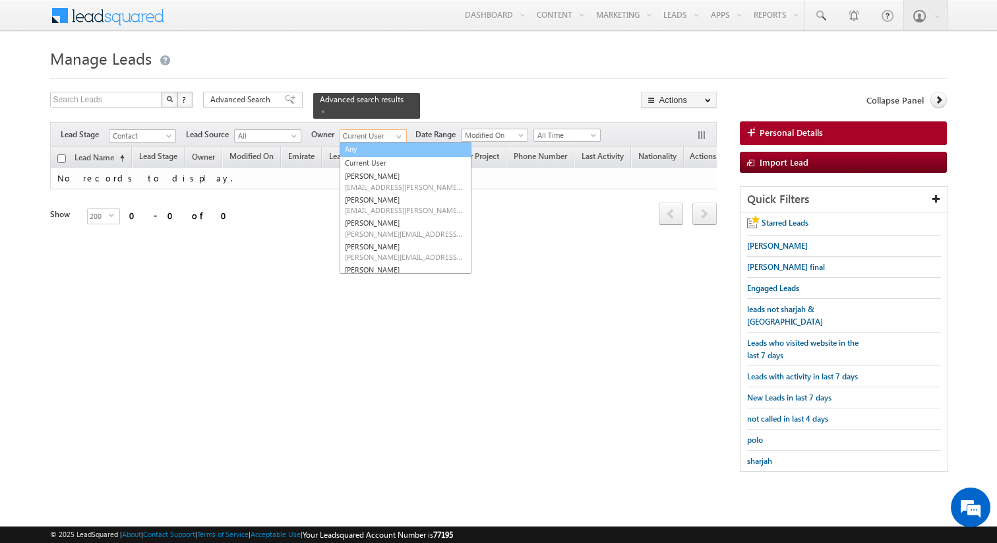
click at [378, 150] on link "Any" at bounding box center [406, 149] width 132 height 15
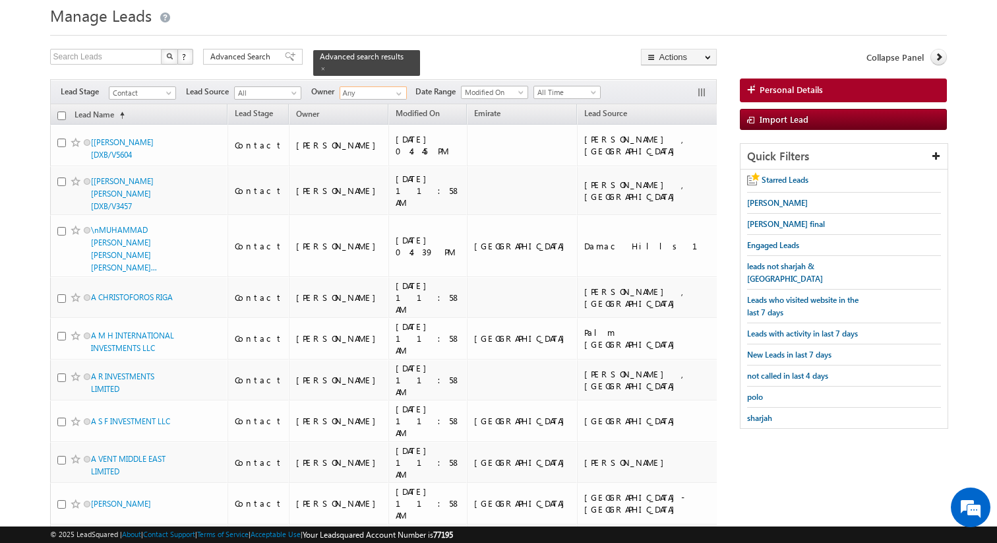
scroll to position [0, 0]
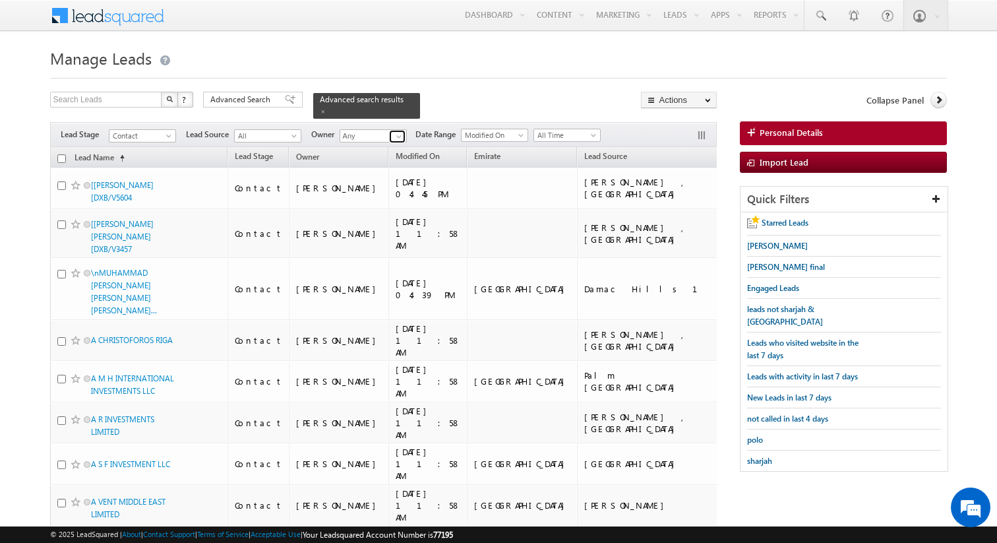
click at [399, 137] on span at bounding box center [399, 136] width 11 height 11
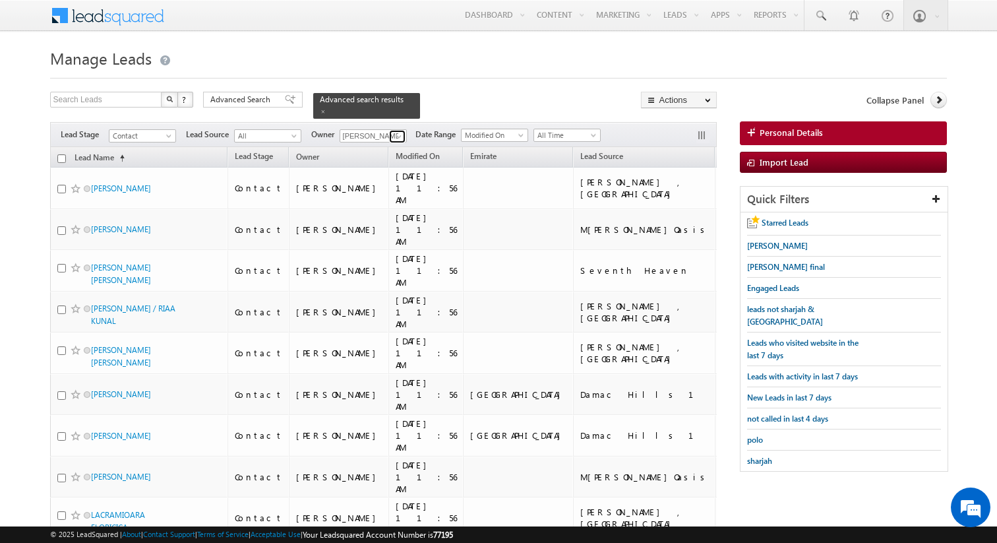
click at [397, 135] on span at bounding box center [399, 136] width 11 height 11
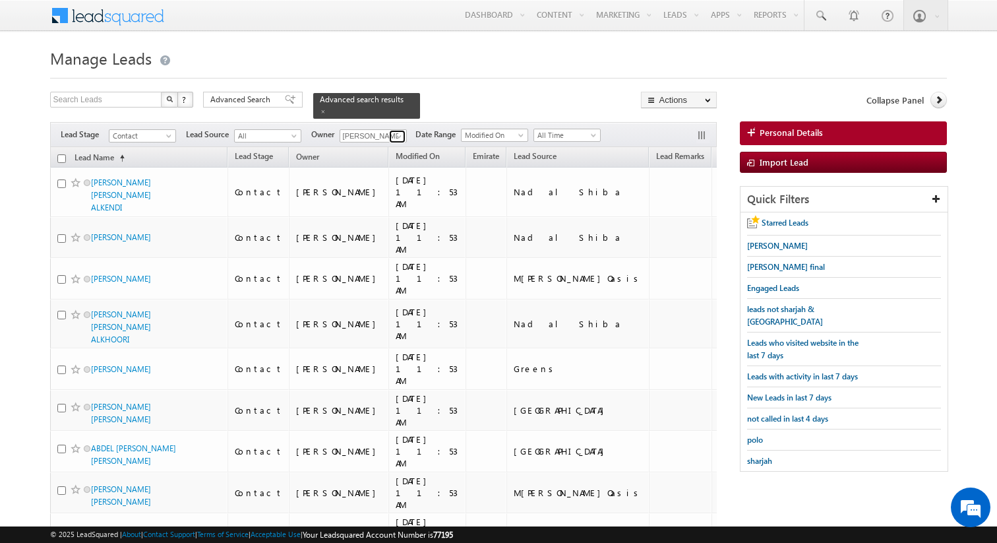
click at [400, 135] on span at bounding box center [399, 136] width 11 height 11
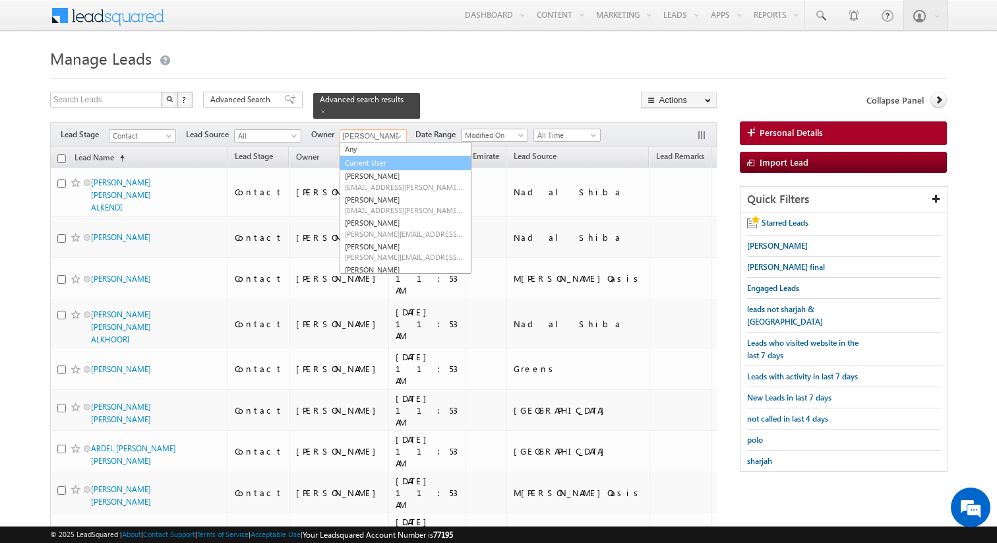
click at [359, 162] on link "Current User" at bounding box center [406, 163] width 132 height 15
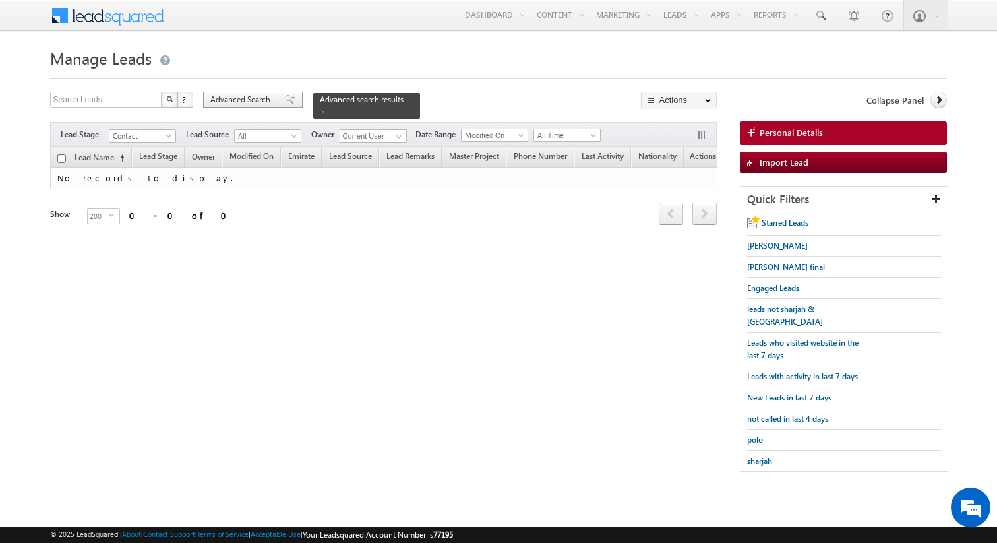
click at [243, 105] on span "Advanced Search" at bounding box center [242, 100] width 64 height 12
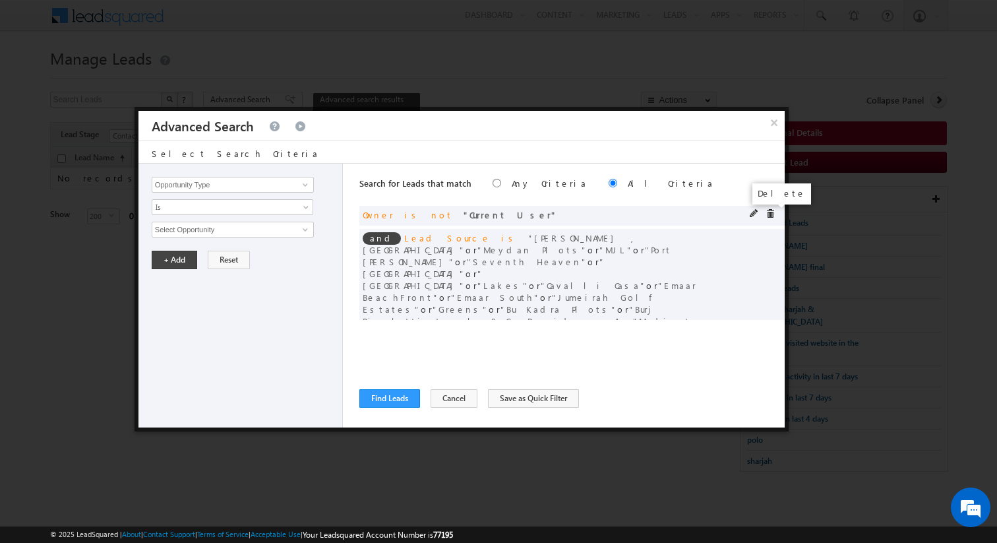
click at [773, 214] on span at bounding box center [770, 213] width 9 height 9
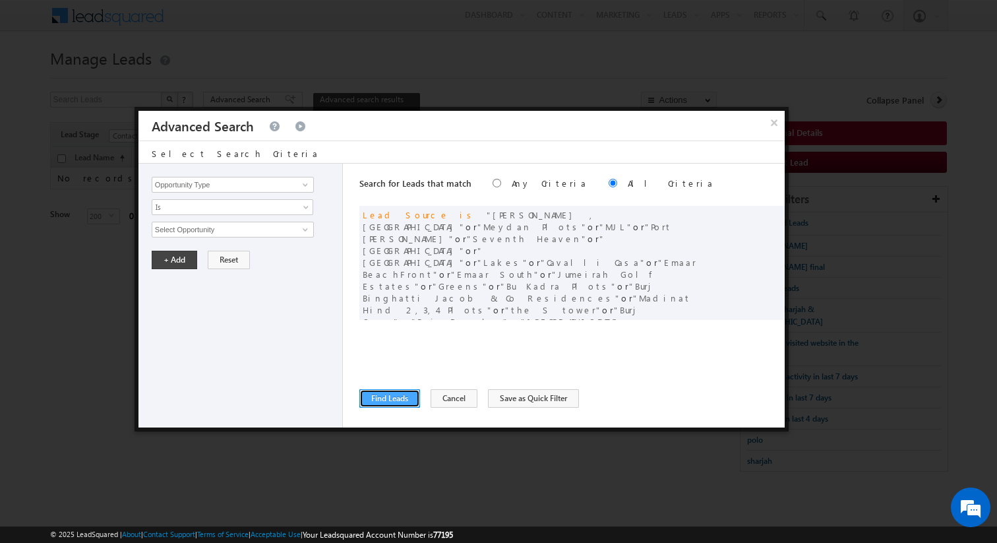
click at [384, 403] on button "Find Leads" at bounding box center [389, 398] width 61 height 18
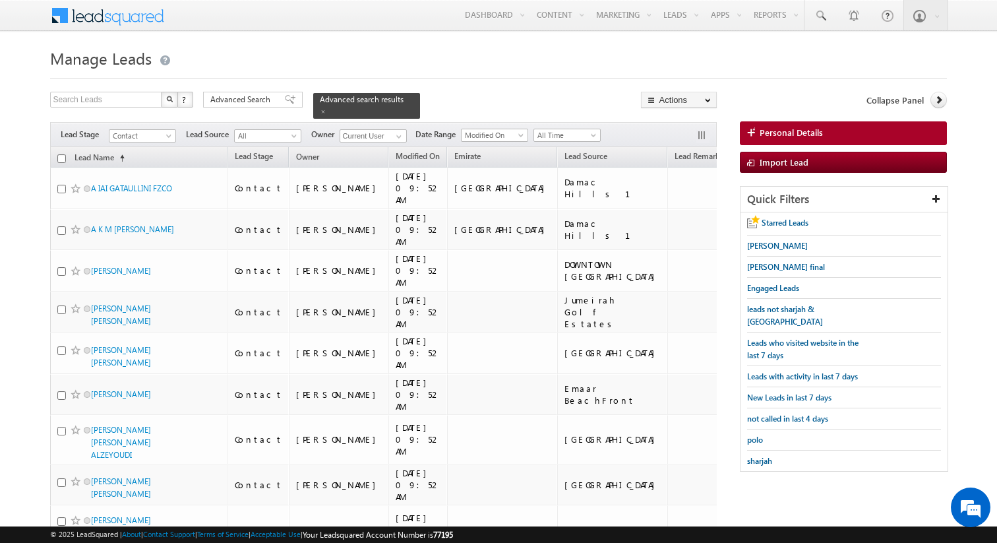
click at [262, 98] on span "Advanced Search" at bounding box center [242, 100] width 64 height 12
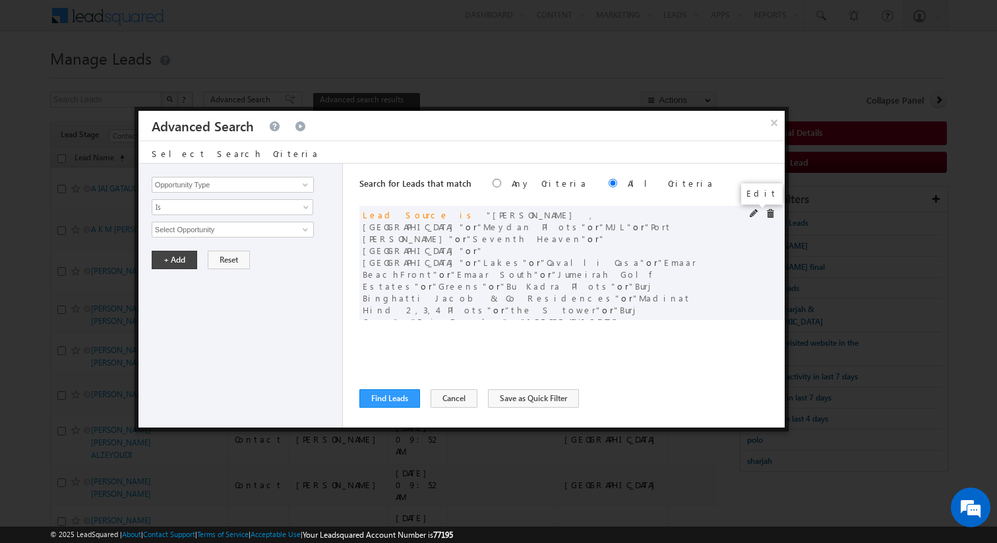
click at [755, 211] on span at bounding box center [754, 213] width 9 height 9
click at [234, 230] on span "38 selected" at bounding box center [227, 229] width 150 height 15
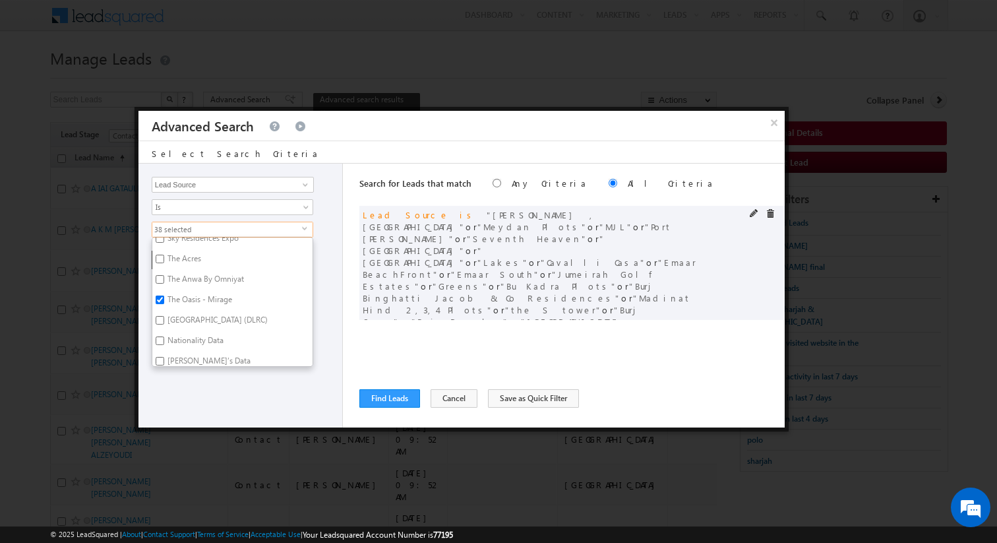
scroll to position [4, 0]
click at [444, 346] on div "Search for Leads that match Any Criteria All Criteria Note that the current tri…" at bounding box center [571, 296] width 425 height 264
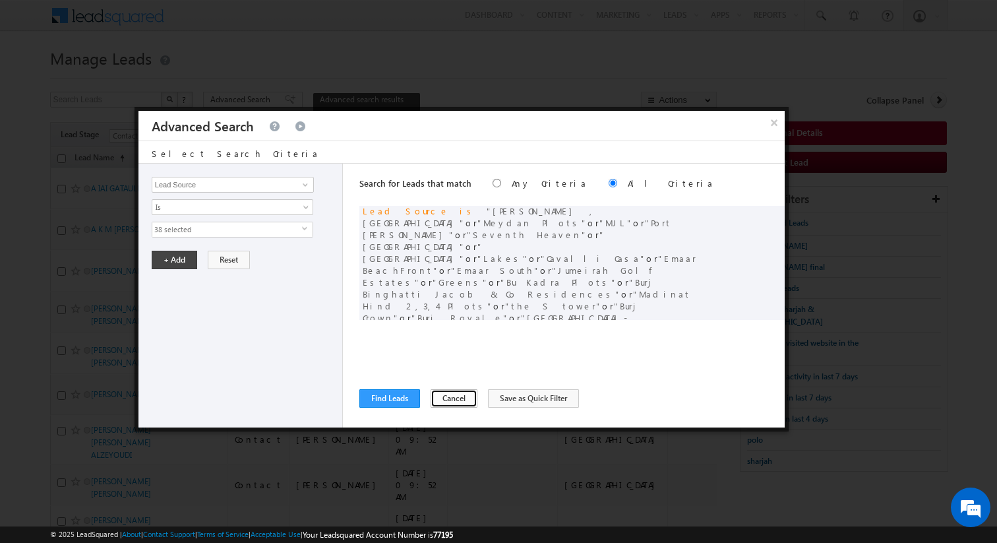
click at [448, 392] on button "Cancel" at bounding box center [454, 398] width 47 height 18
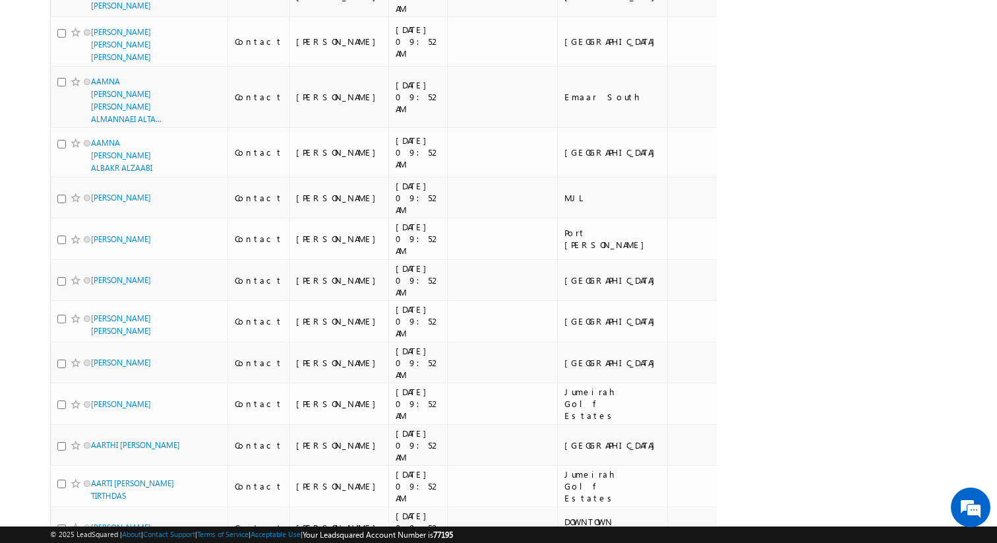
scroll to position [0, 0]
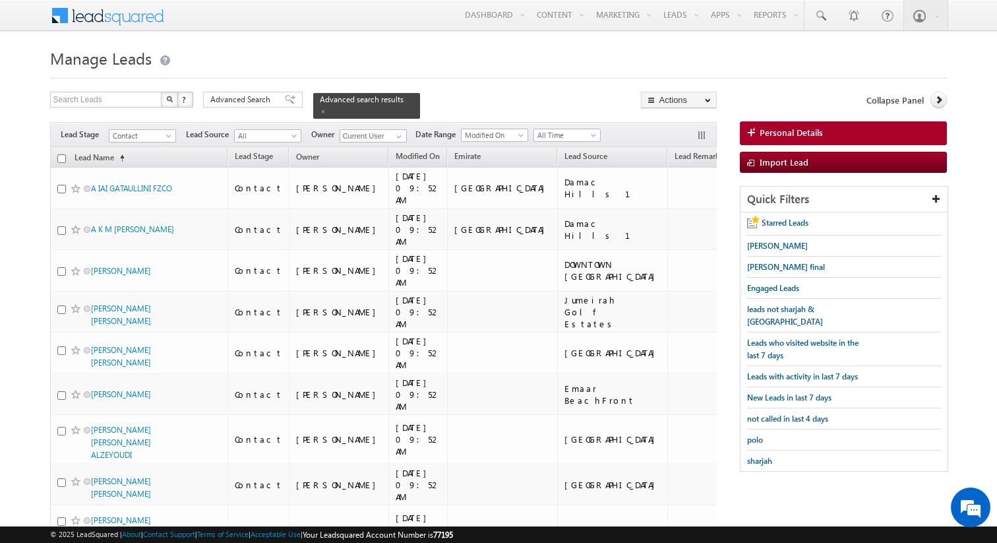
click at [63, 157] on input "checkbox" at bounding box center [61, 158] width 9 height 9
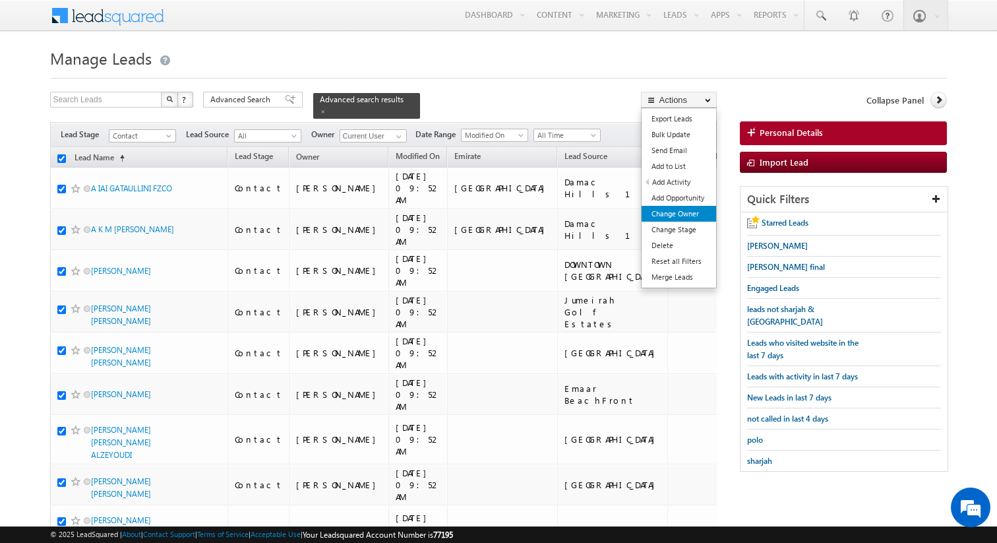
click at [692, 214] on link "Change Owner" at bounding box center [679, 214] width 75 height 16
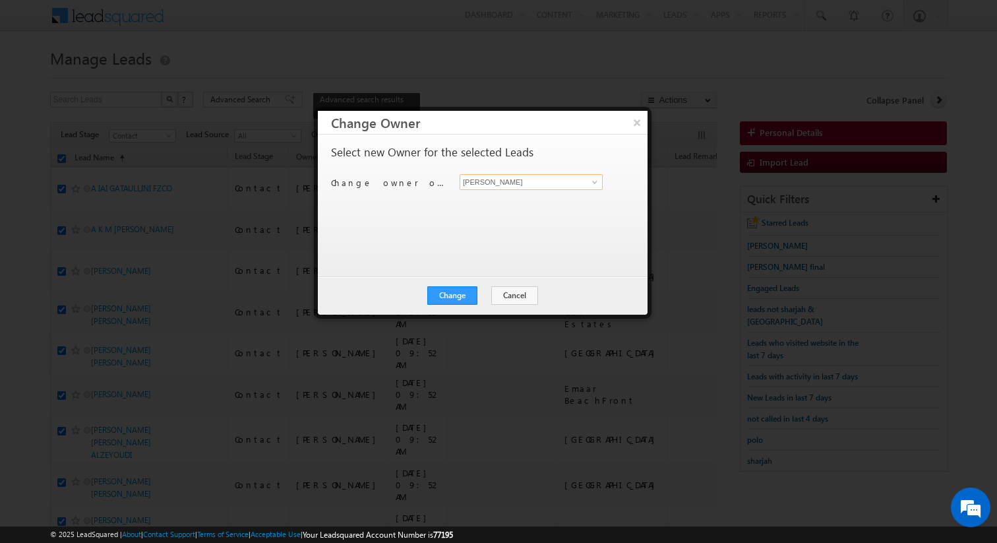
click at [508, 185] on input "[PERSON_NAME]" at bounding box center [531, 182] width 143 height 16
click at [474, 287] on button "Change" at bounding box center [452, 295] width 50 height 18
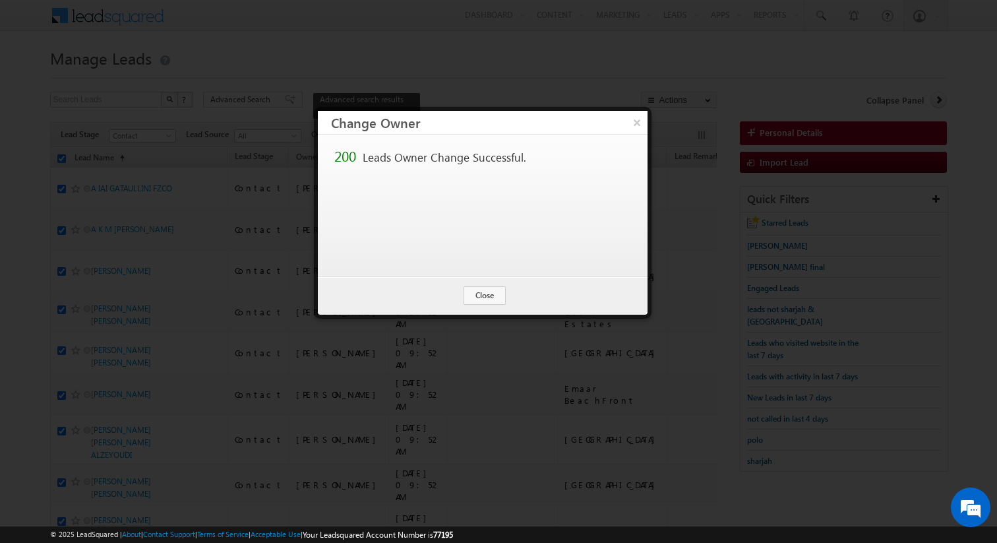
click at [481, 304] on div "Change Cancel Close" at bounding box center [483, 295] width 330 height 38
click at [483, 299] on button "Close" at bounding box center [485, 295] width 42 height 18
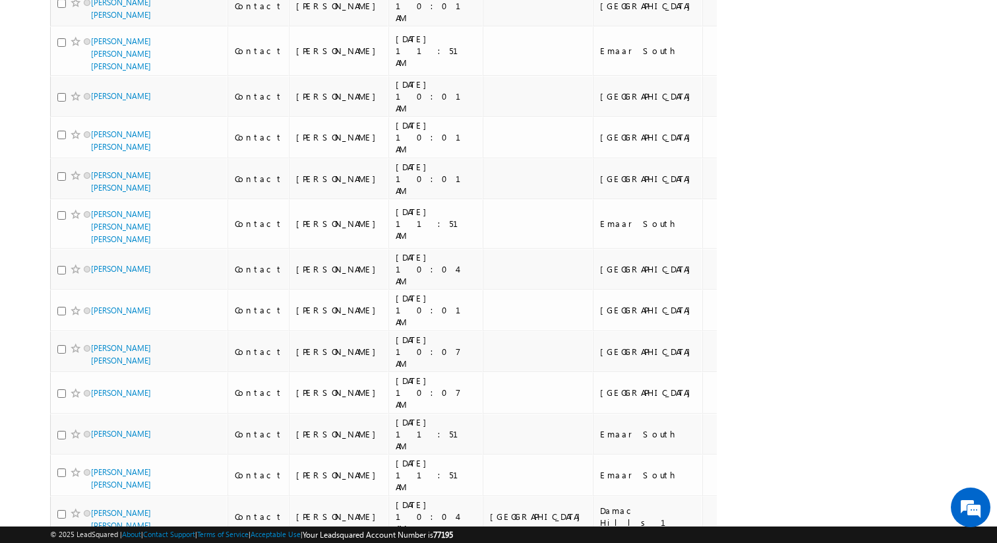
scroll to position [8104, 0]
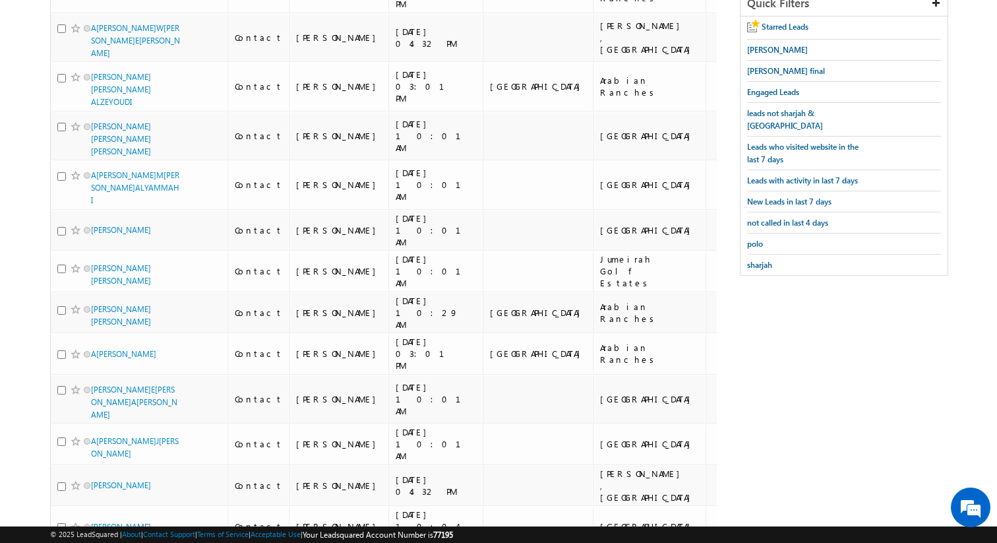
scroll to position [0, 0]
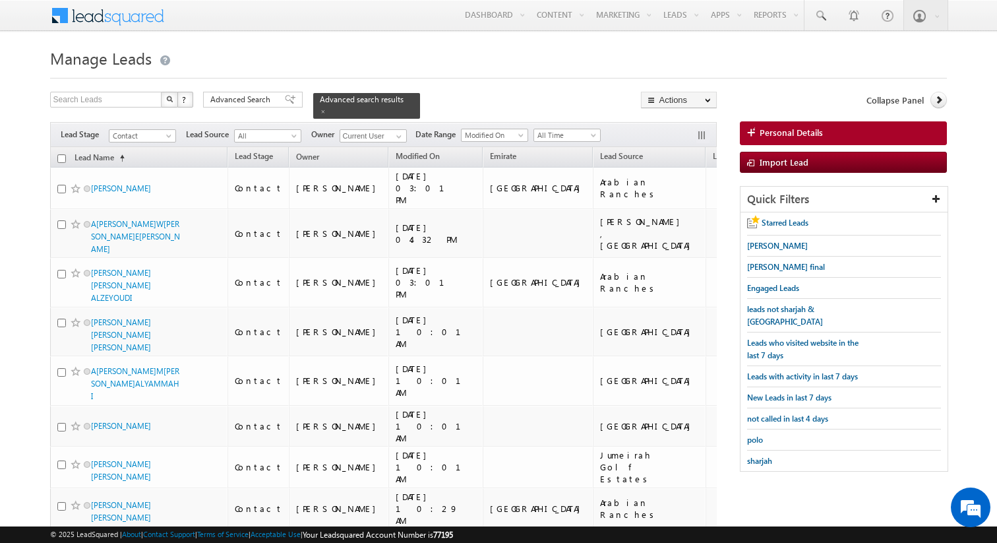
click at [62, 158] on input "checkbox" at bounding box center [61, 158] width 9 height 9
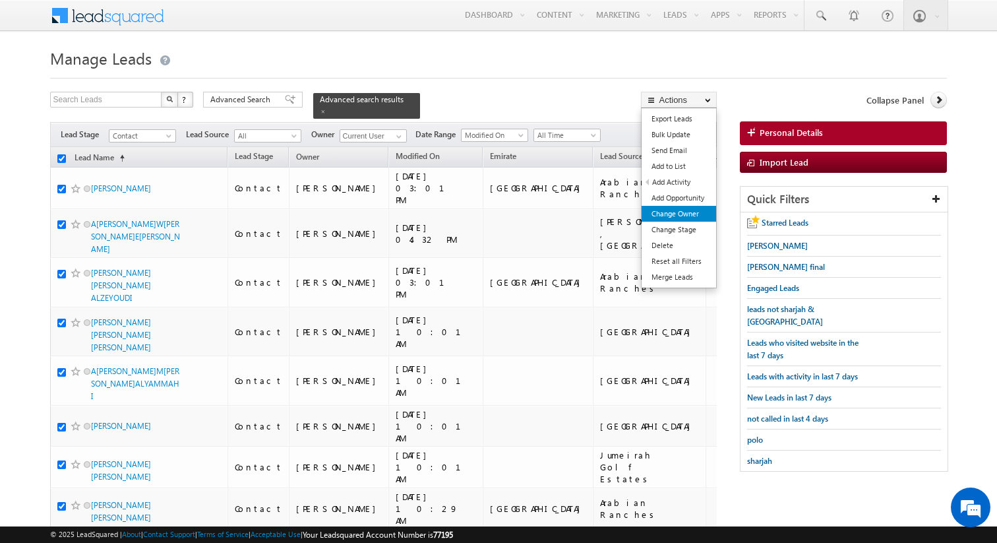
click at [686, 210] on link "Change Owner" at bounding box center [679, 214] width 75 height 16
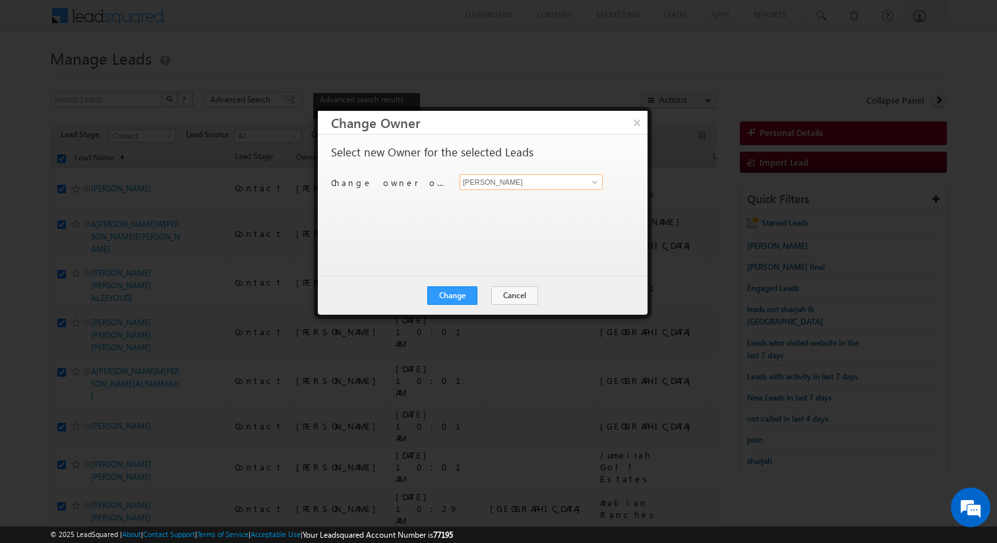
click at [516, 185] on input "[PERSON_NAME]" at bounding box center [531, 182] width 143 height 16
click at [468, 298] on button "Change" at bounding box center [452, 295] width 50 height 18
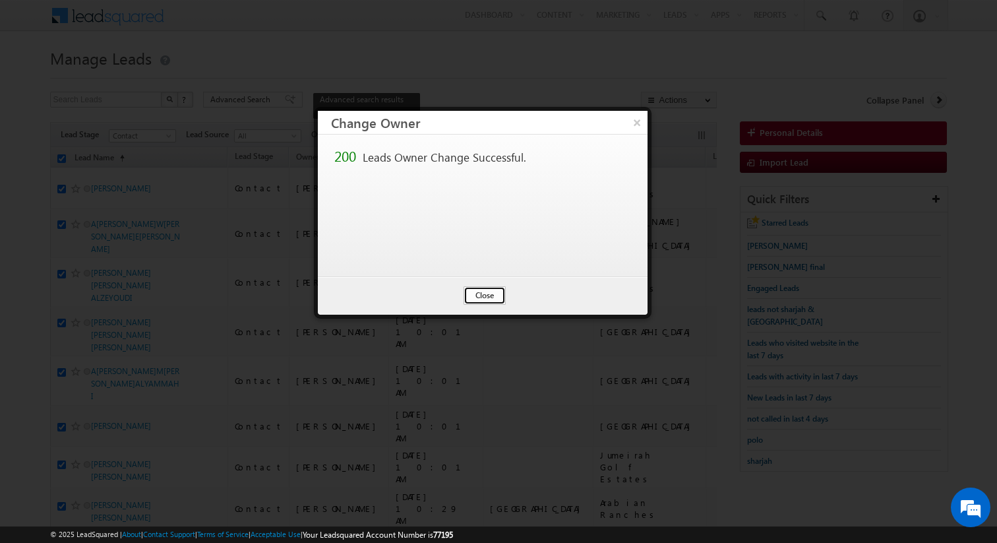
click at [493, 296] on button "Close" at bounding box center [485, 295] width 42 height 18
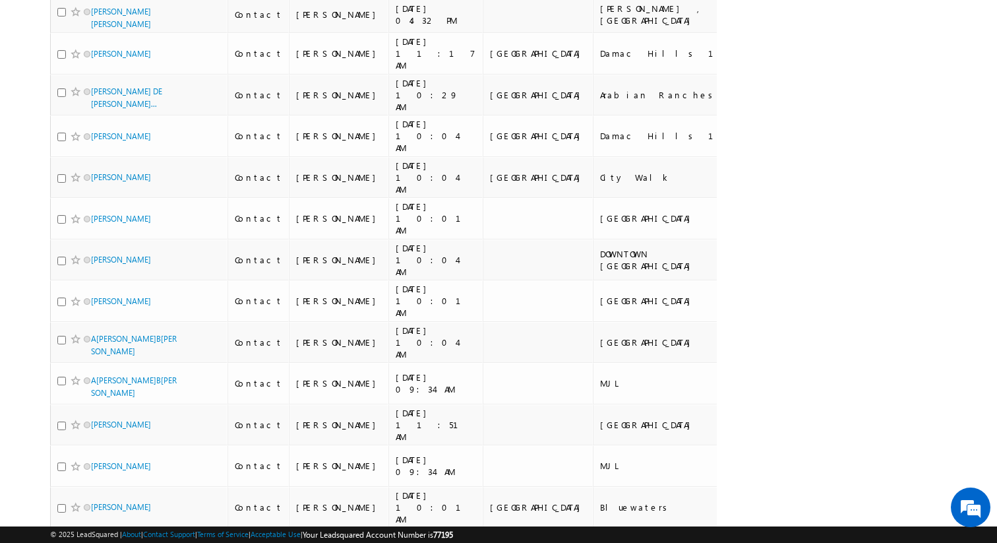
scroll to position [7364, 0]
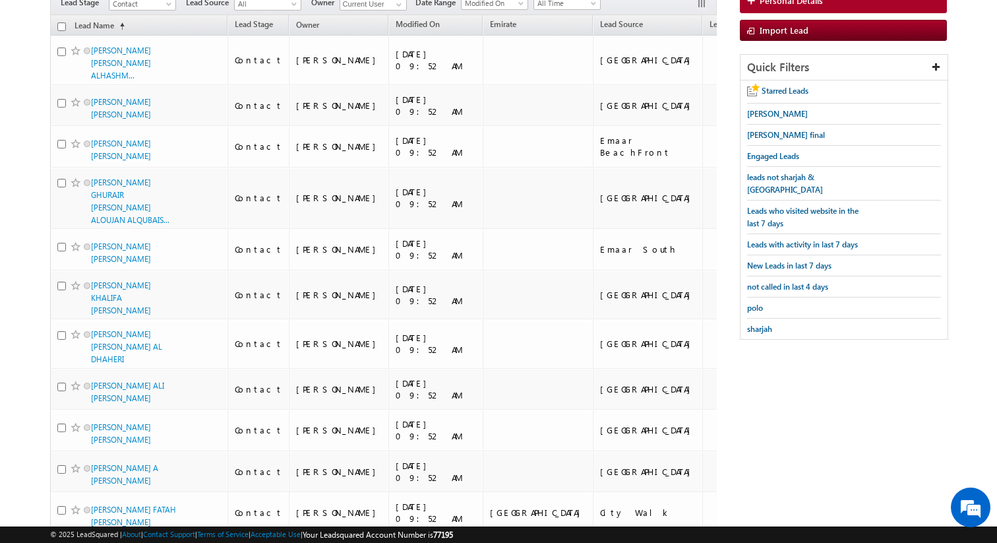
scroll to position [0, 0]
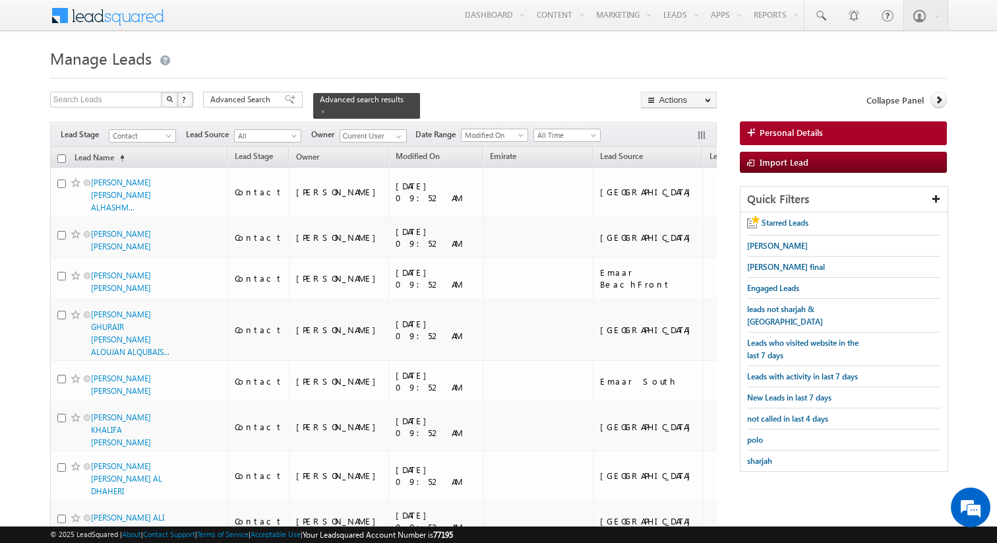
click at [59, 157] on input "checkbox" at bounding box center [61, 158] width 9 height 9
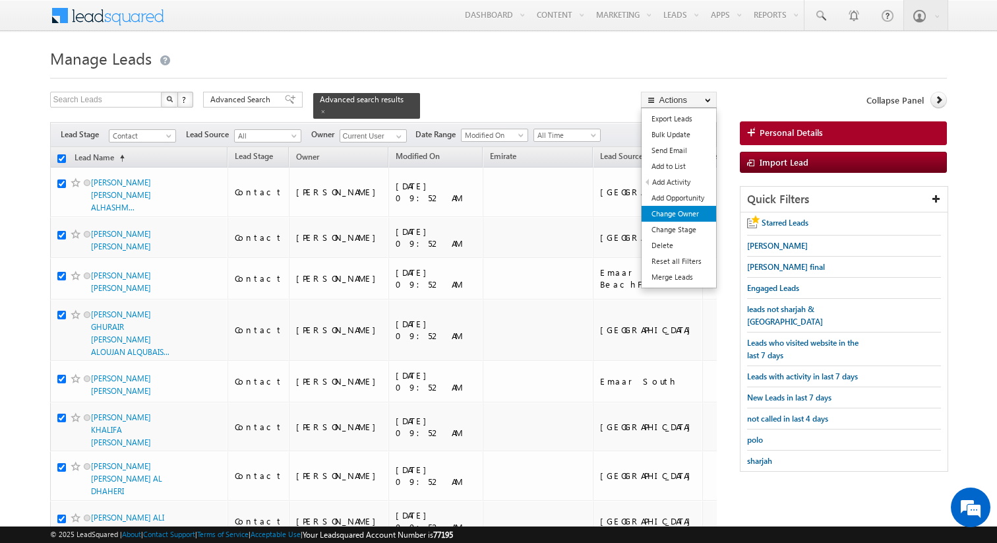
click at [694, 213] on link "Change Owner" at bounding box center [679, 214] width 75 height 16
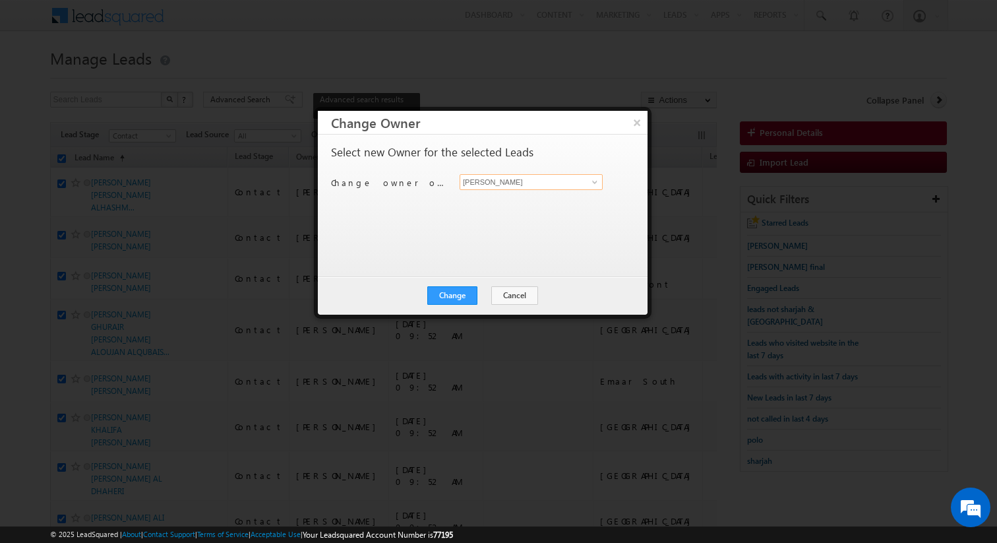
click at [526, 181] on input "[PERSON_NAME]" at bounding box center [531, 182] width 143 height 16
click at [466, 295] on button "Change" at bounding box center [452, 295] width 50 height 18
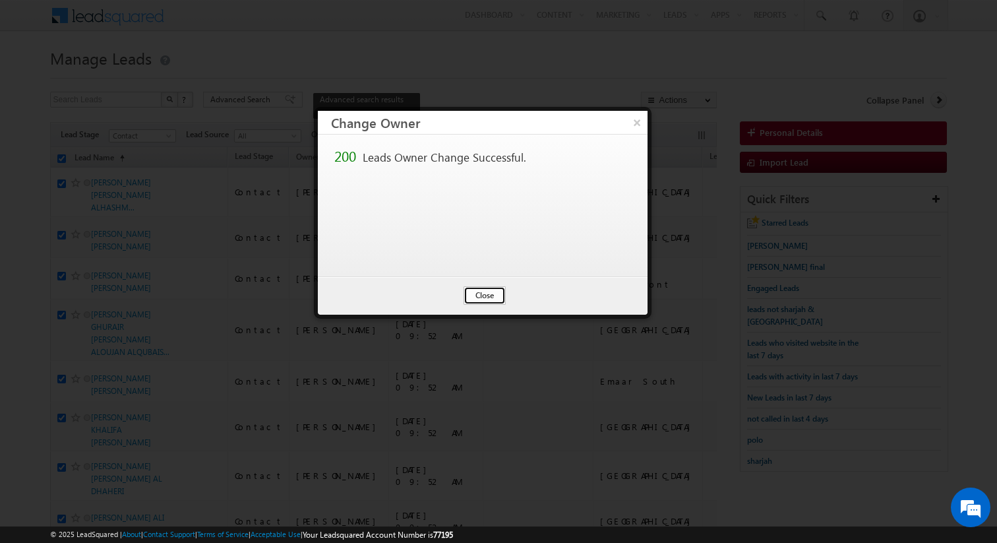
click at [487, 299] on button "Close" at bounding box center [485, 295] width 42 height 18
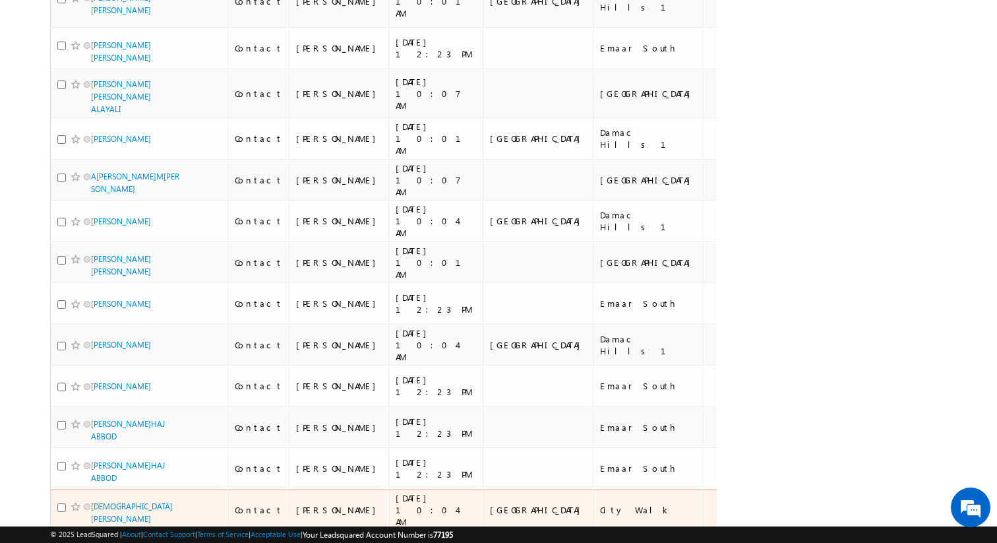
scroll to position [8109, 0]
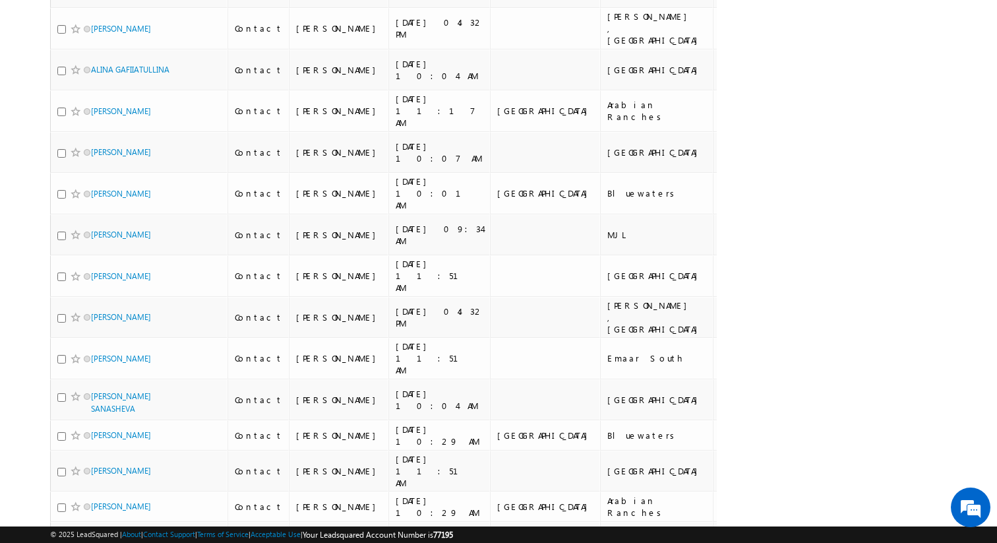
scroll to position [0, 0]
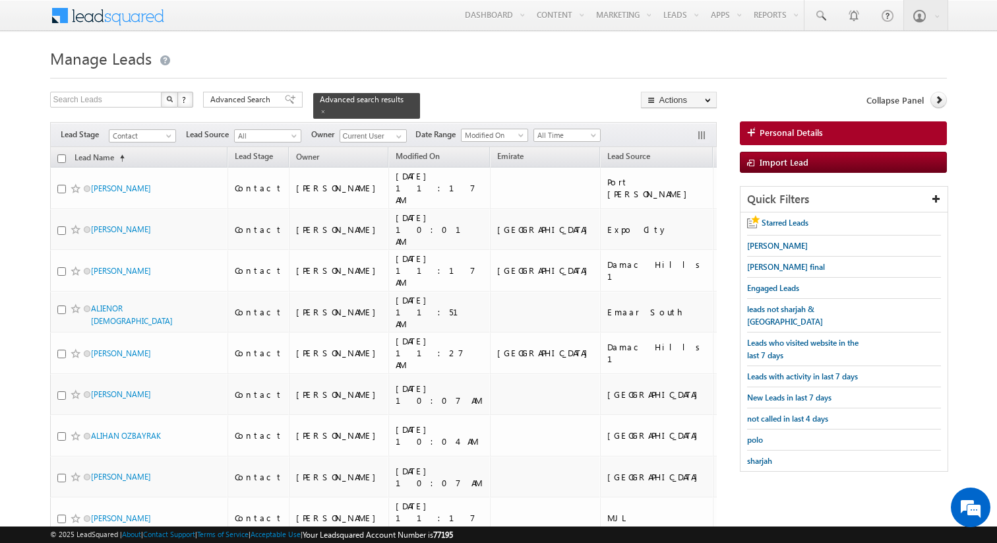
click at [61, 157] on input "checkbox" at bounding box center [61, 158] width 9 height 9
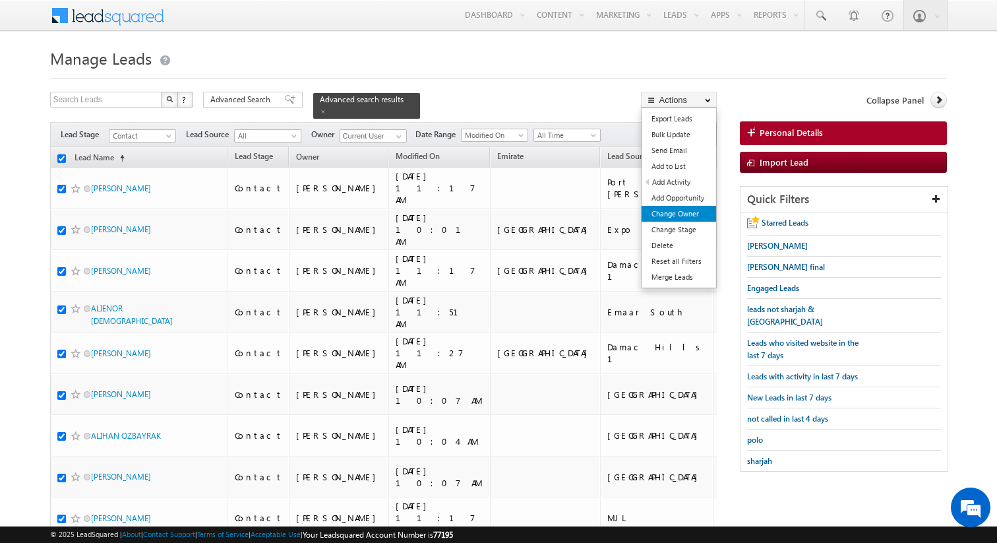
click at [691, 213] on link "Change Owner" at bounding box center [679, 214] width 75 height 16
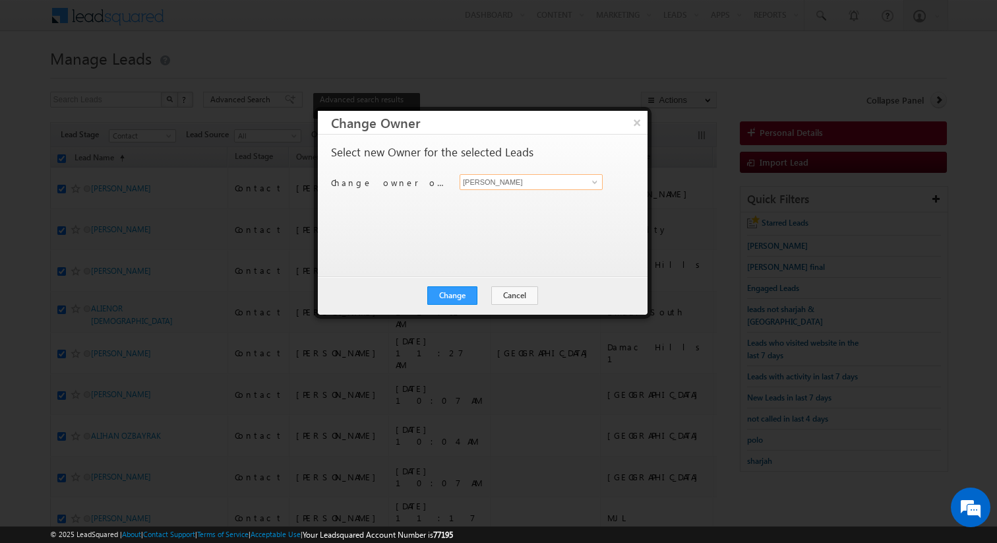
click at [504, 185] on input "[PERSON_NAME]" at bounding box center [531, 182] width 143 height 16
click at [464, 294] on button "Change" at bounding box center [452, 295] width 50 height 18
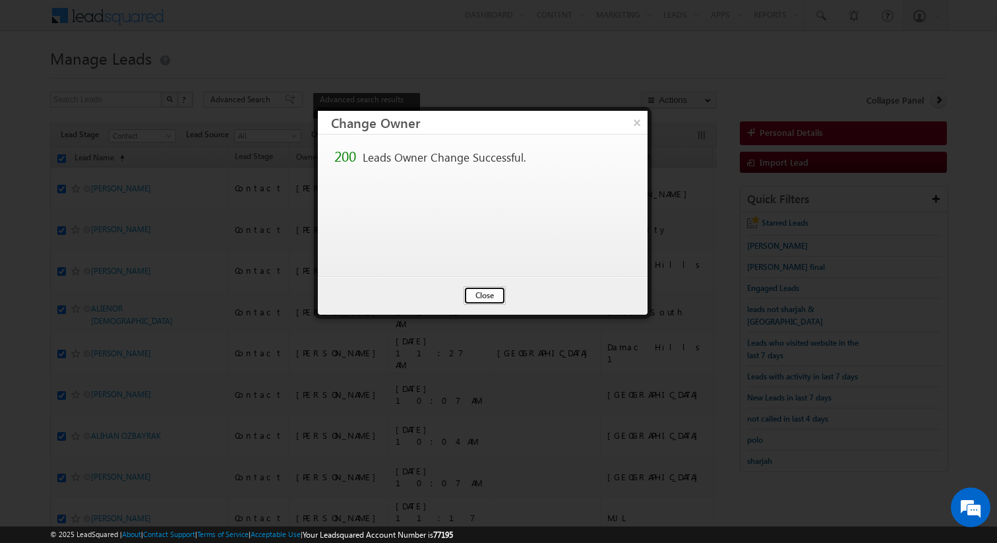
click at [491, 299] on button "Close" at bounding box center [485, 295] width 42 height 18
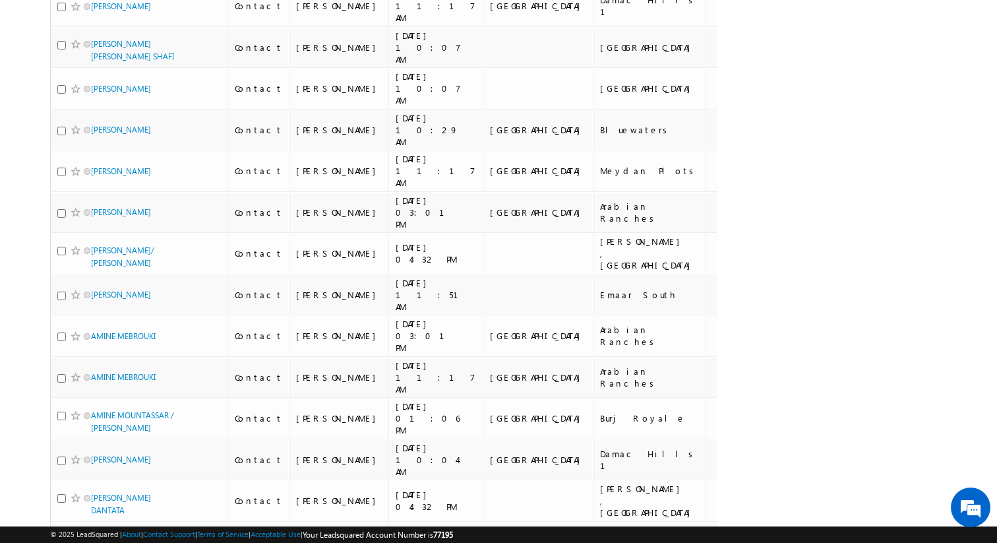
scroll to position [7524, 0]
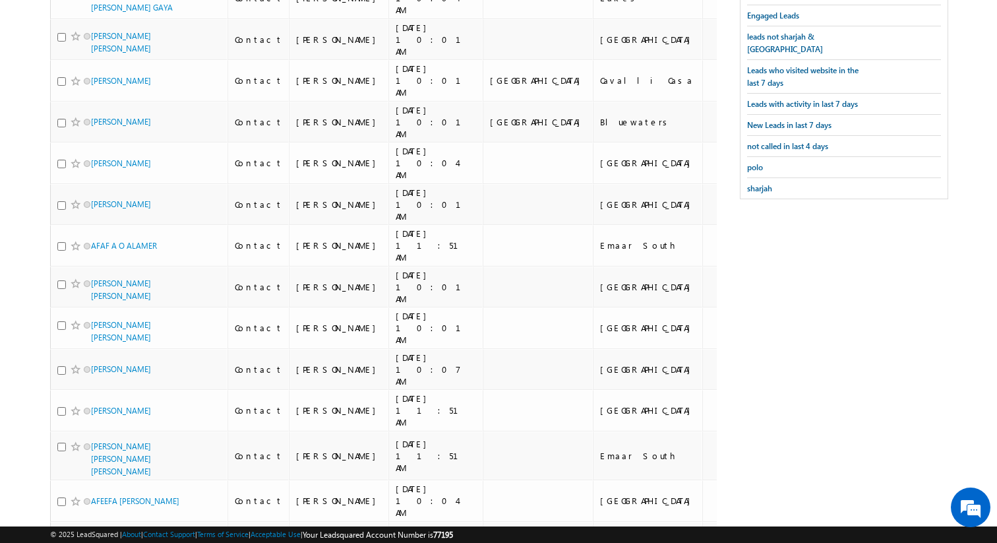
scroll to position [0, 0]
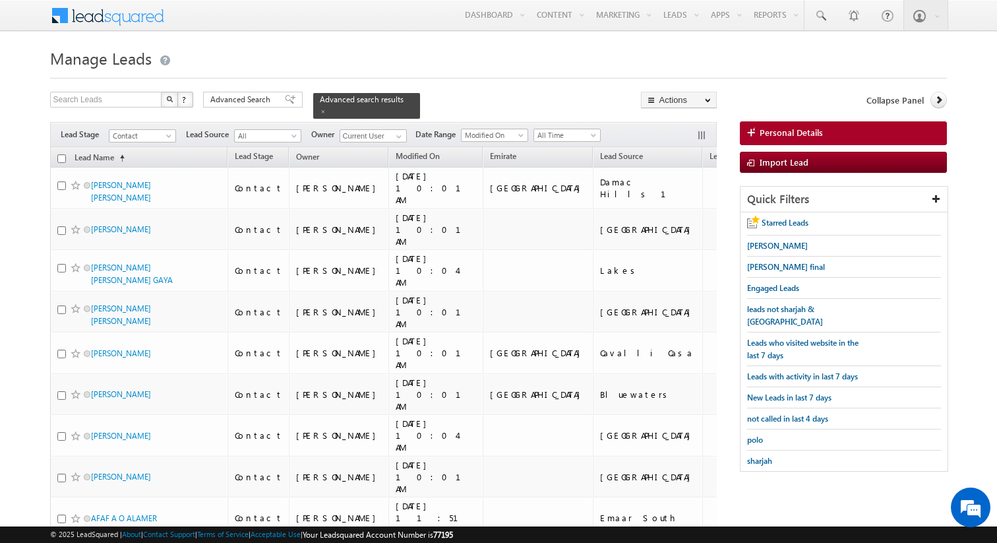
click at [60, 159] on input "checkbox" at bounding box center [61, 158] width 9 height 9
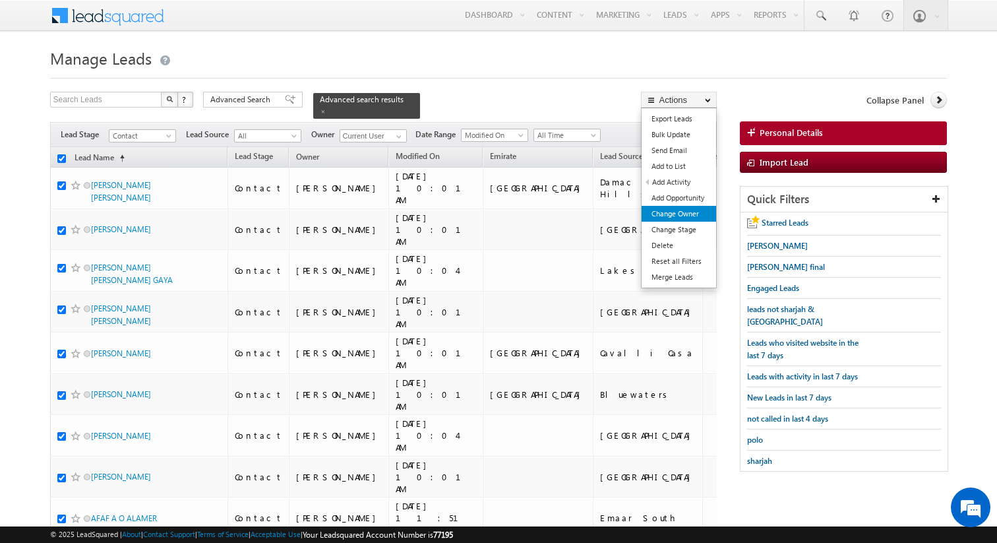
click at [686, 210] on link "Change Owner" at bounding box center [679, 214] width 75 height 16
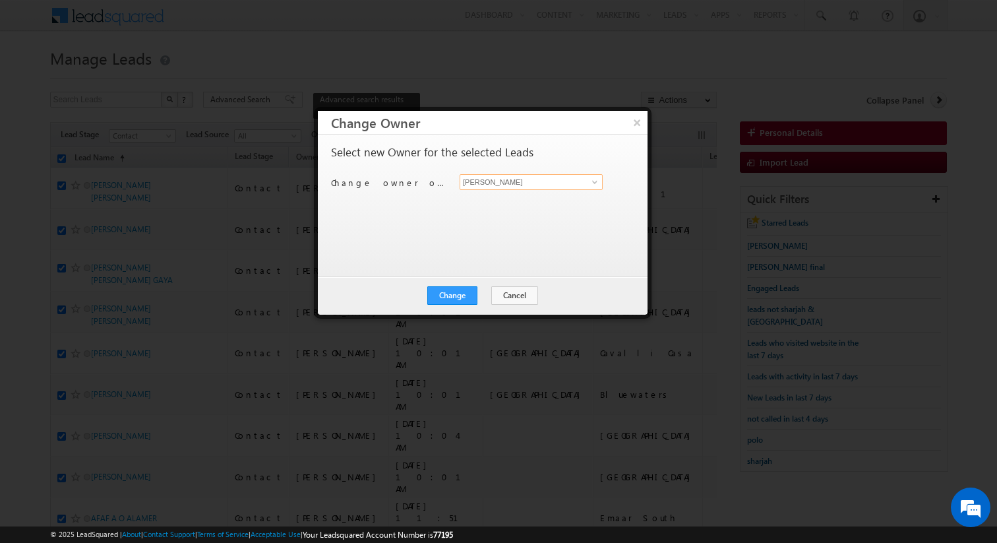
click at [536, 175] on input "[PERSON_NAME]" at bounding box center [531, 182] width 143 height 16
click at [459, 305] on div "Change Cancel Close" at bounding box center [483, 295] width 330 height 38
click at [470, 299] on button "Change" at bounding box center [452, 295] width 50 height 18
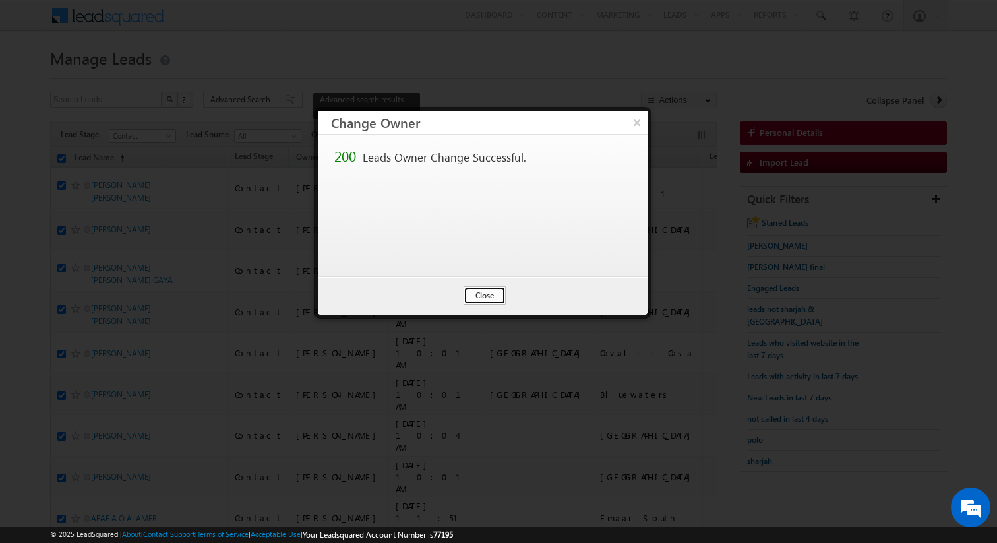
click at [493, 299] on button "Close" at bounding box center [485, 295] width 42 height 18
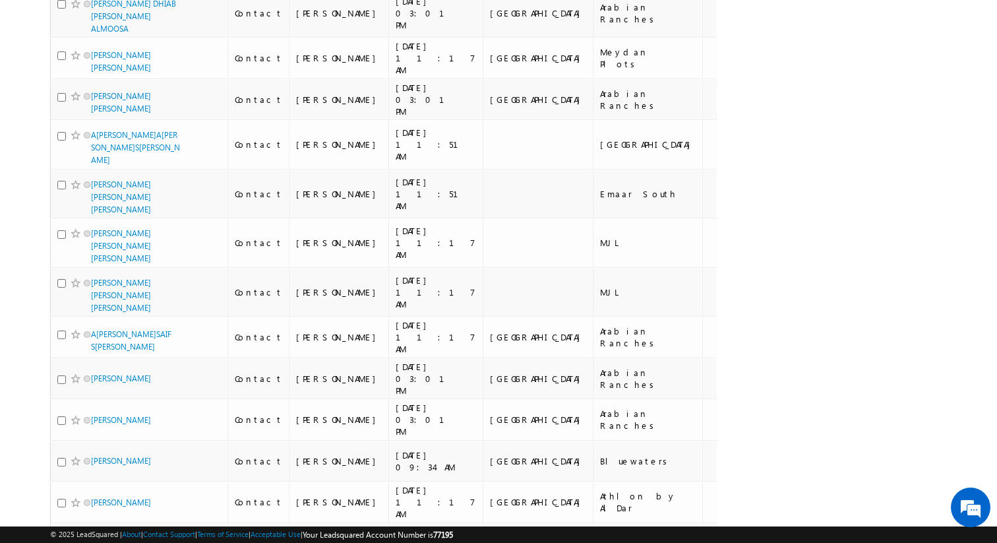
scroll to position [7672, 0]
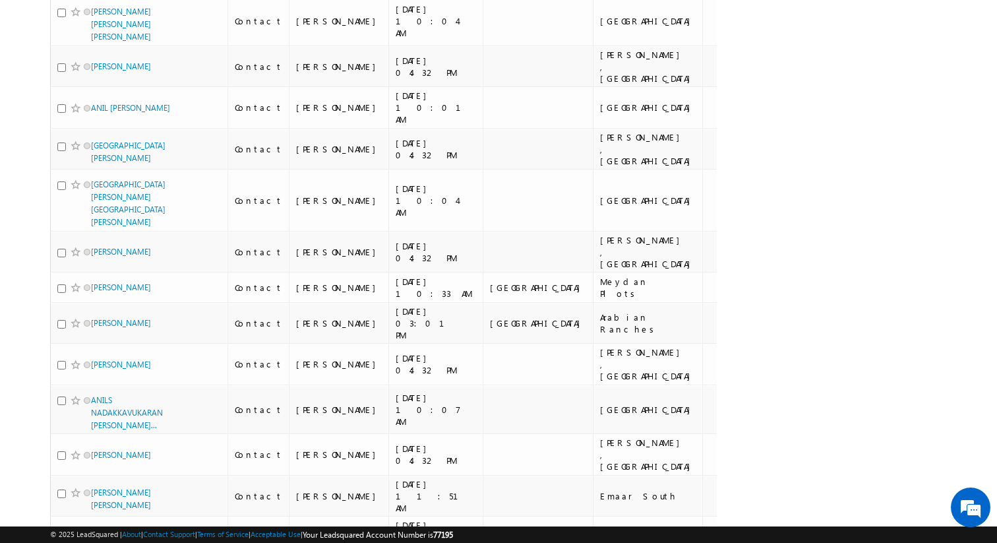
scroll to position [7819, 0]
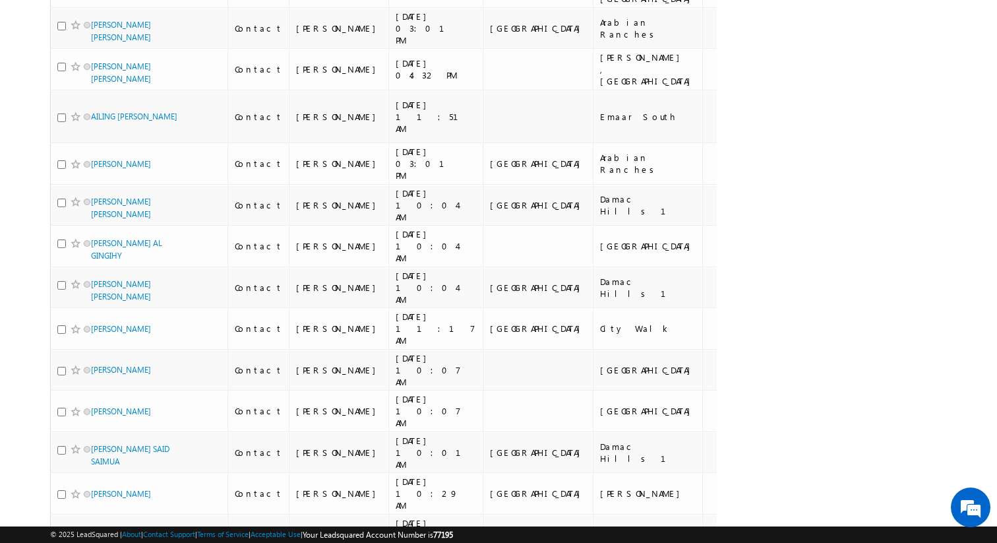
scroll to position [0, 0]
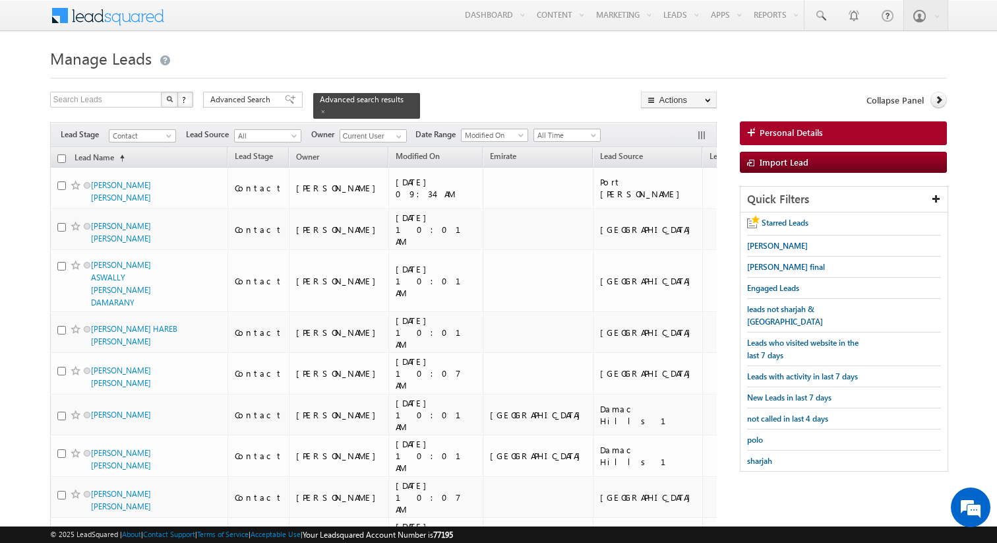
click at [61, 155] on input "checkbox" at bounding box center [61, 158] width 9 height 9
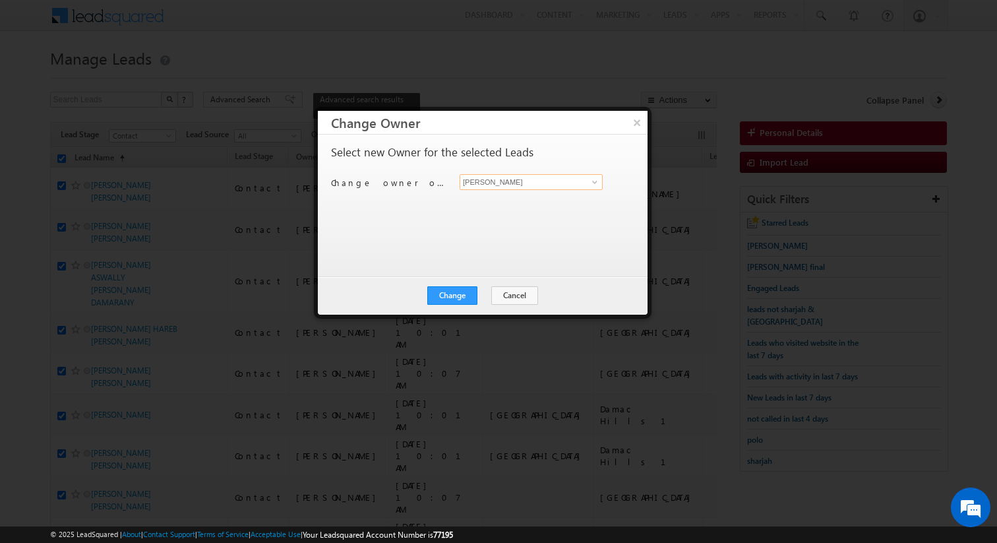
click at [497, 185] on input "[PERSON_NAME]" at bounding box center [531, 182] width 143 height 16
type input "[PERSON_NAME]"
click at [469, 292] on button "Change" at bounding box center [452, 295] width 50 height 18
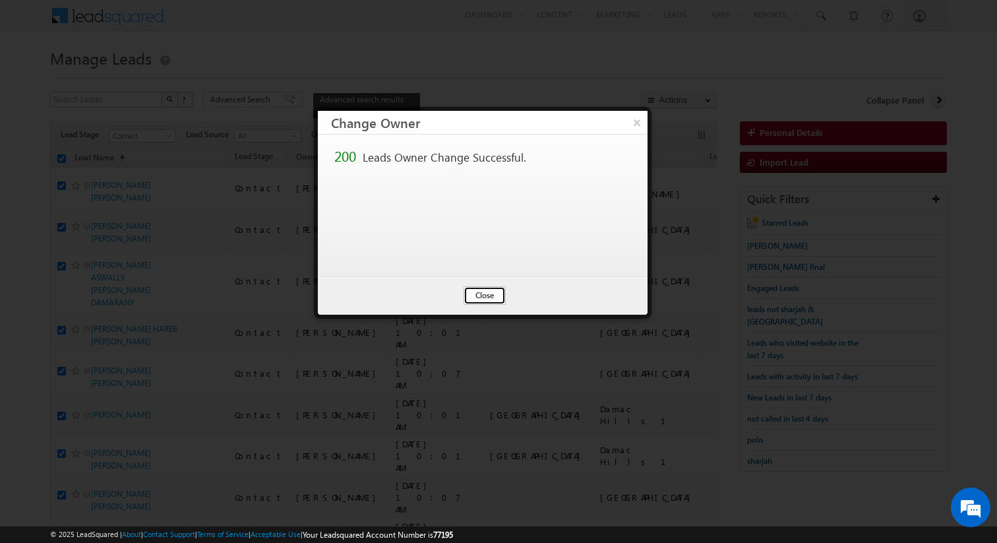
click at [487, 294] on button "Close" at bounding box center [485, 295] width 42 height 18
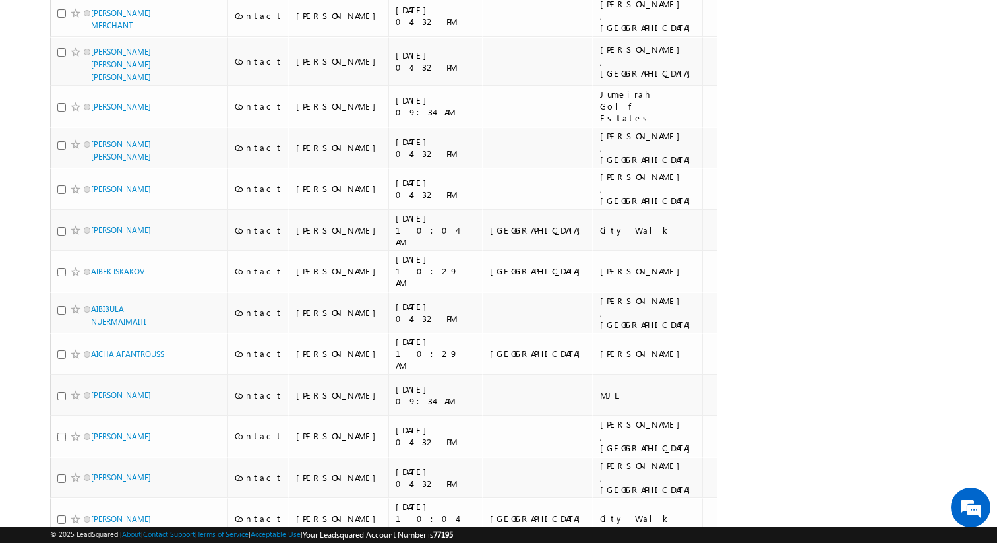
scroll to position [7672, 0]
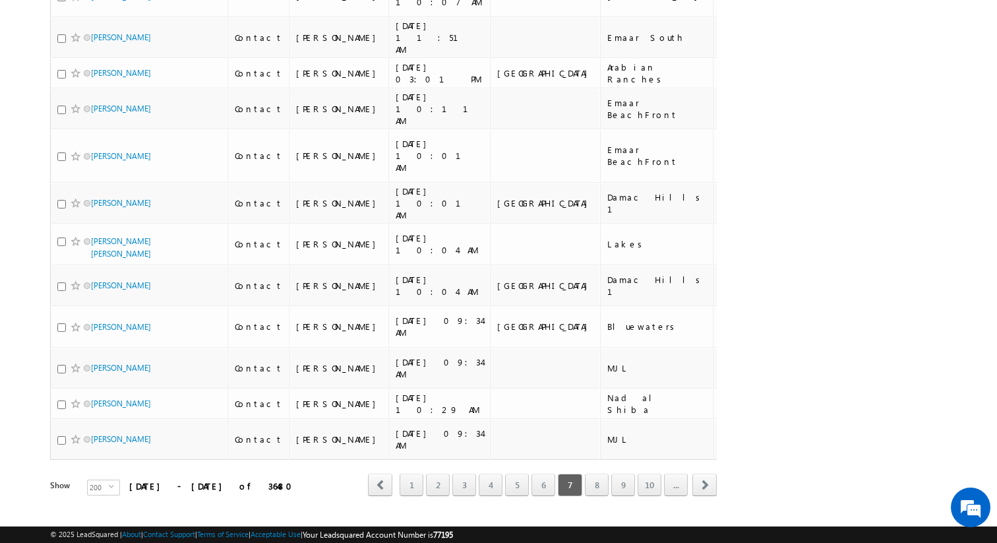
scroll to position [7610, 0]
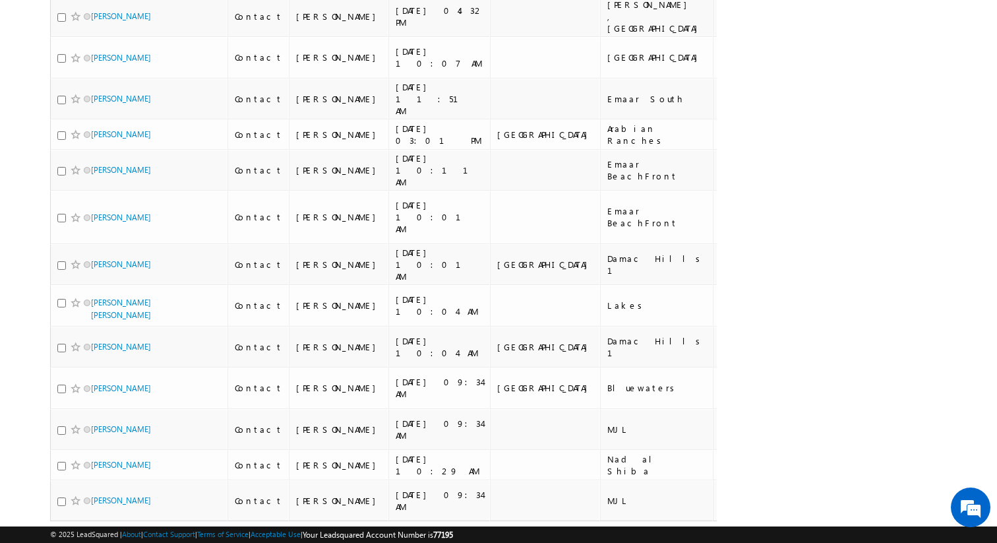
click at [486, 535] on link "4" at bounding box center [491, 546] width 24 height 22
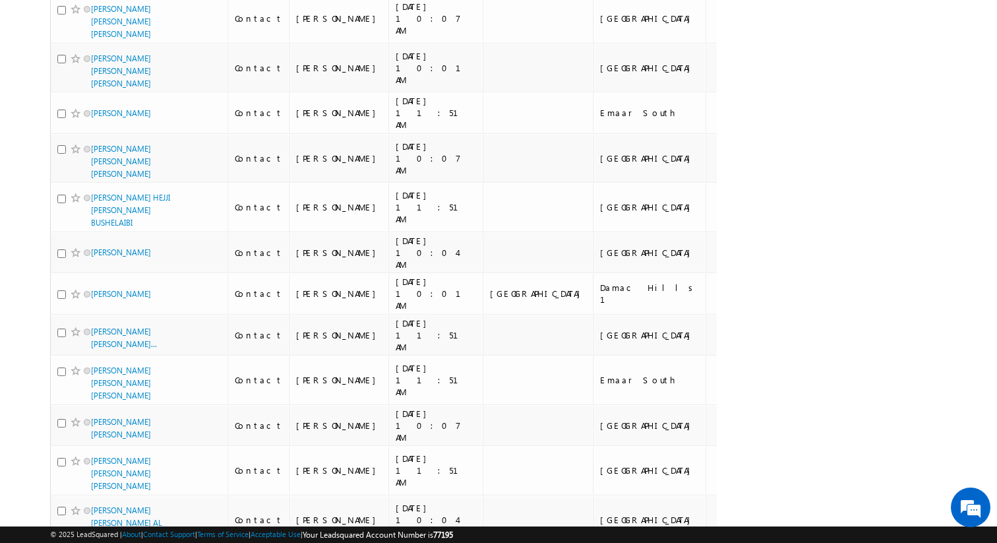
scroll to position [0, 0]
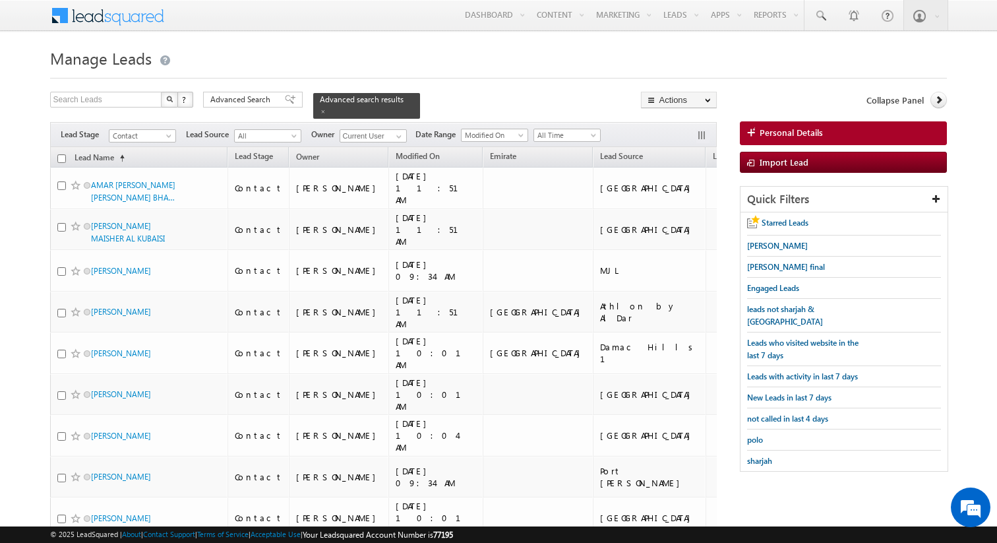
click at [61, 156] on input "checkbox" at bounding box center [61, 158] width 9 height 9
checkbox input "true"
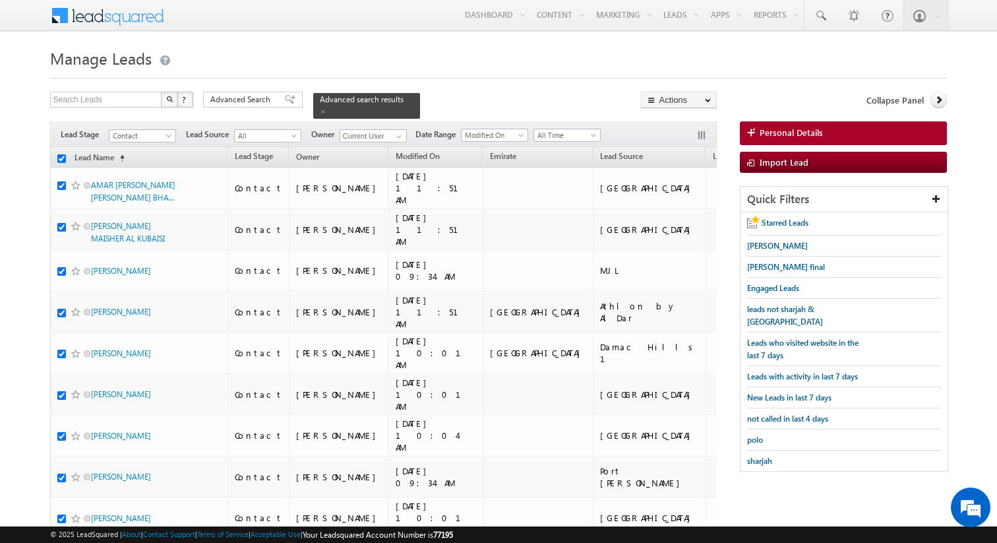
checkbox input "true"
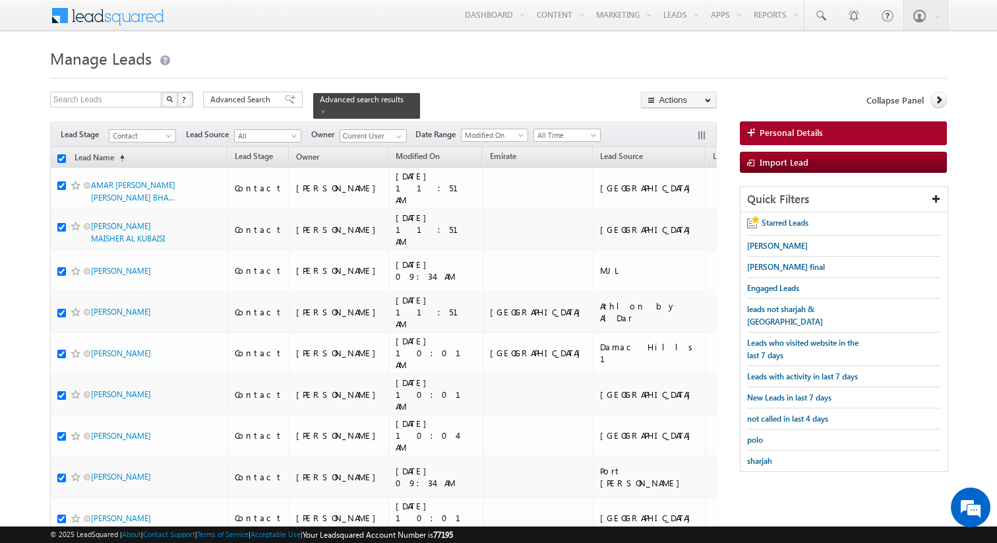
checkbox input "true"
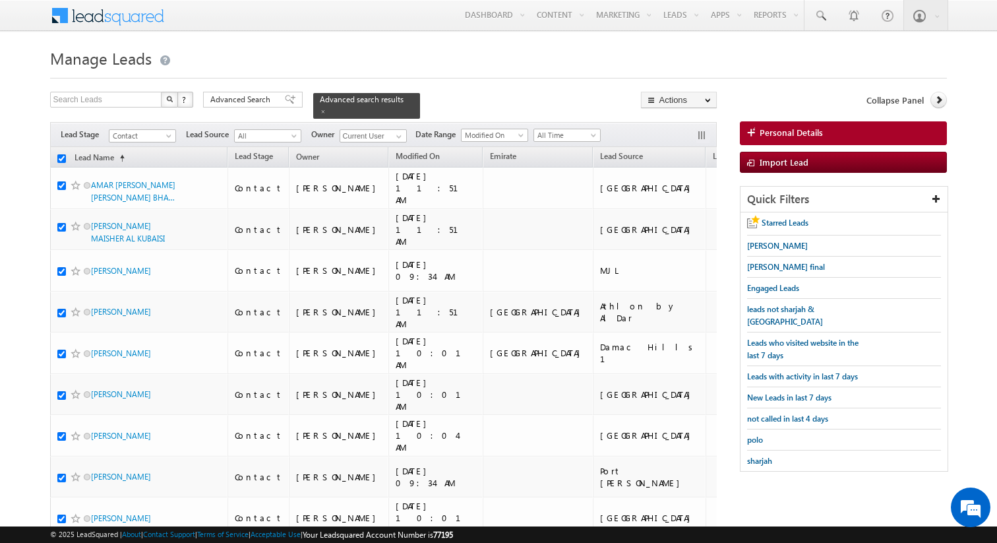
checkbox input "true"
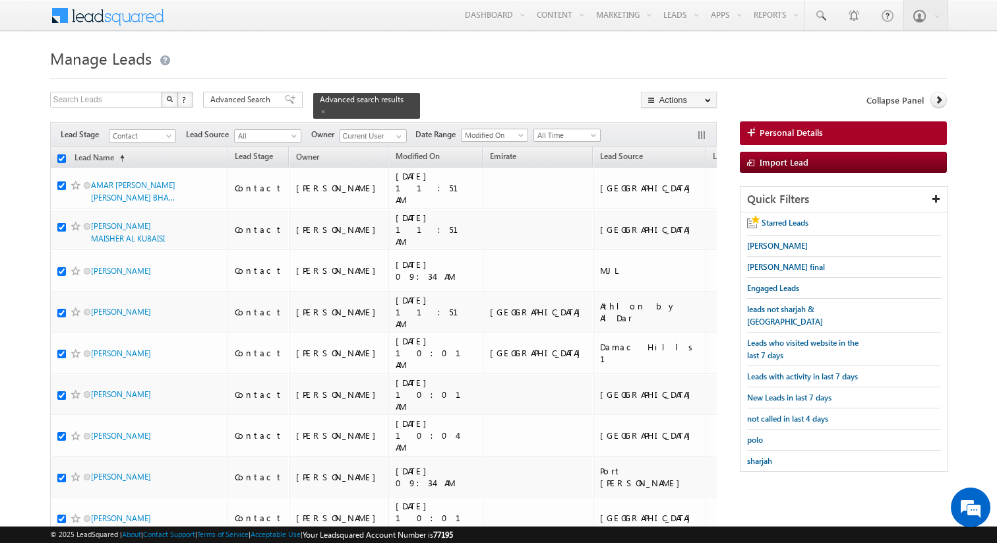
checkbox input "true"
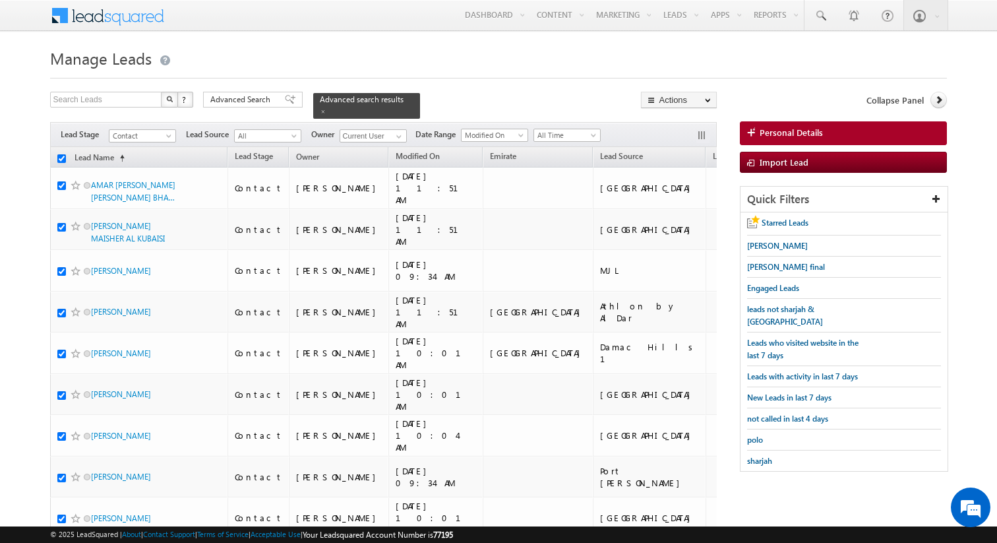
checkbox input "true"
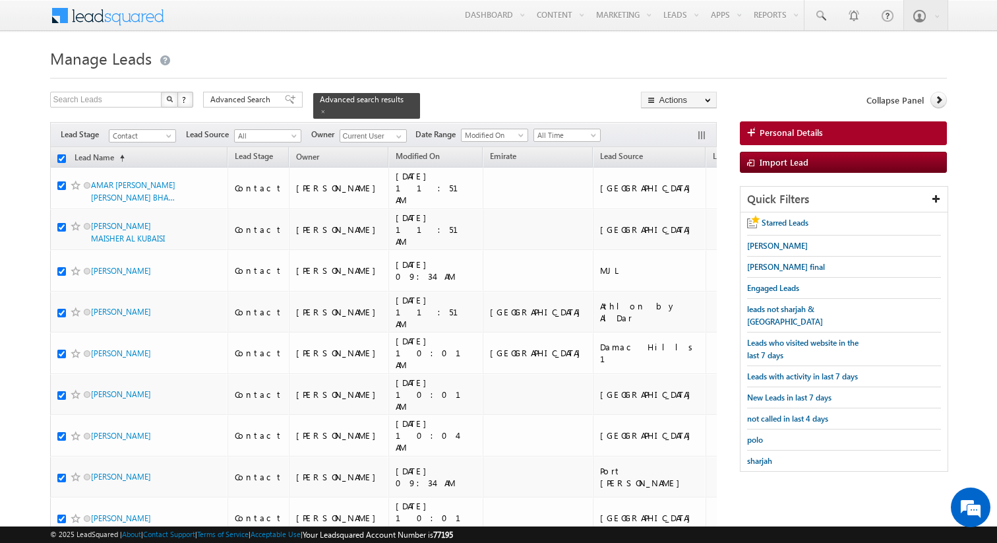
checkbox input "true"
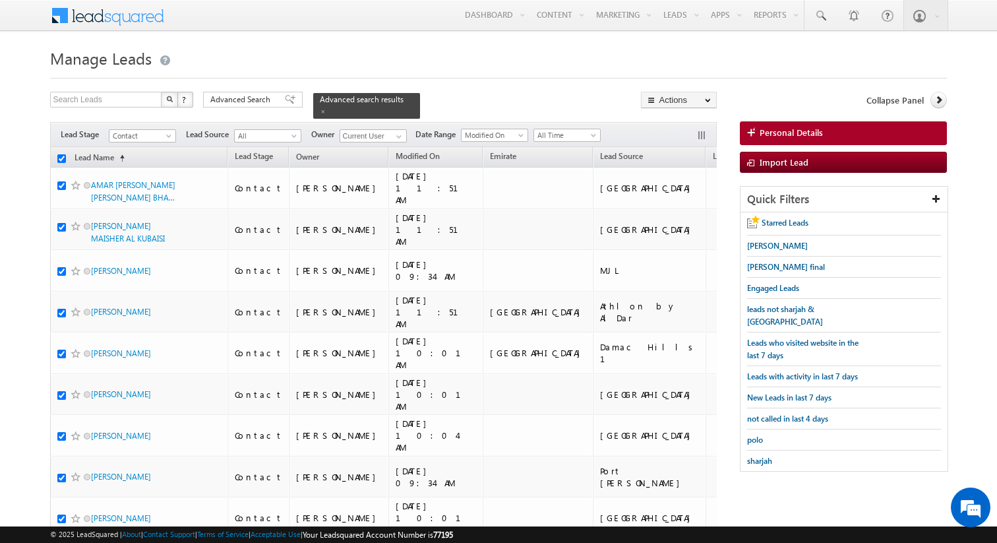
checkbox input "true"
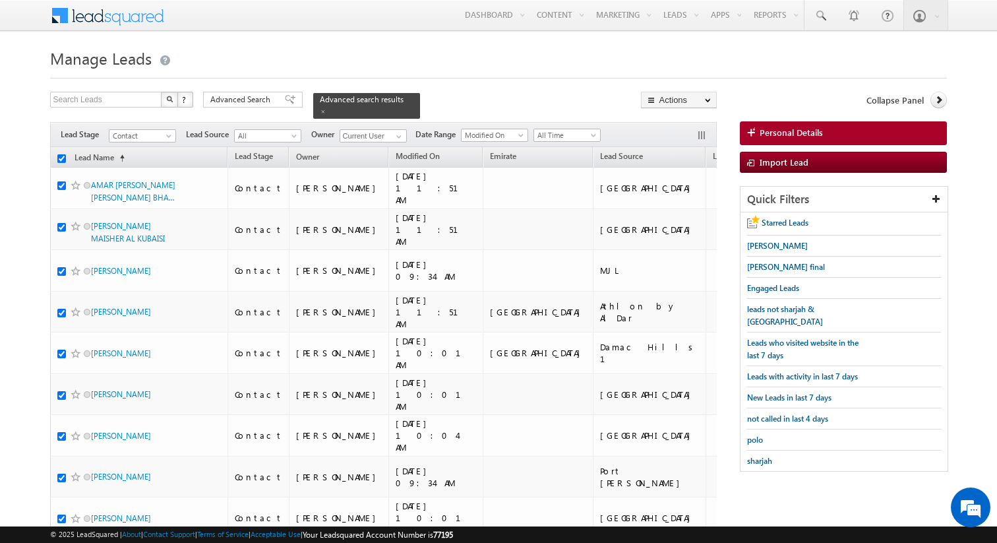
checkbox input "true"
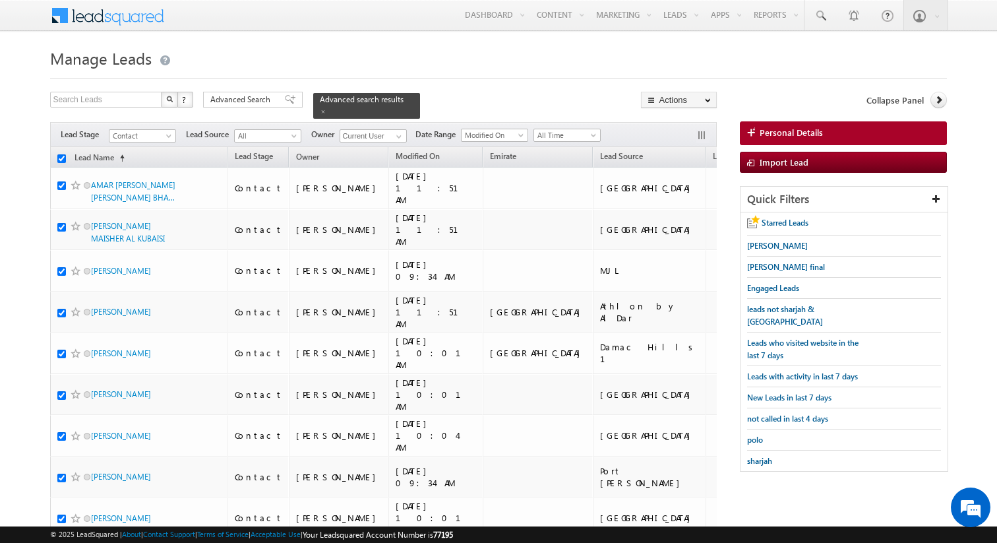
checkbox input "true"
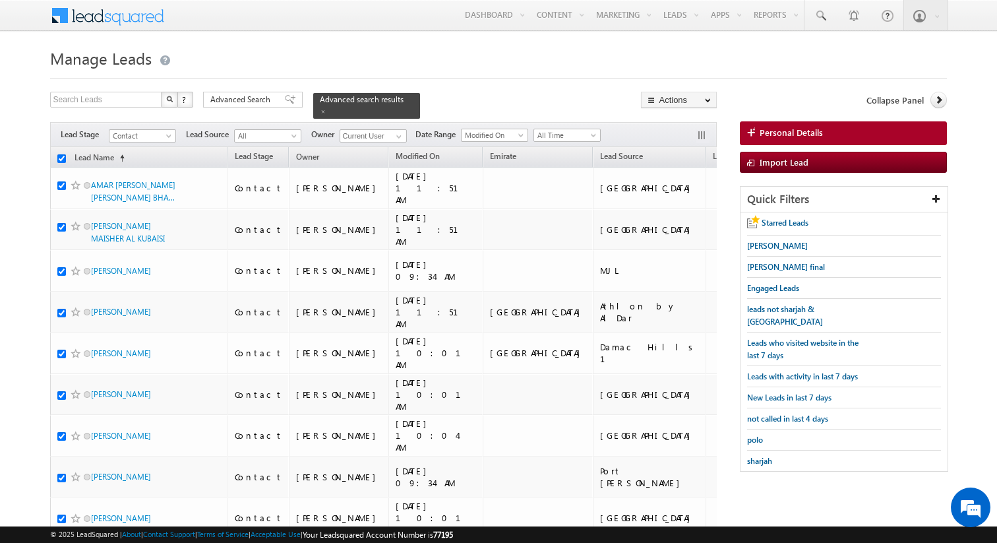
checkbox input "true"
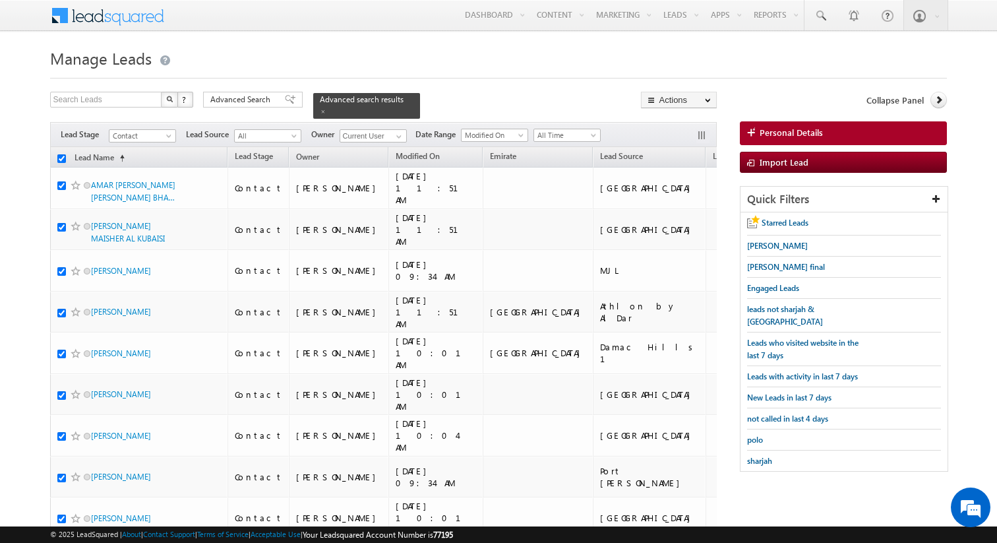
checkbox input "true"
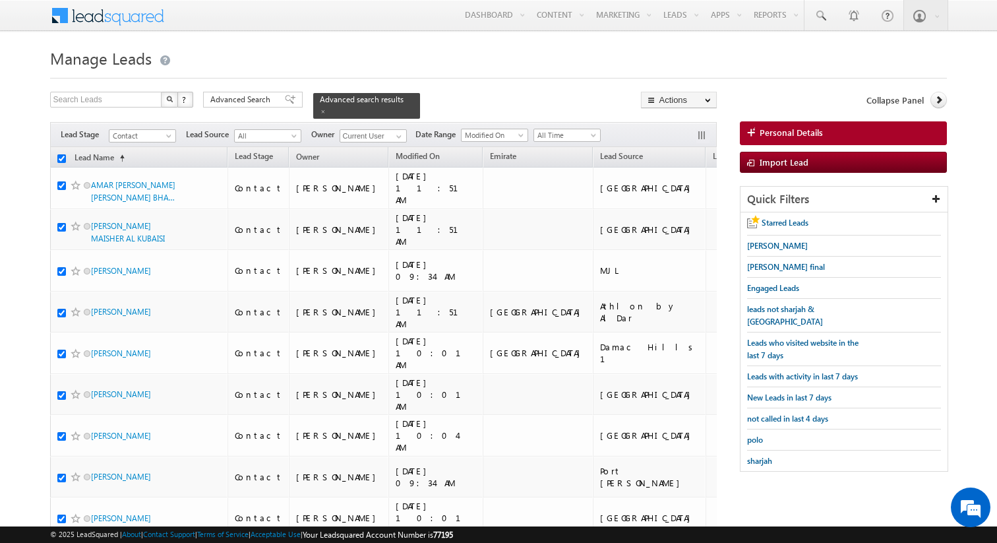
checkbox input "true"
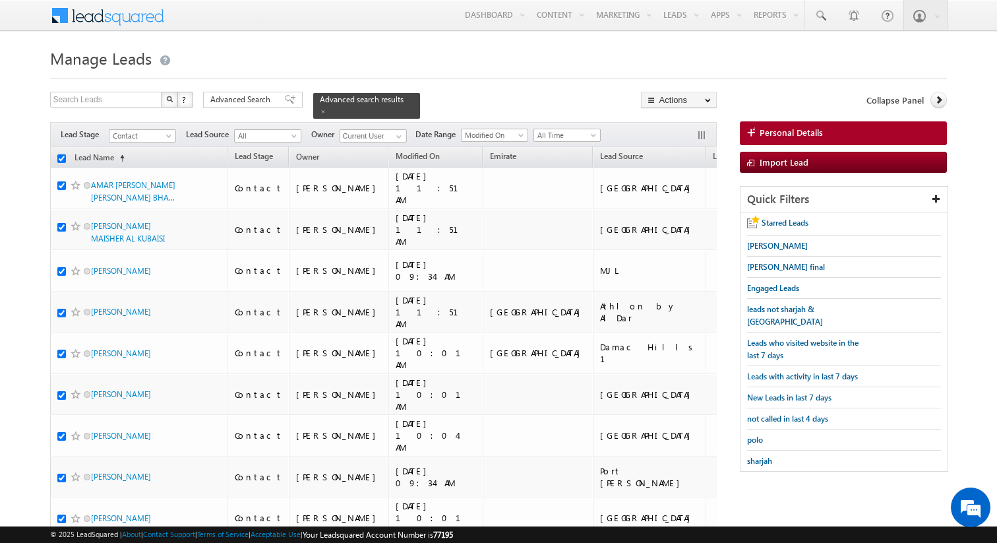
checkbox input "true"
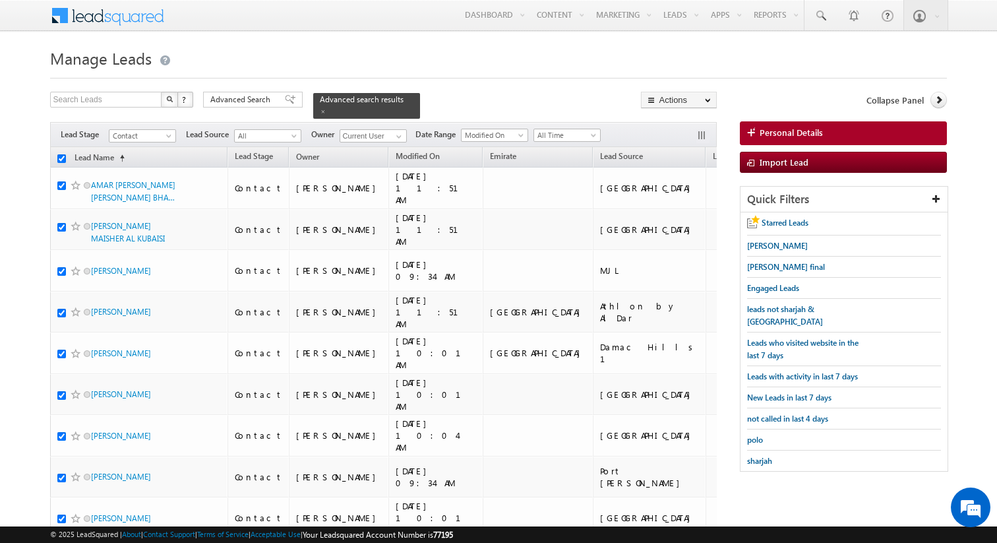
checkbox input "true"
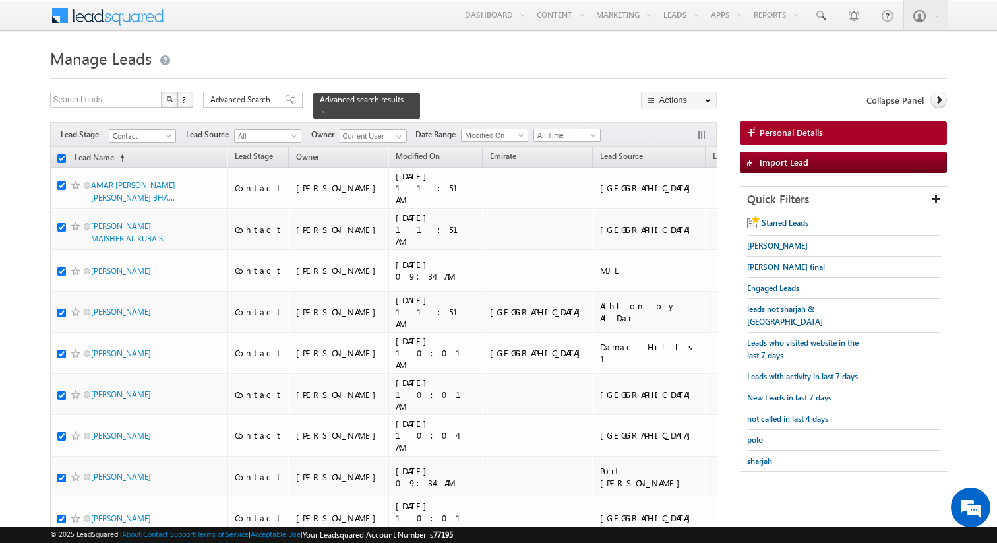
checkbox input "true"
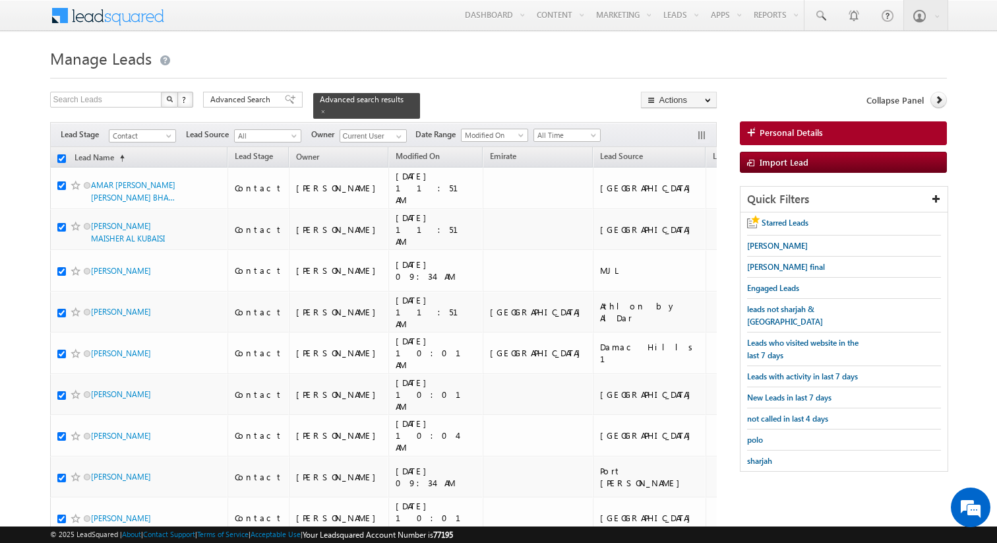
checkbox input "true"
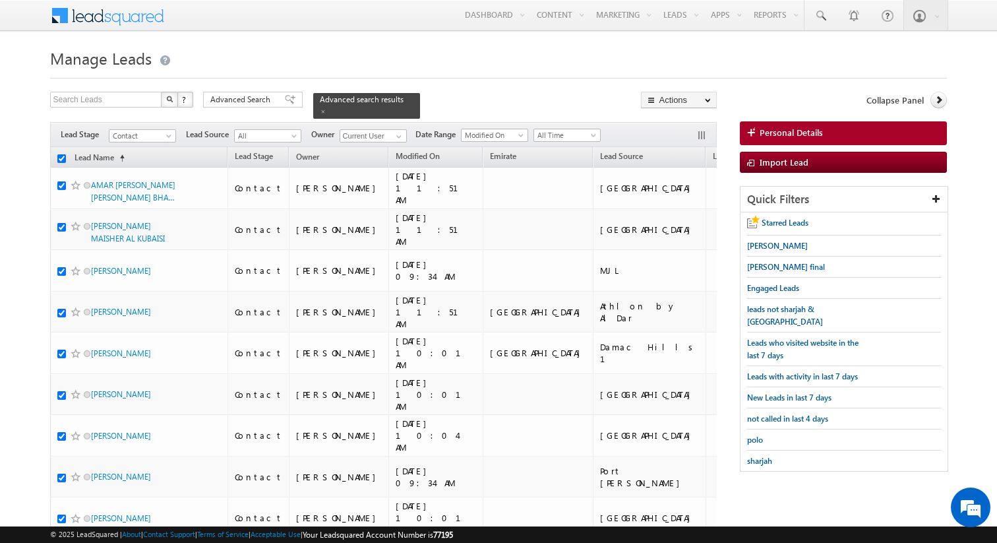
checkbox input "true"
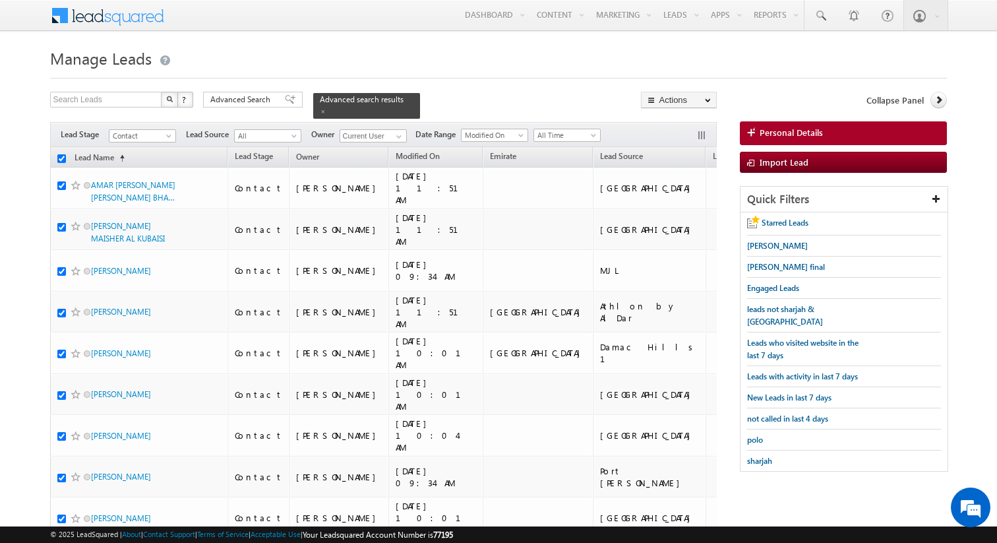
checkbox input "true"
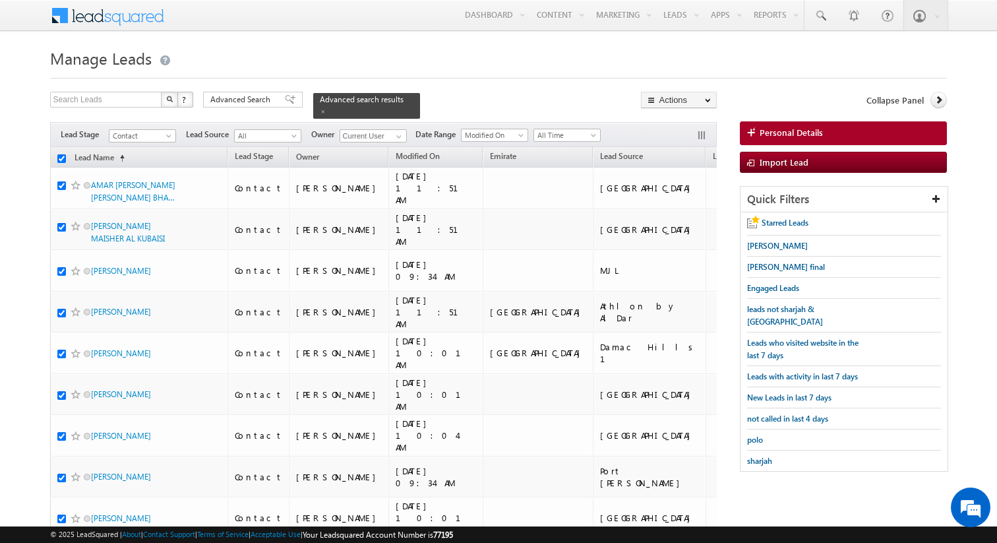
checkbox input "true"
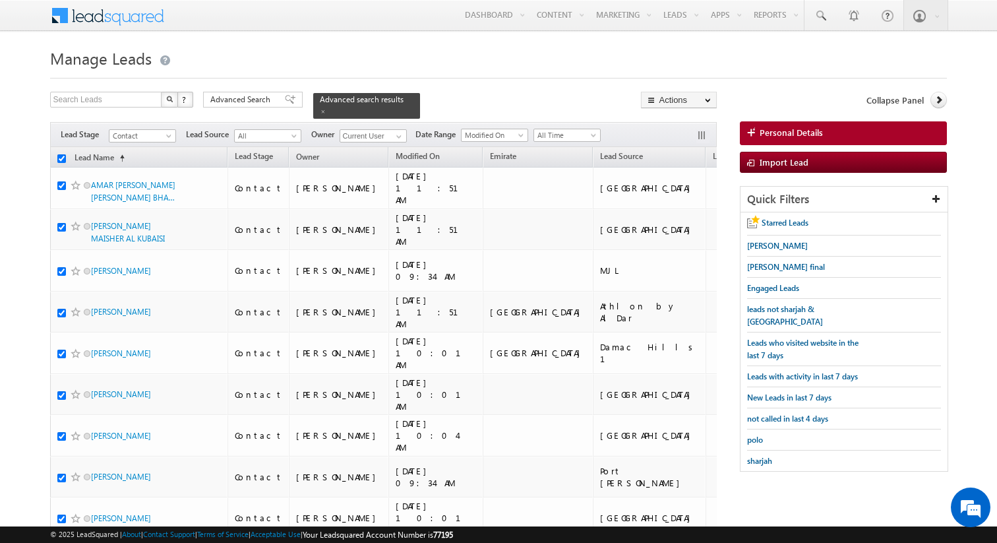
checkbox input "true"
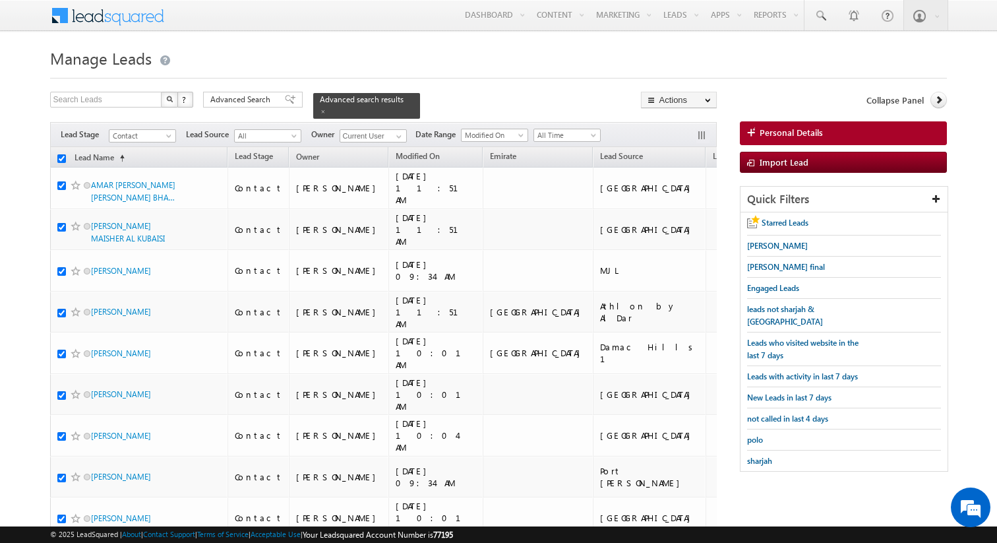
checkbox input "true"
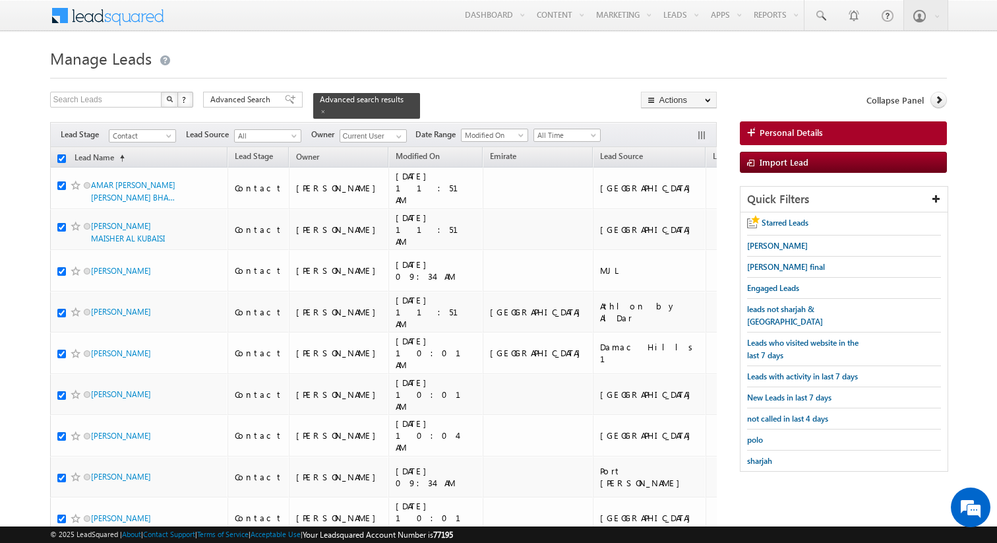
checkbox input "true"
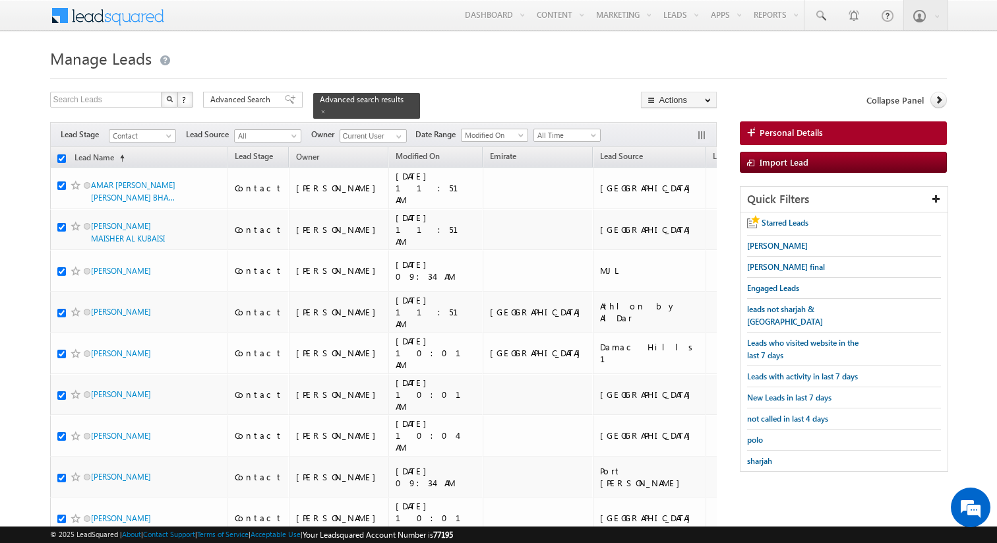
checkbox input "true"
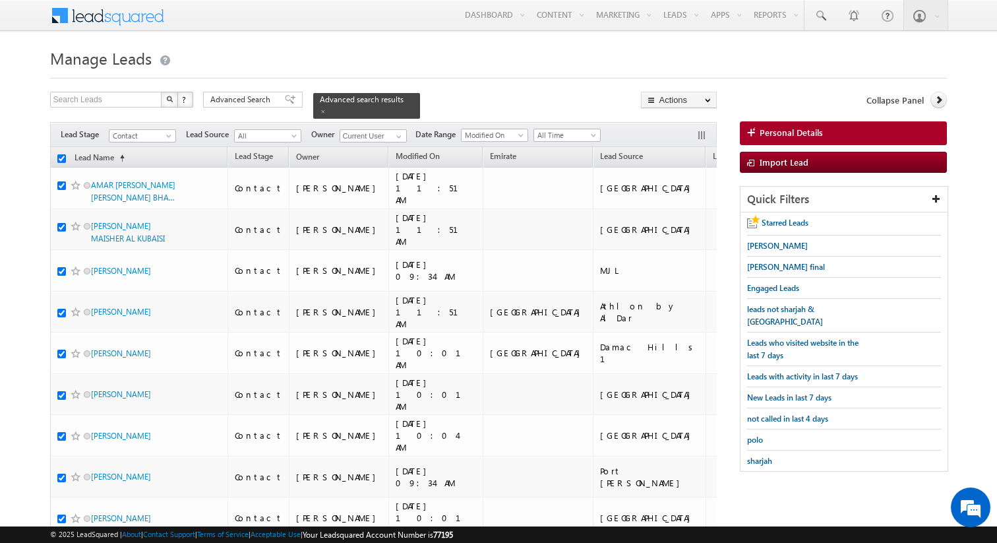
checkbox input "true"
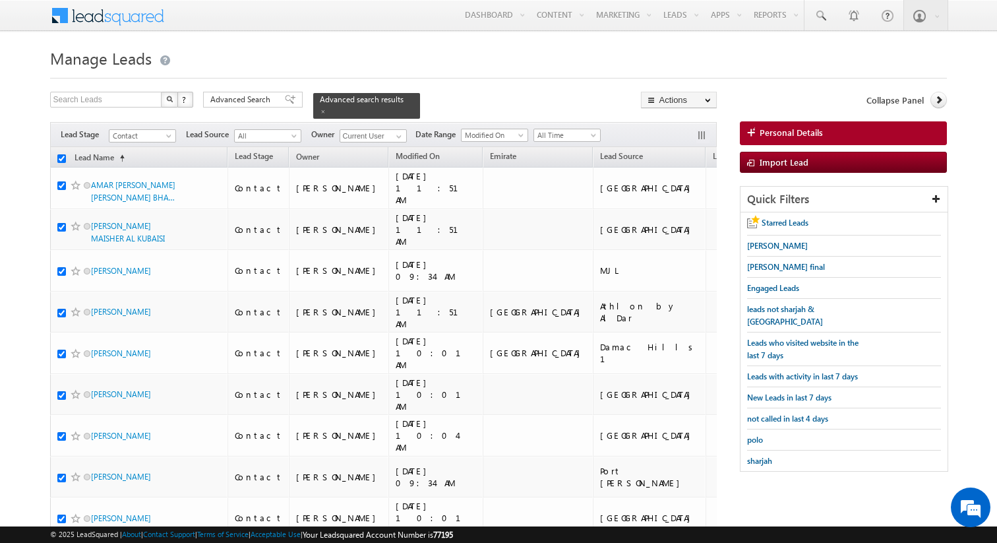
checkbox input "true"
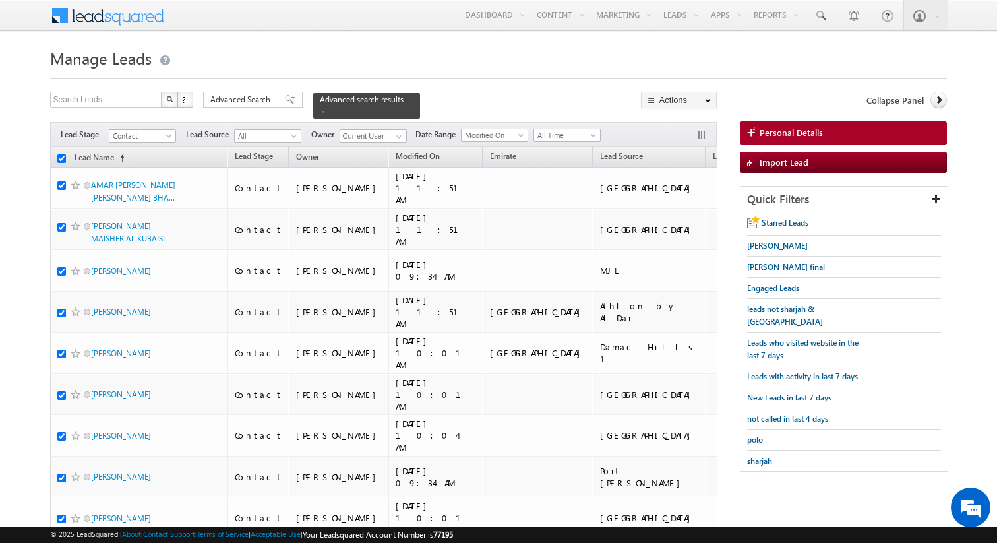
checkbox input "true"
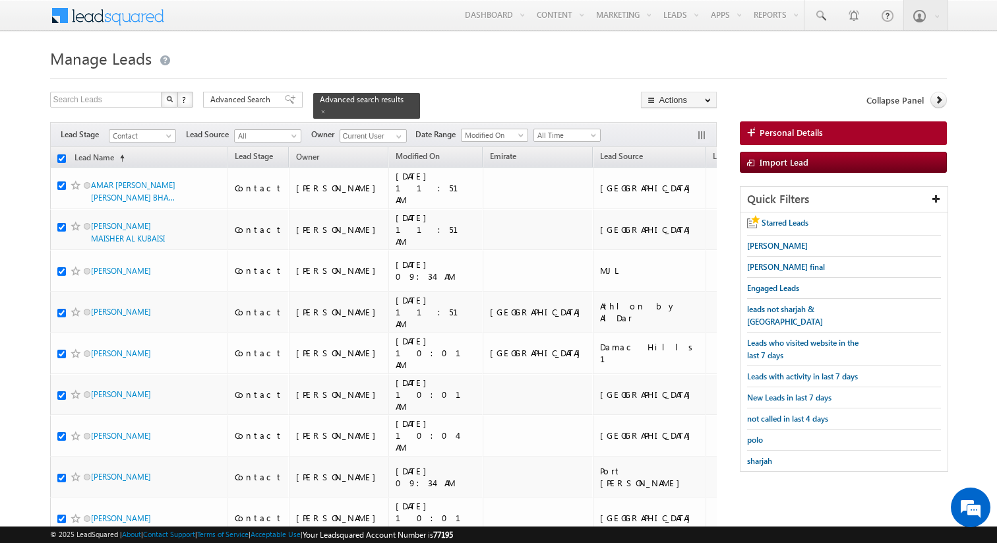
checkbox input "true"
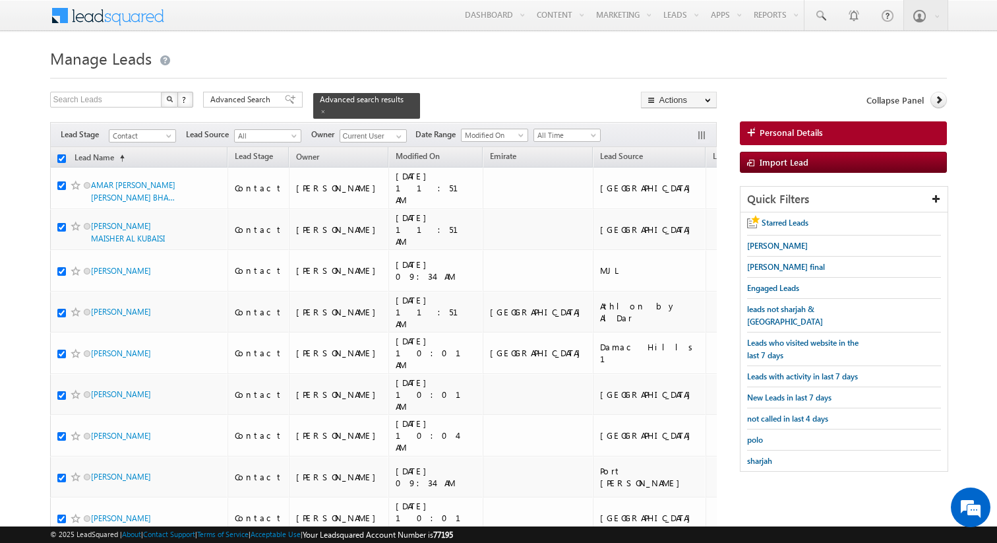
checkbox input "true"
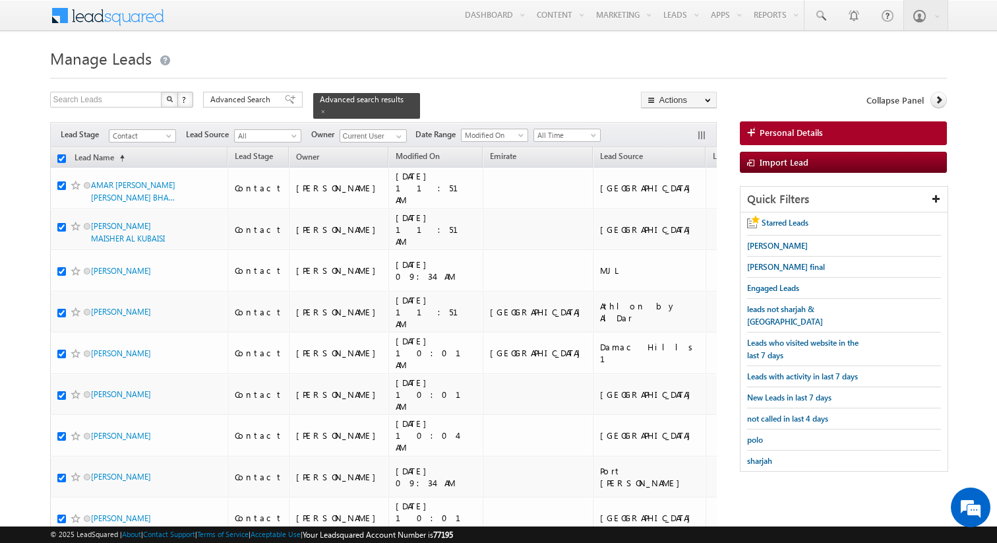
checkbox input "true"
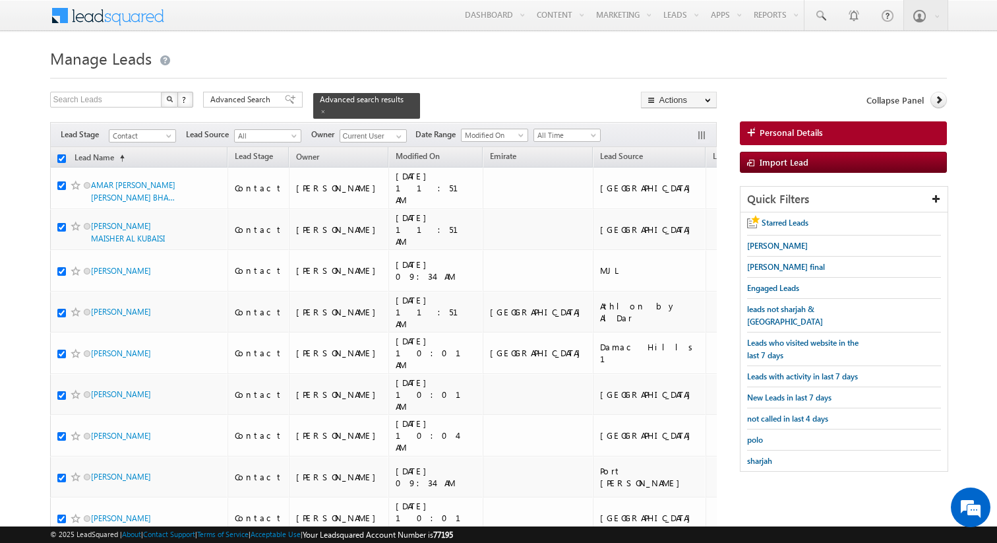
checkbox input "true"
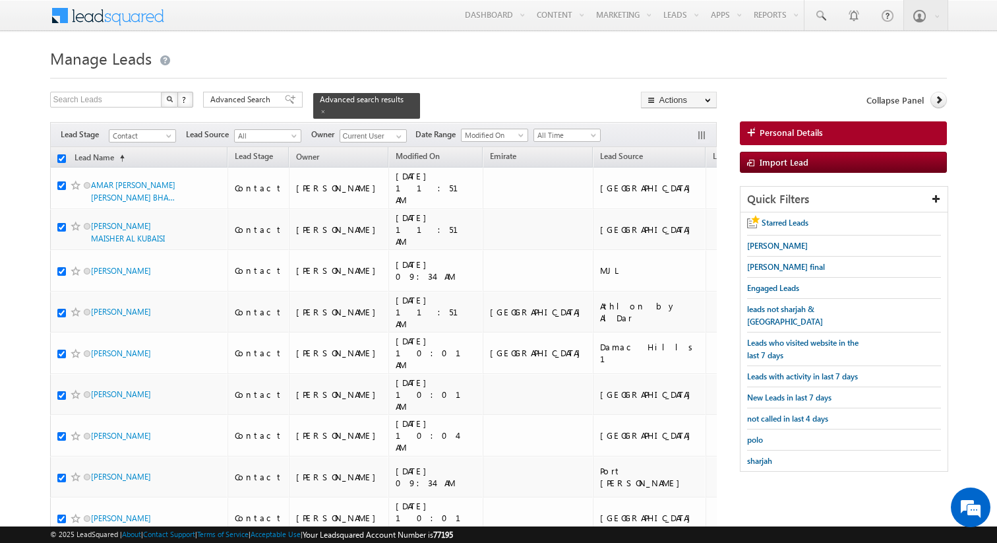
checkbox input "true"
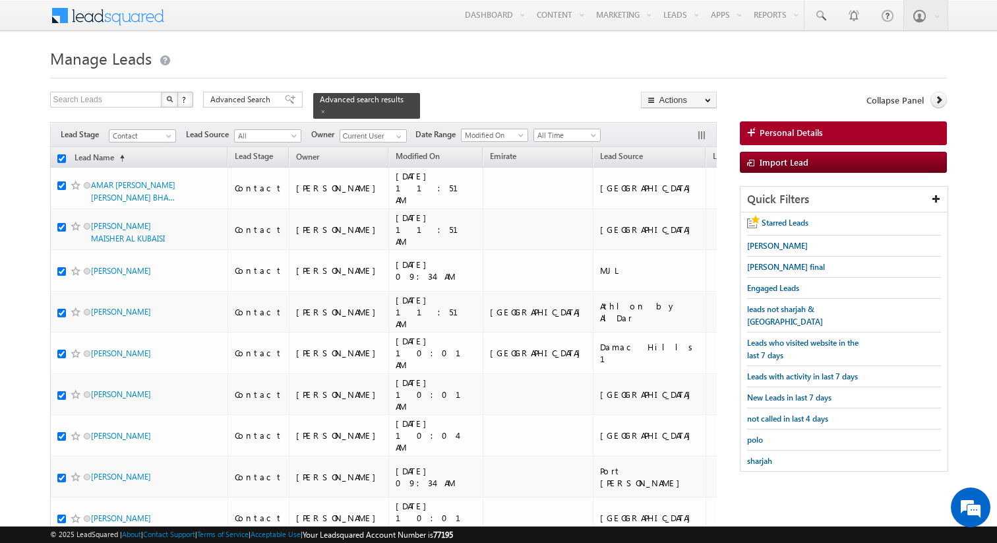
checkbox input "true"
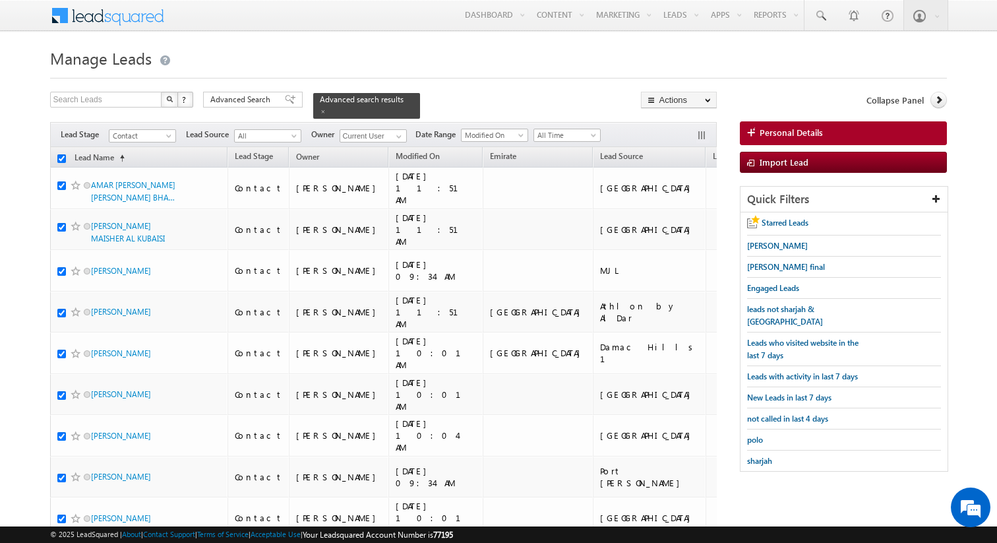
checkbox input "true"
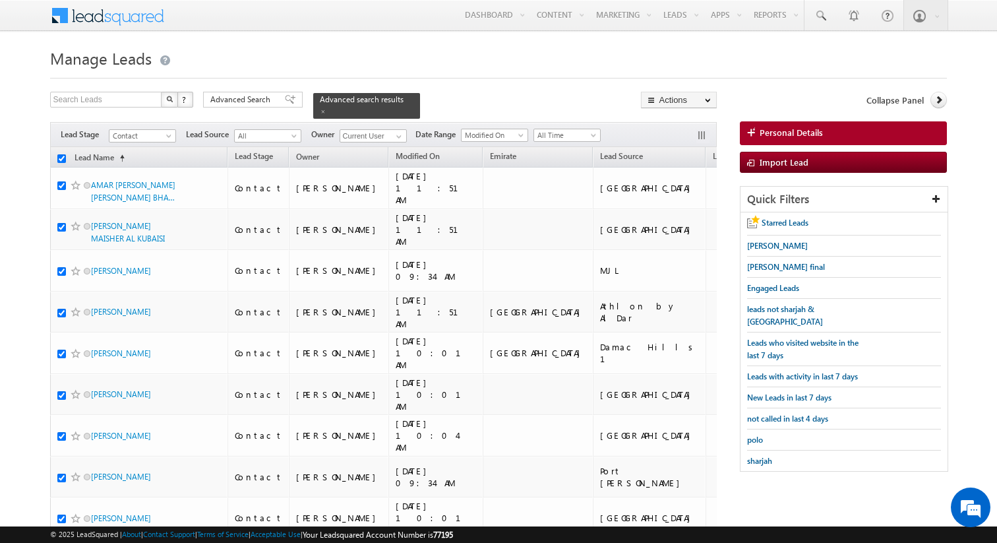
checkbox input "true"
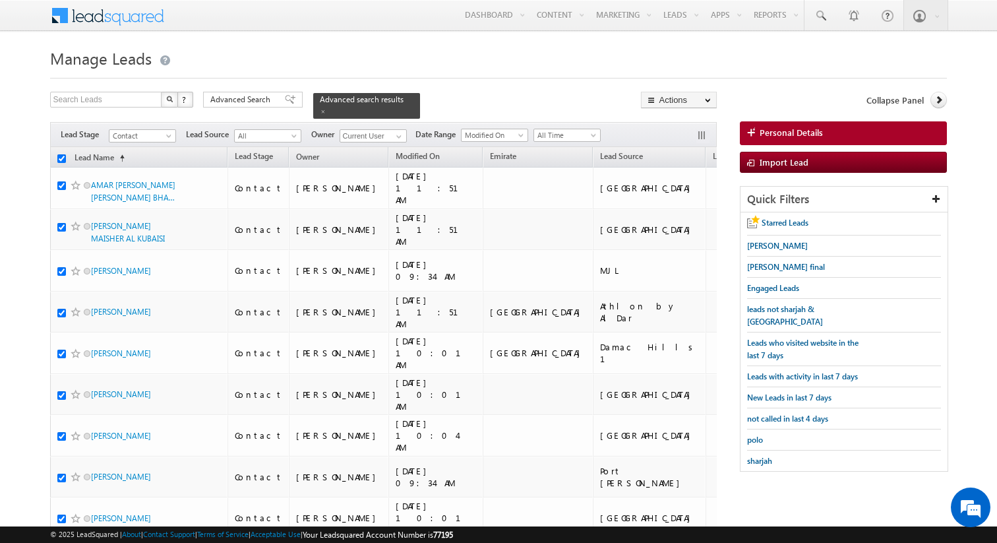
checkbox input "true"
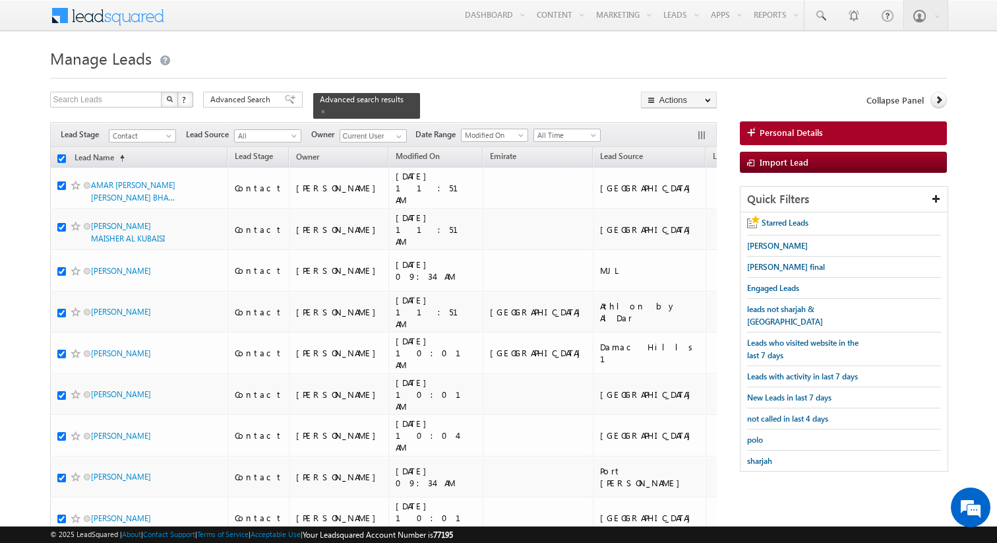
checkbox input "true"
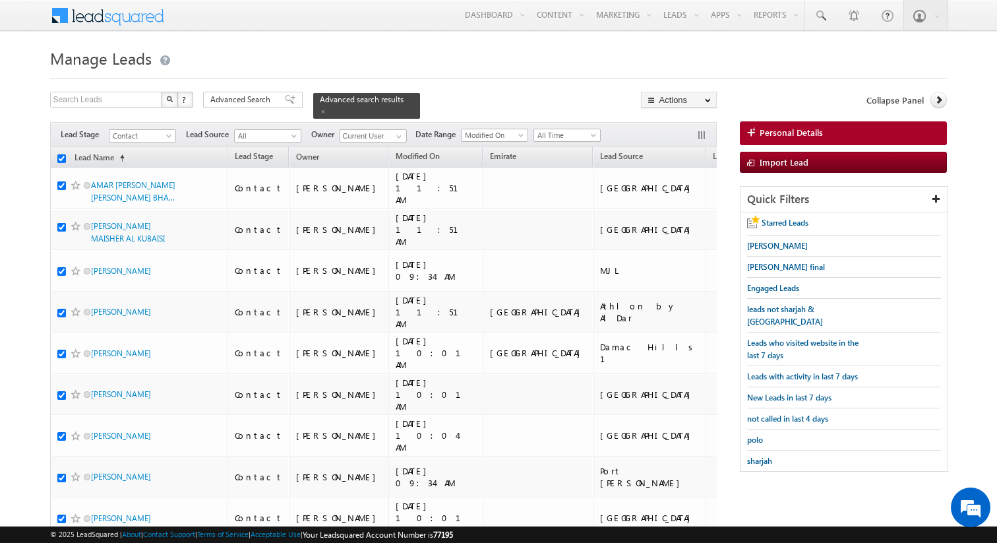
checkbox input "true"
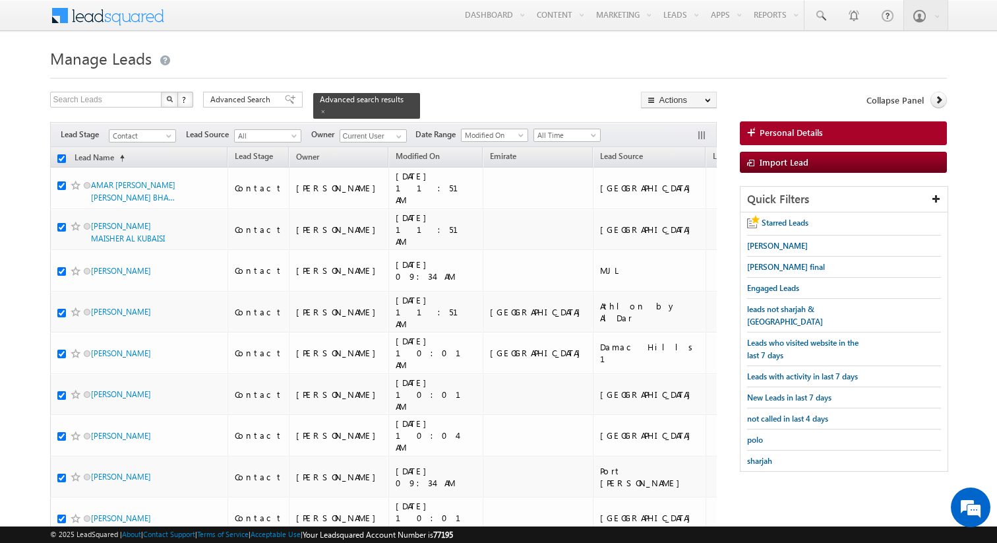
checkbox input "true"
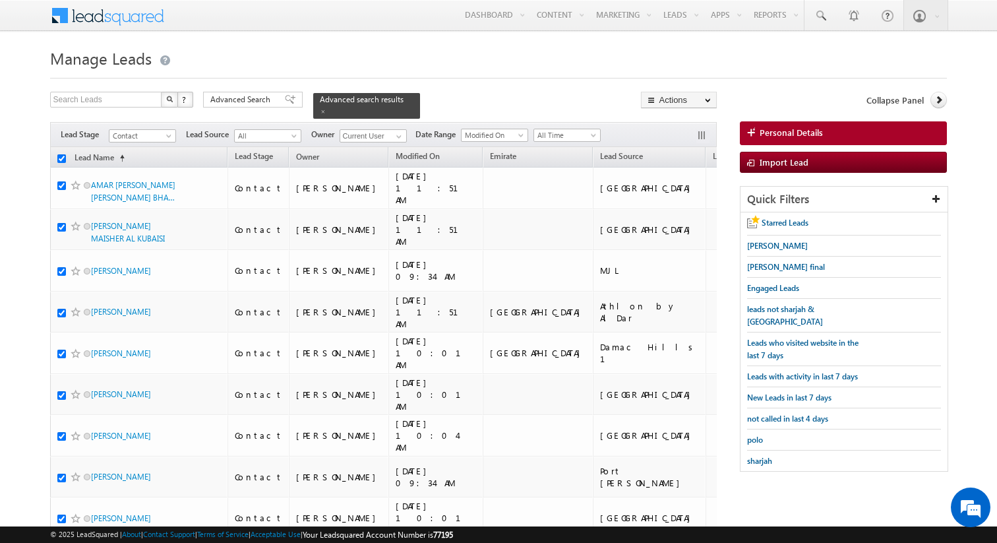
checkbox input "true"
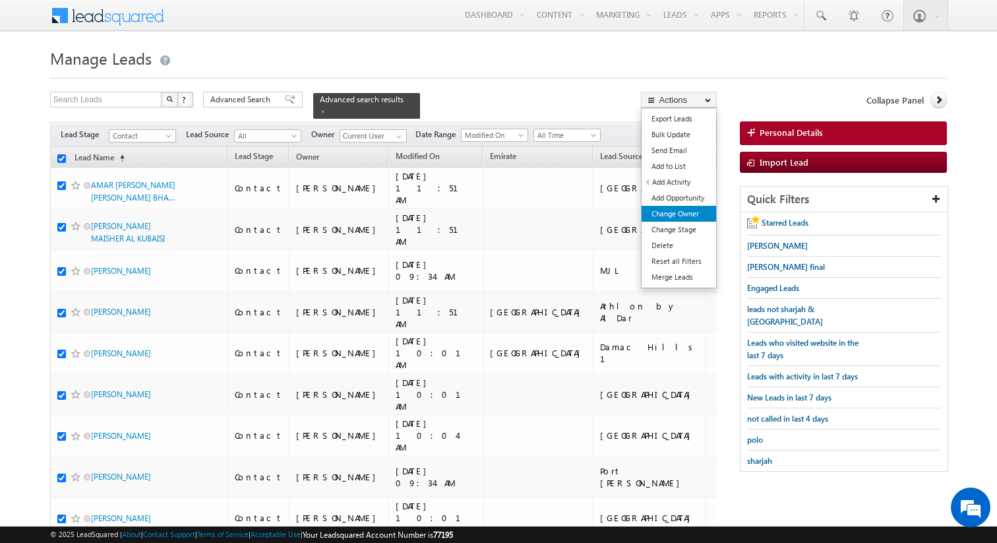
click at [682, 208] on link "Change Owner" at bounding box center [679, 214] width 75 height 16
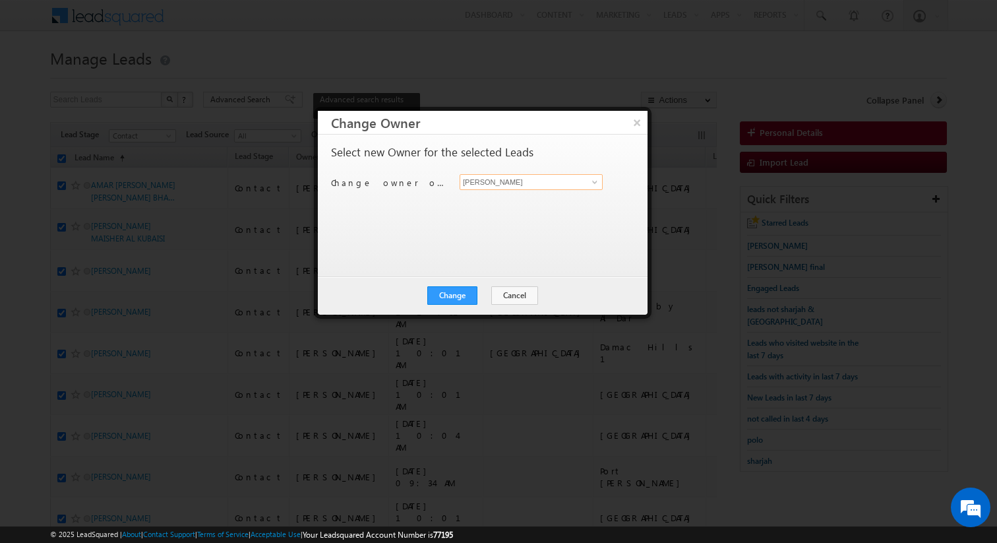
click at [510, 187] on input "[PERSON_NAME]" at bounding box center [531, 182] width 143 height 16
click at [463, 294] on button "Change" at bounding box center [452, 295] width 50 height 18
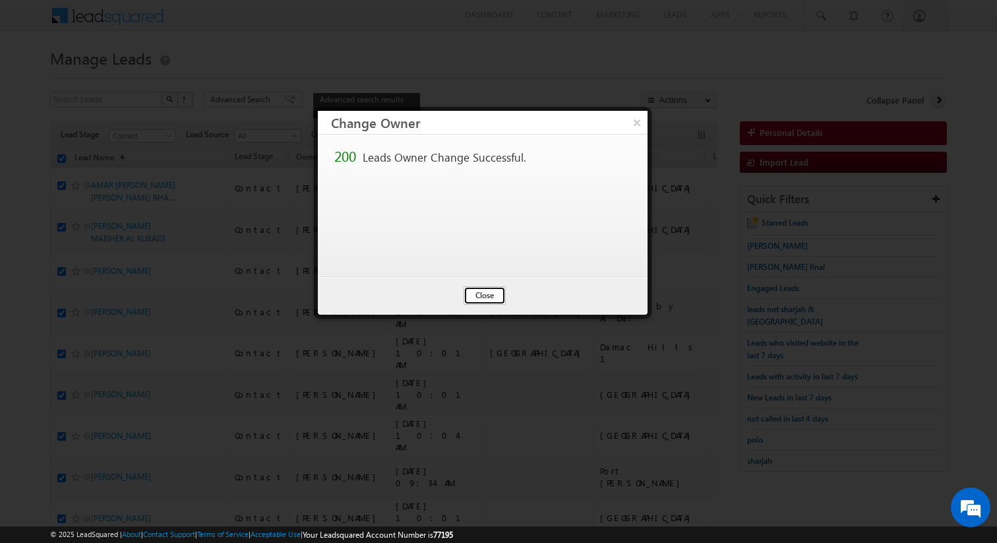
click at [477, 297] on button "Close" at bounding box center [485, 295] width 42 height 18
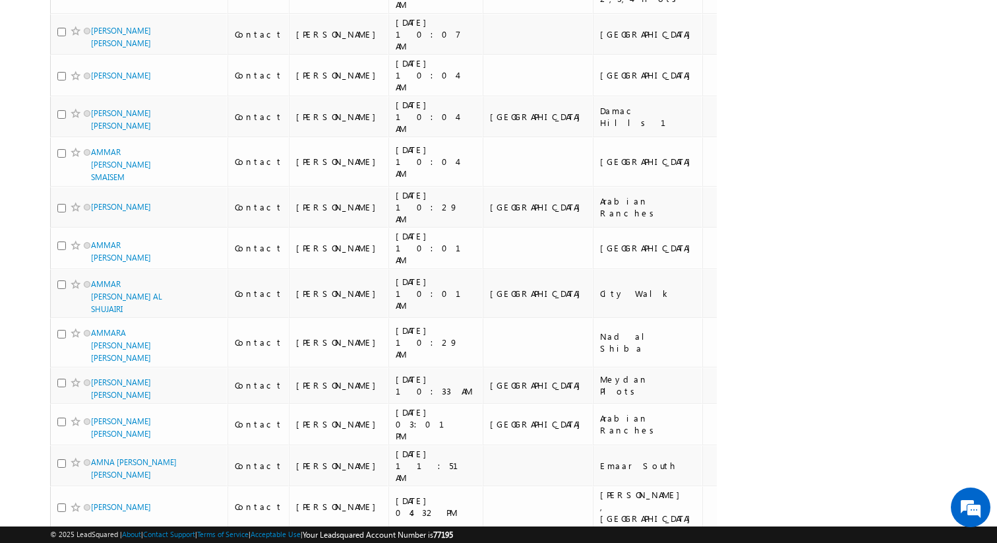
scroll to position [7536, 0]
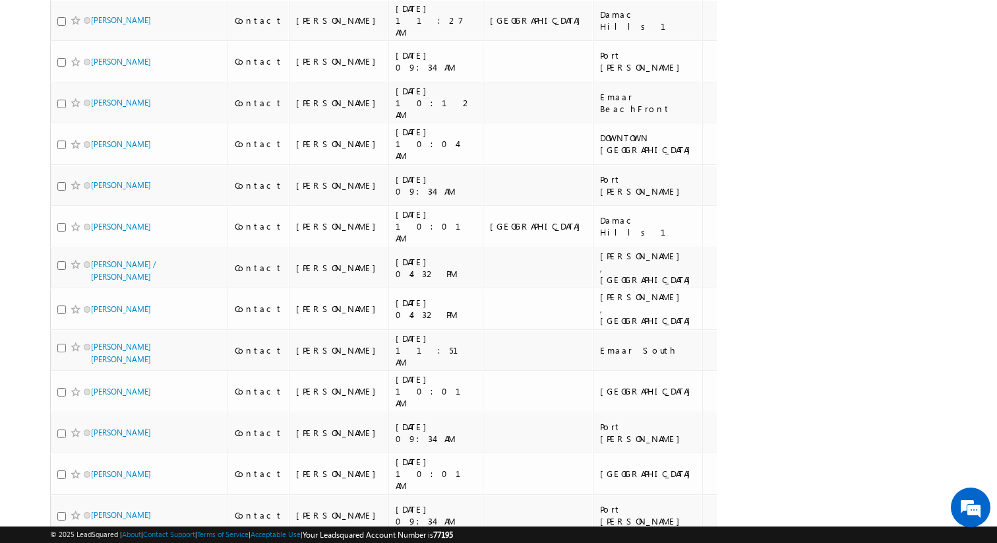
scroll to position [7364, 0]
